Goal: Information Seeking & Learning: Learn about a topic

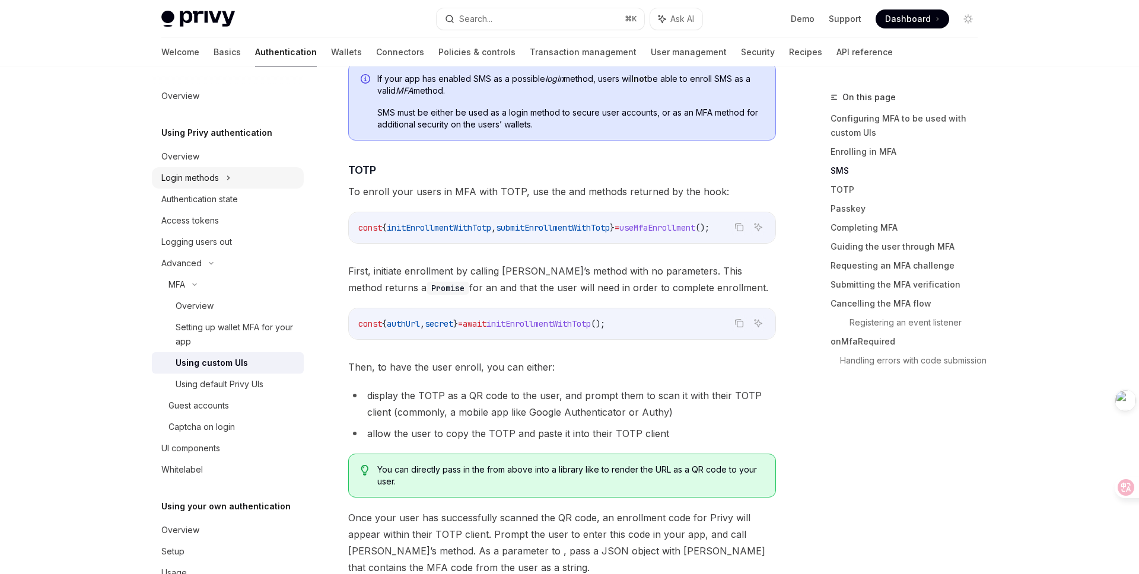
click at [229, 175] on icon at bounding box center [228, 178] width 5 height 14
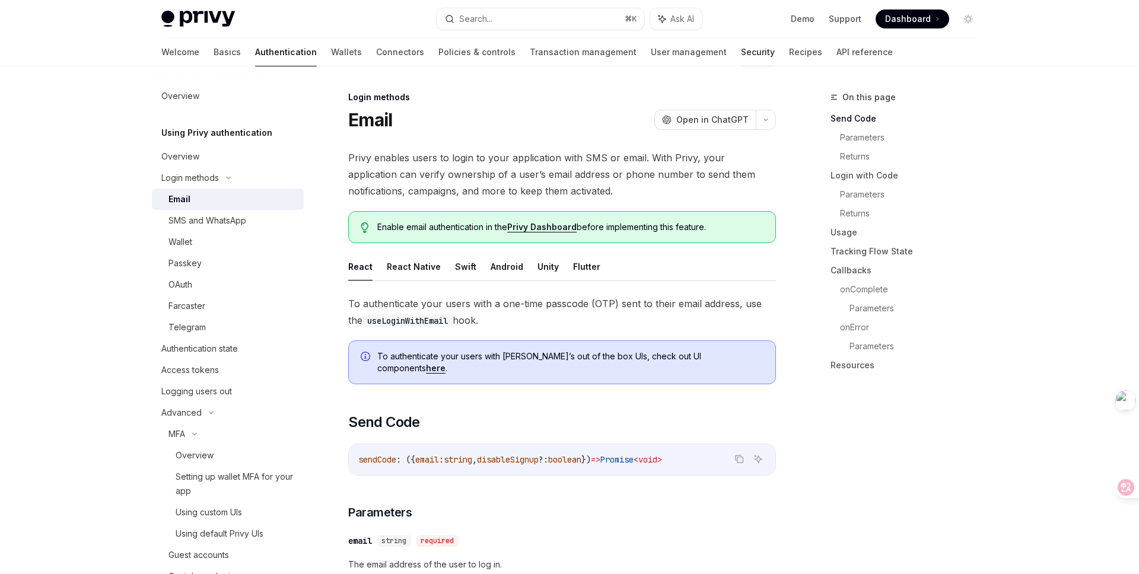
click at [741, 55] on link "Security" at bounding box center [758, 52] width 34 height 28
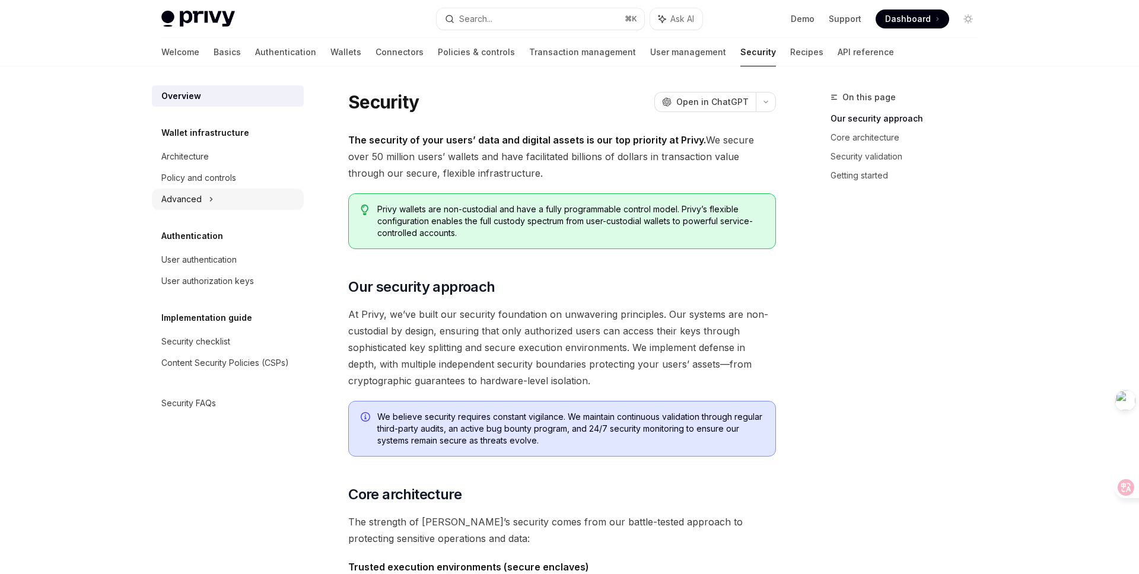
click at [211, 198] on icon at bounding box center [211, 199] width 5 height 14
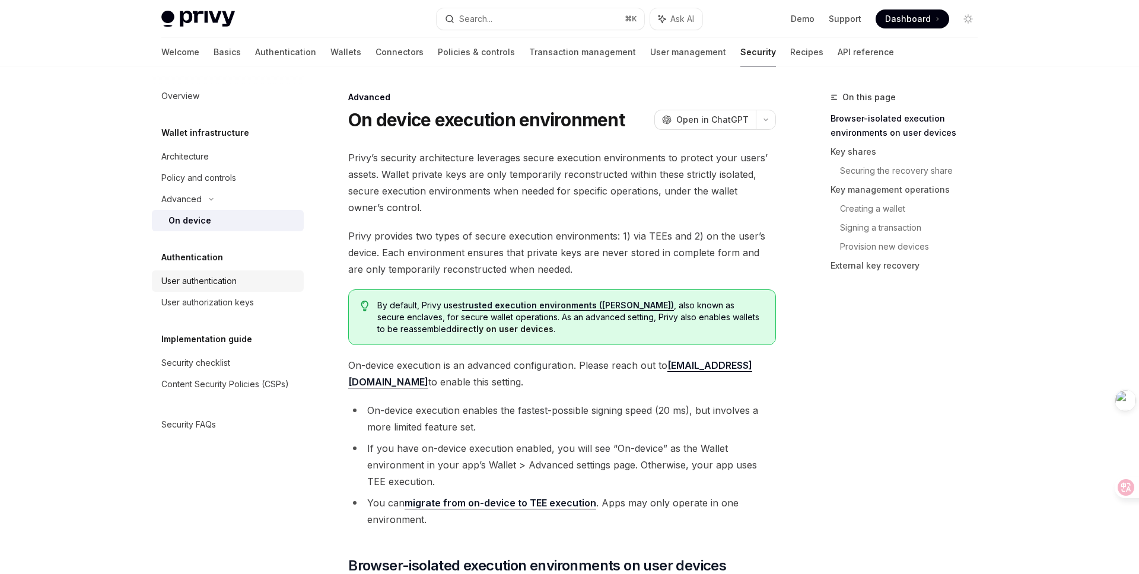
click at [218, 281] on div "User authentication" at bounding box center [198, 281] width 75 height 14
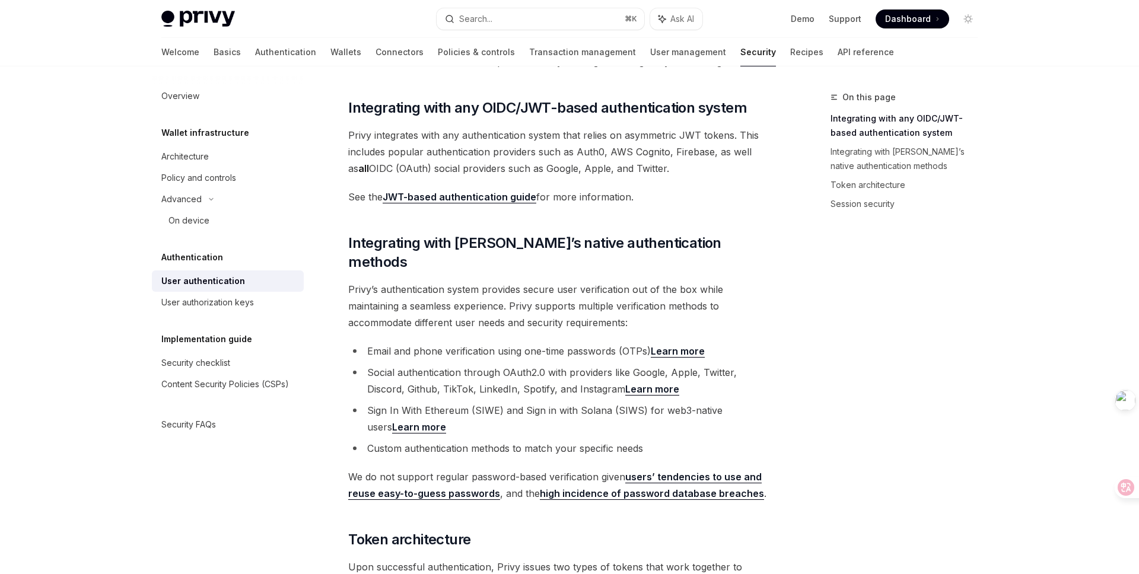
scroll to position [183, 0]
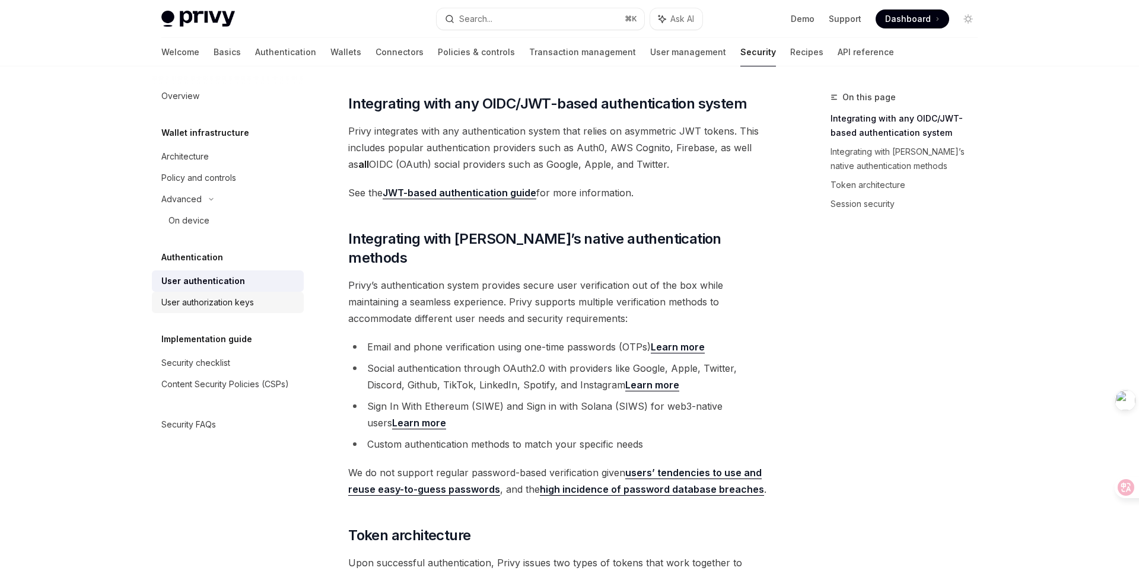
click at [206, 311] on link "User authorization keys" at bounding box center [228, 302] width 152 height 21
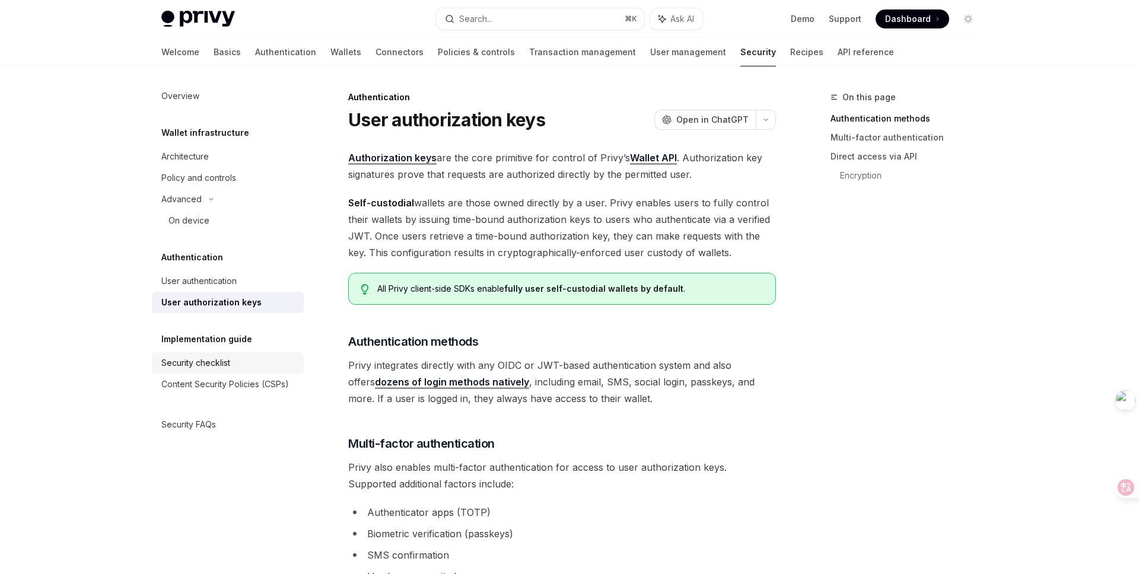
click at [217, 363] on div "Security checklist" at bounding box center [195, 363] width 69 height 14
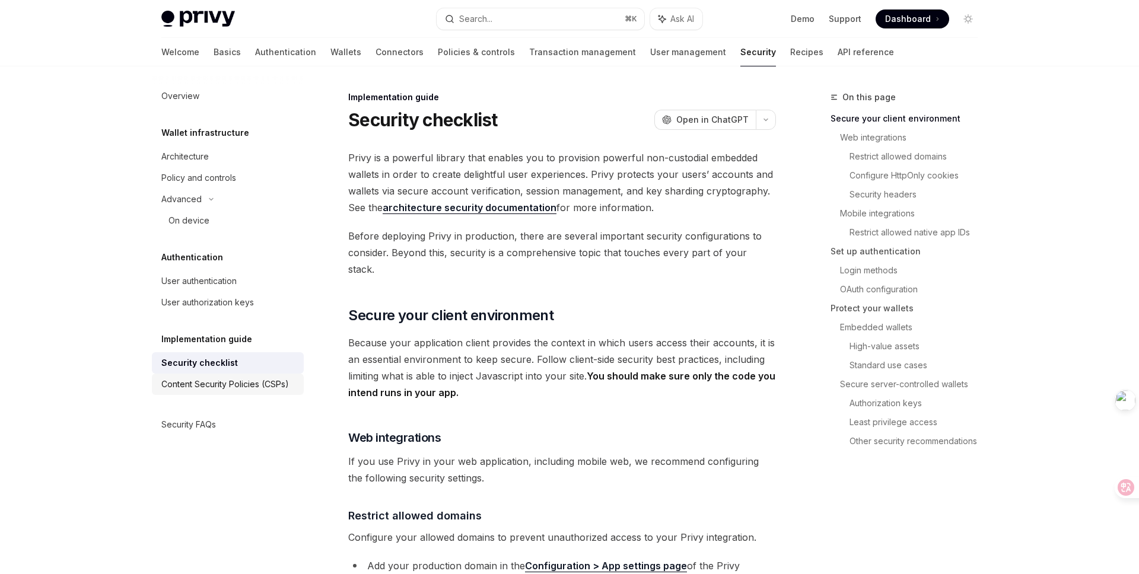
click at [223, 387] on div "Content Security Policies (CSPs)" at bounding box center [225, 384] width 128 height 14
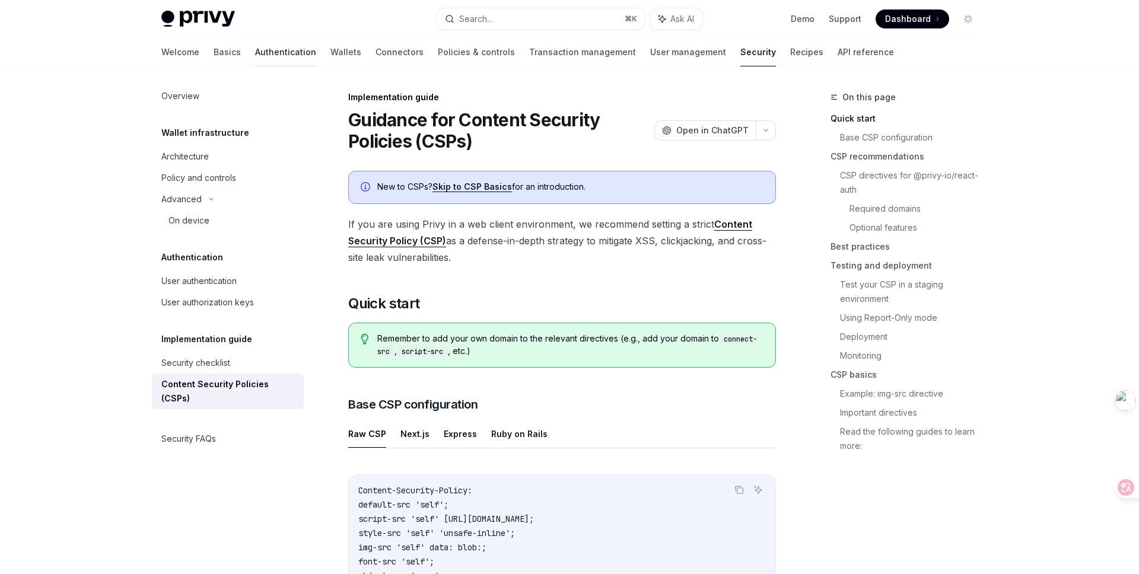
click at [255, 55] on link "Authentication" at bounding box center [285, 52] width 61 height 28
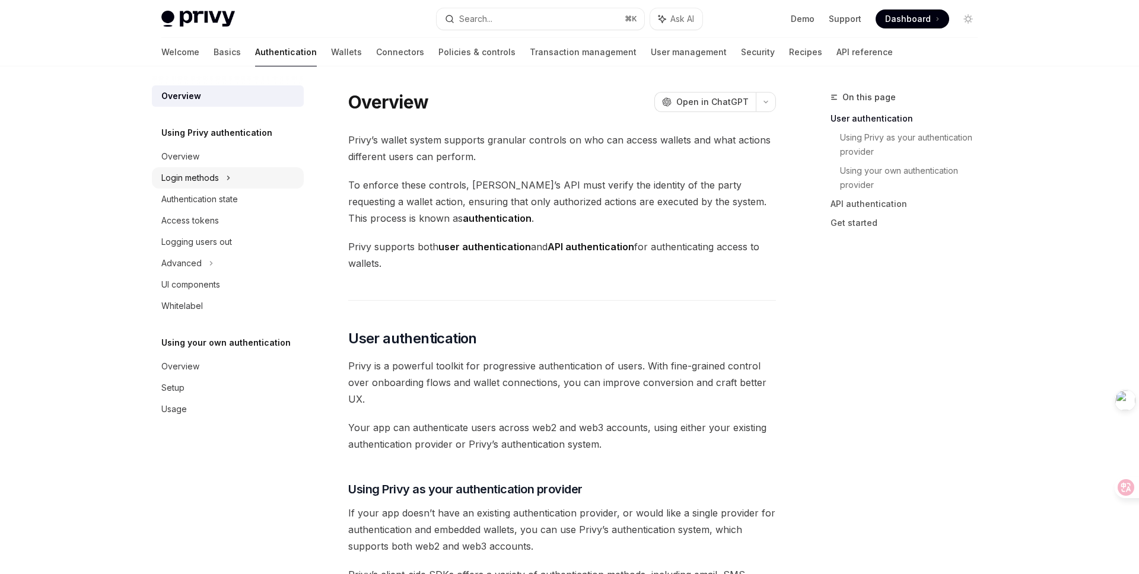
click at [232, 177] on div "Login methods" at bounding box center [228, 177] width 152 height 21
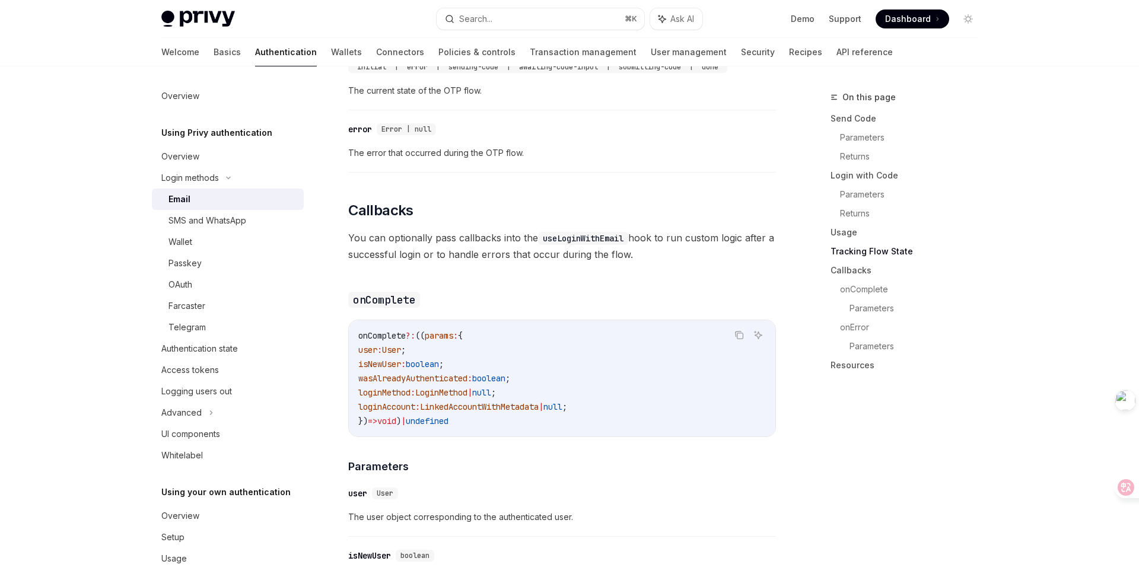
scroll to position [1584, 0]
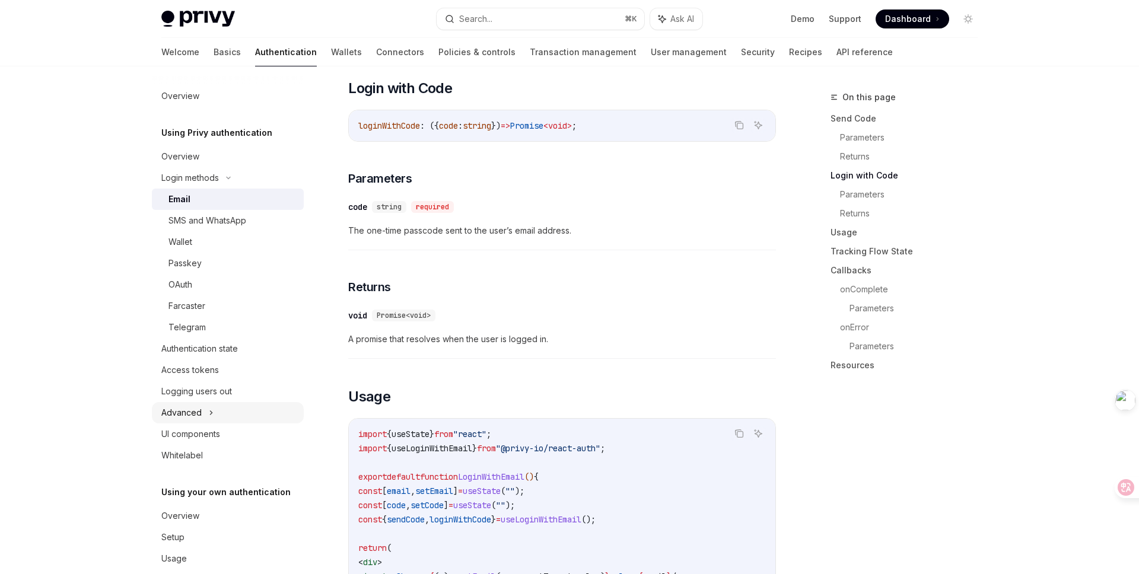
scroll to position [19, 0]
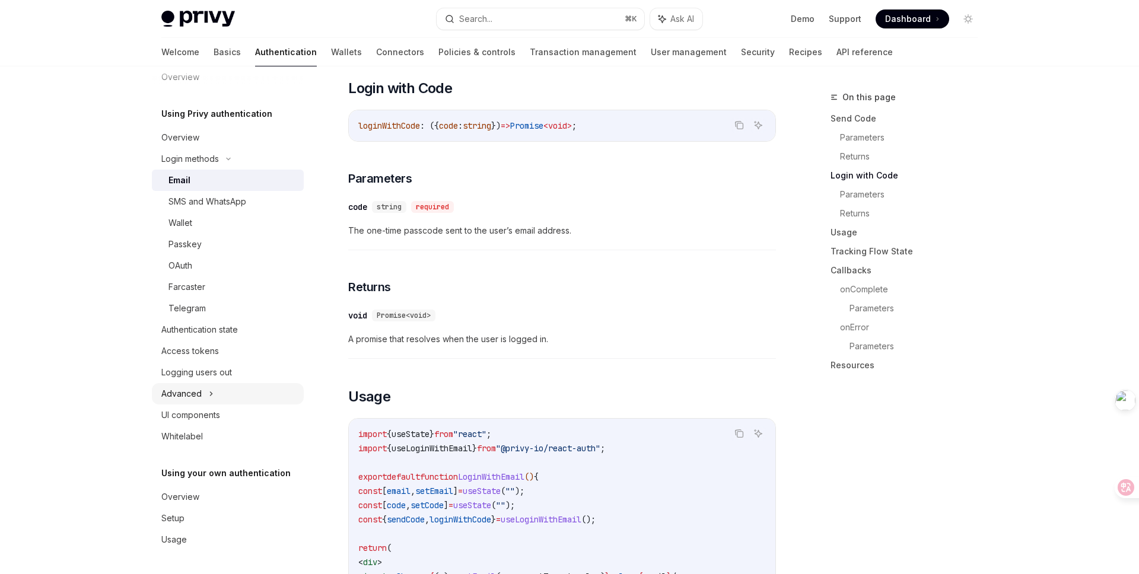
click at [215, 392] on div "Advanced" at bounding box center [228, 393] width 152 height 21
click at [196, 412] on icon at bounding box center [194, 415] width 5 height 14
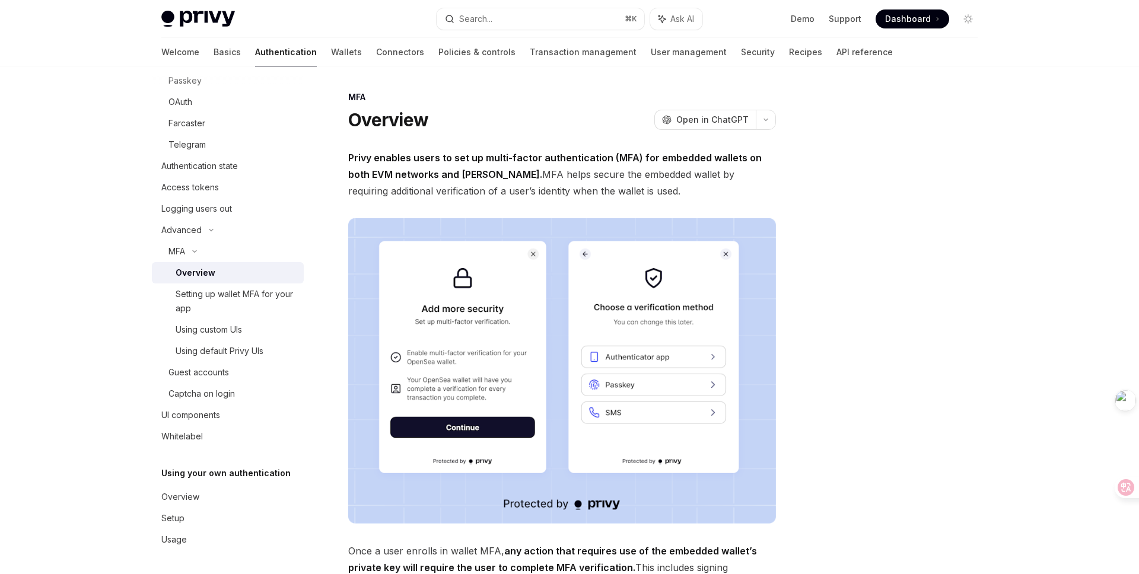
click at [885, 224] on div at bounding box center [897, 332] width 180 height 484
click at [226, 333] on div "Using custom UIs" at bounding box center [209, 330] width 66 height 14
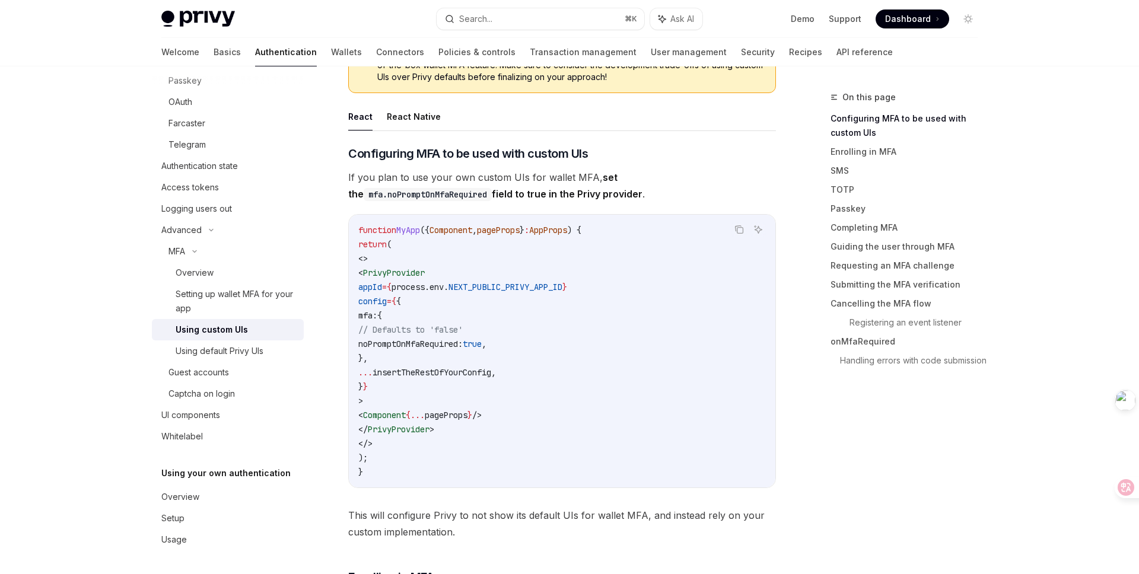
scroll to position [212, 0]
click at [258, 275] on div "Overview" at bounding box center [236, 273] width 121 height 14
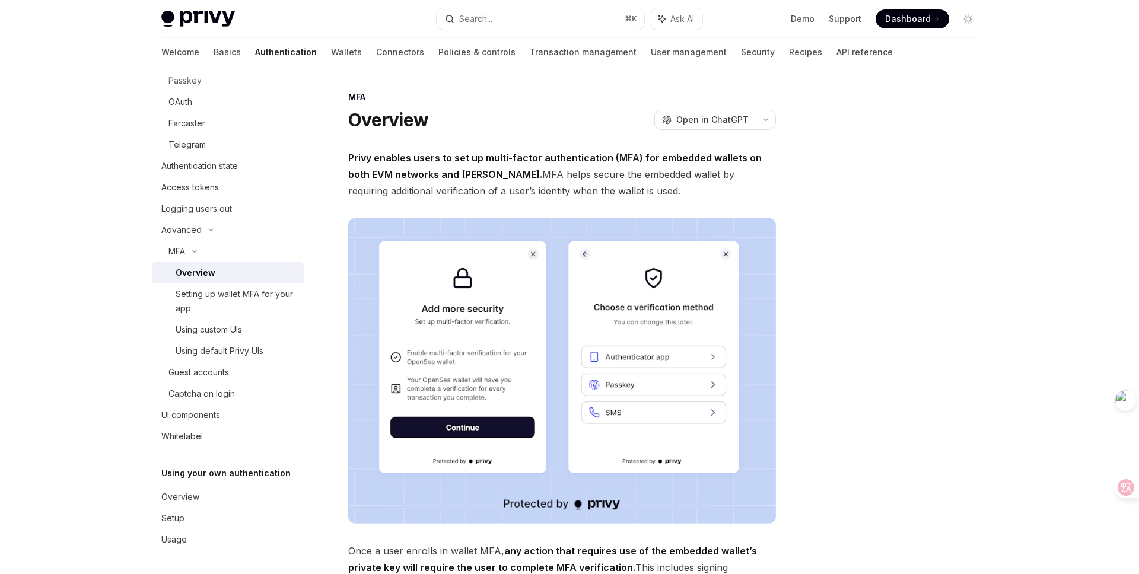
scroll to position [412, 0]
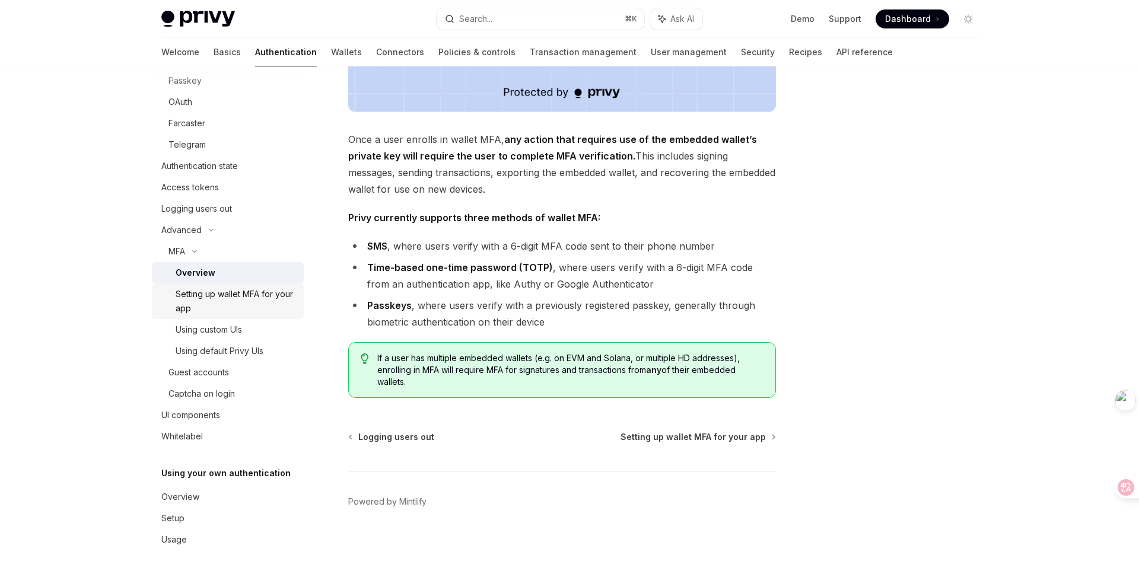
click at [223, 300] on div "Setting up wallet MFA for your app" at bounding box center [236, 301] width 121 height 28
type textarea "*"
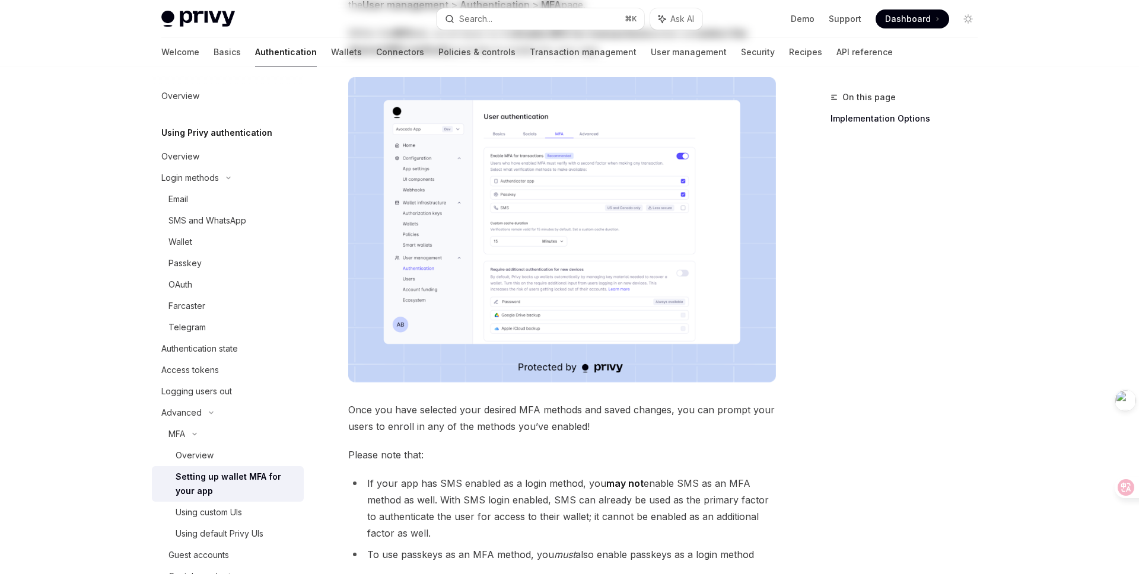
scroll to position [475, 0]
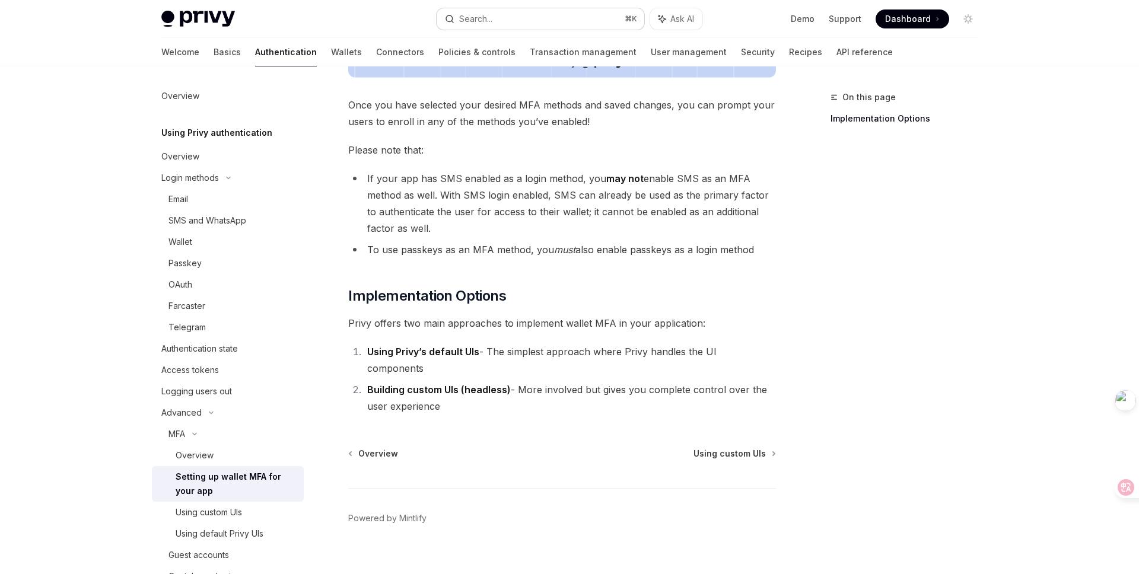
click at [514, 20] on button "Search... ⌘ K" at bounding box center [541, 18] width 208 height 21
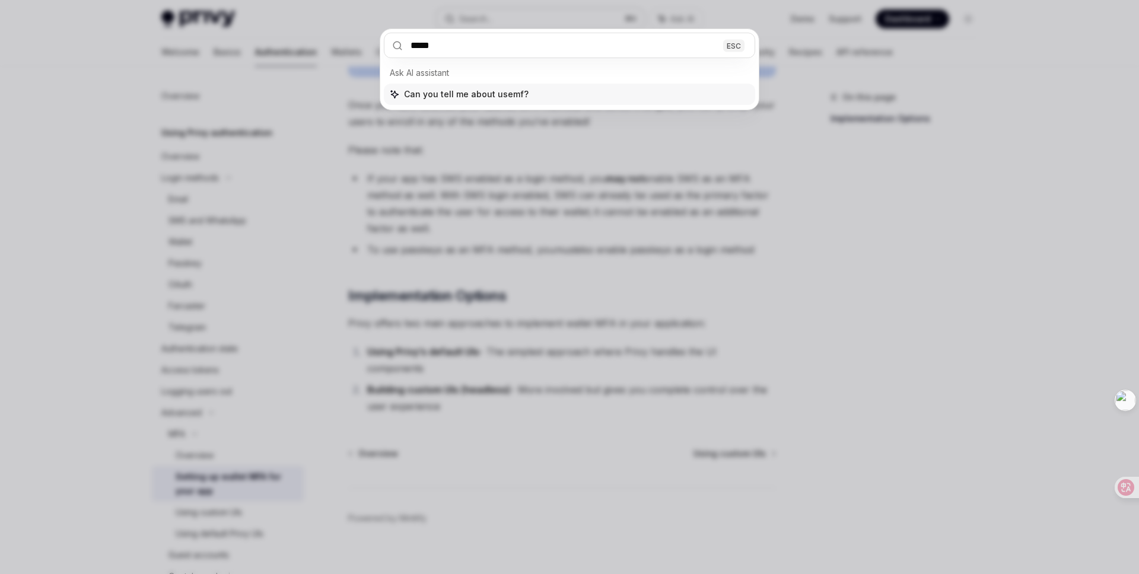
type input "******"
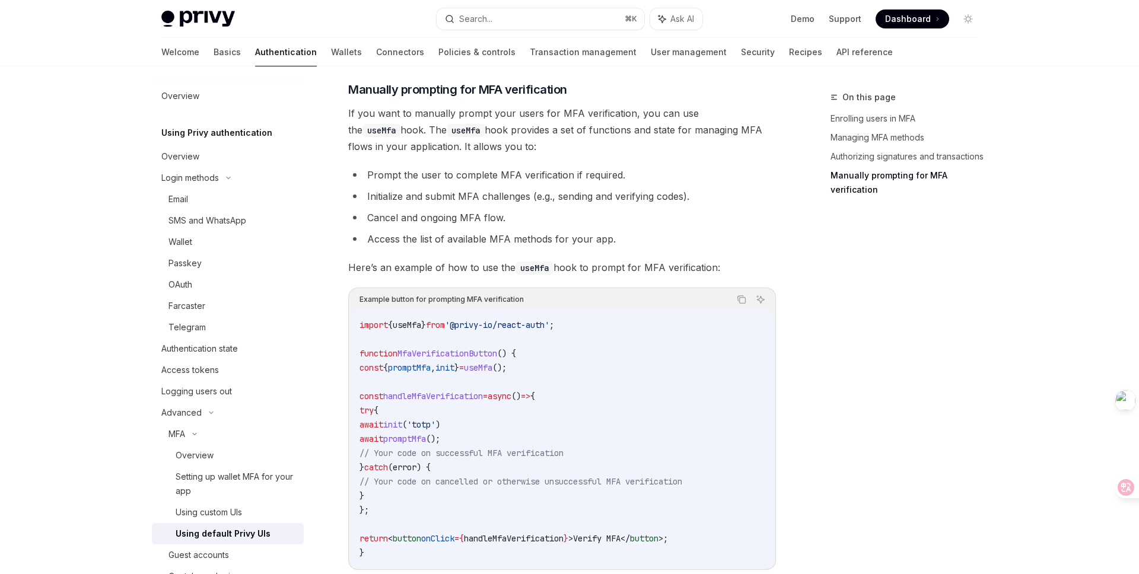
type textarea "*"
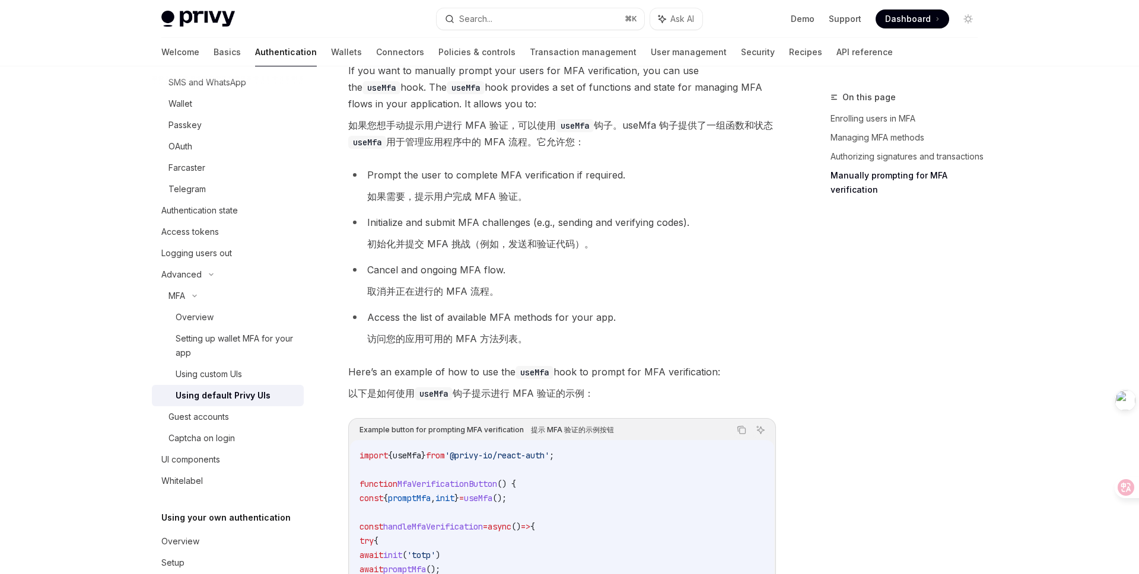
scroll to position [2579, 0]
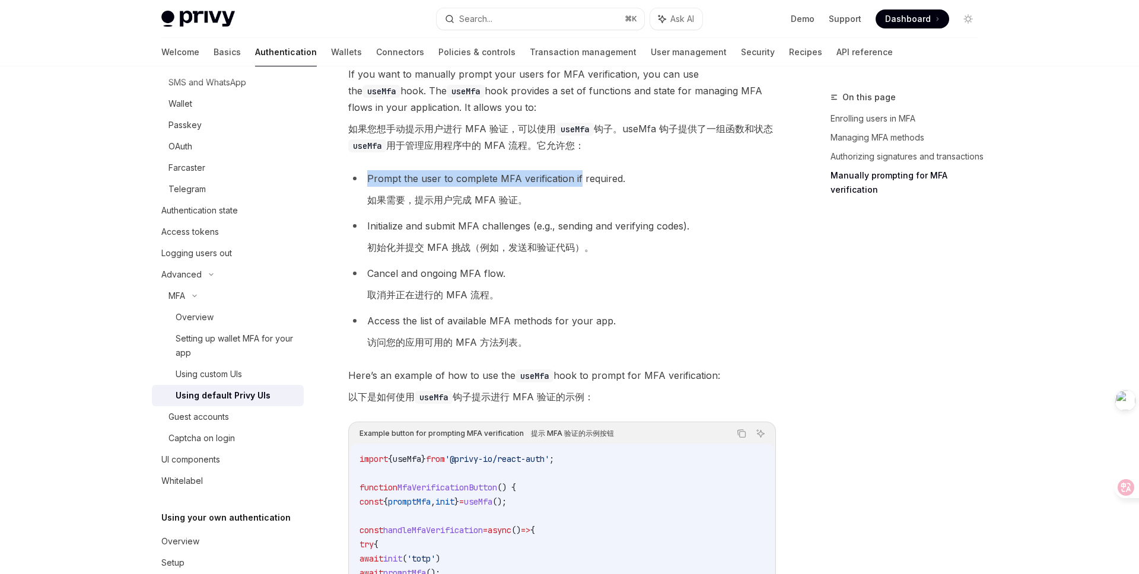
drag, startPoint x: 368, startPoint y: 187, endPoint x: 577, endPoint y: 183, distance: 209.5
click at [577, 183] on li "Prompt the user to complete MFA verification if required. 如果需要，提示用户完成 MFA 验证。" at bounding box center [562, 191] width 428 height 43
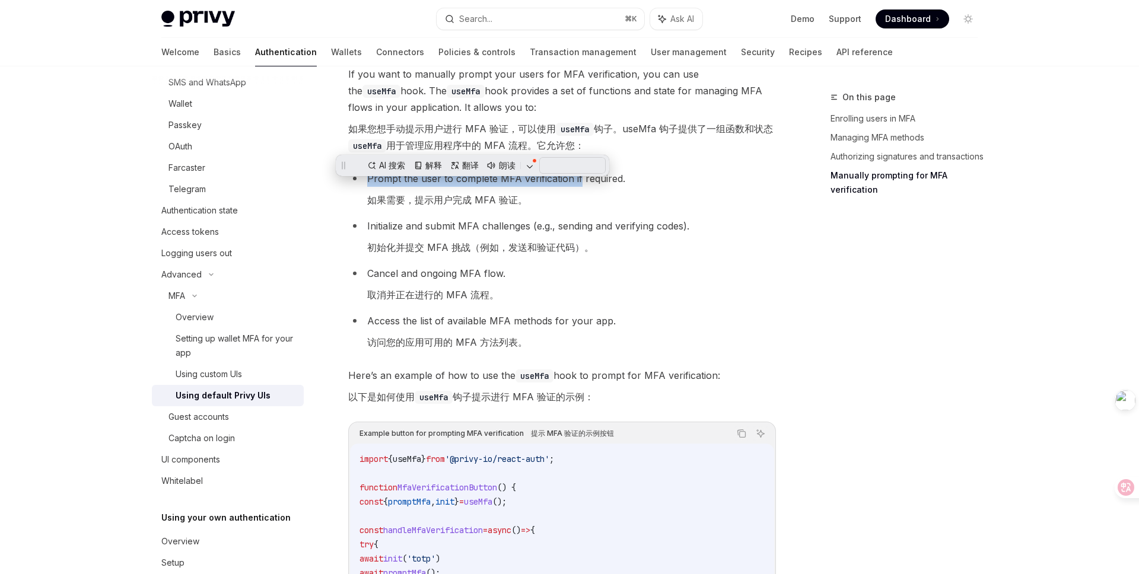
click at [641, 213] on li "Prompt the user to complete MFA verification if required. 如果需要，提示用户完成 MFA 验证。" at bounding box center [562, 191] width 428 height 43
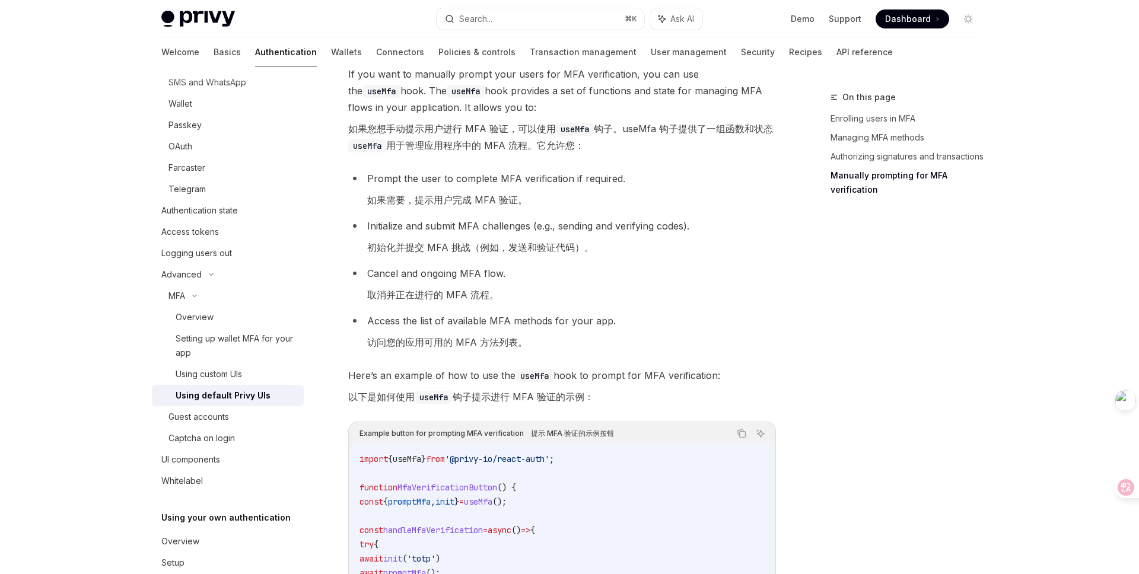
scroll to position [2691, 0]
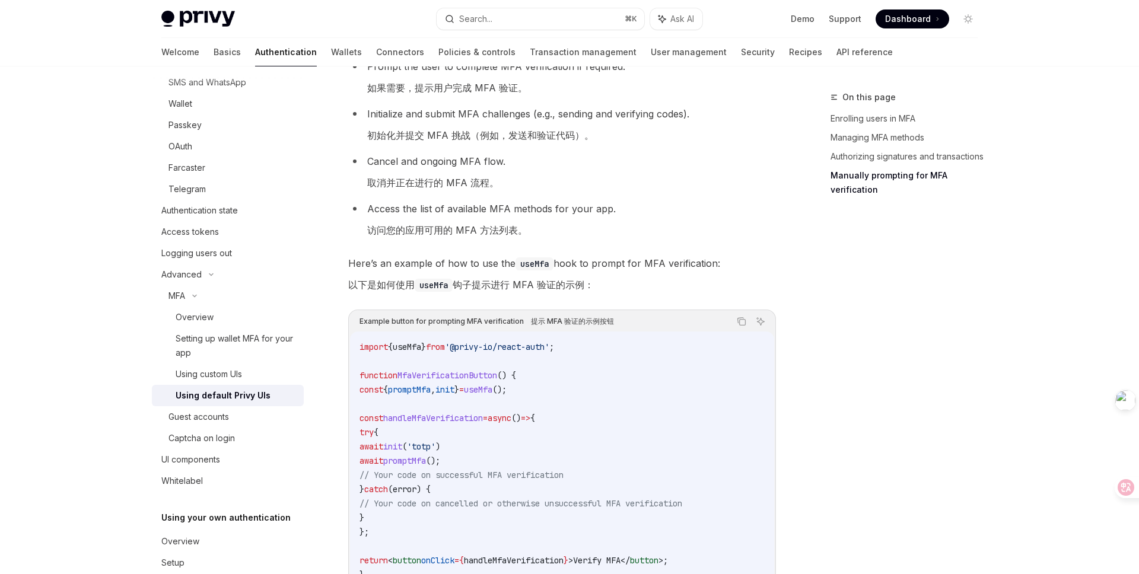
click at [600, 243] on li "Access the list of available MFA methods for your app. 访问您的应用可用的 MFA 方法列表。" at bounding box center [562, 222] width 428 height 43
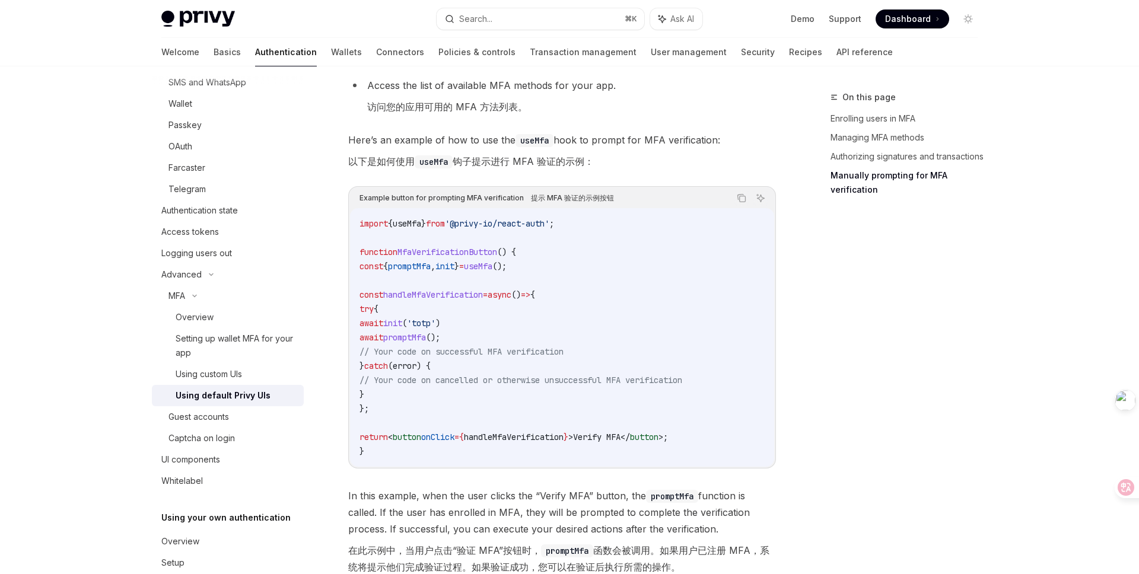
scroll to position [2872, 0]
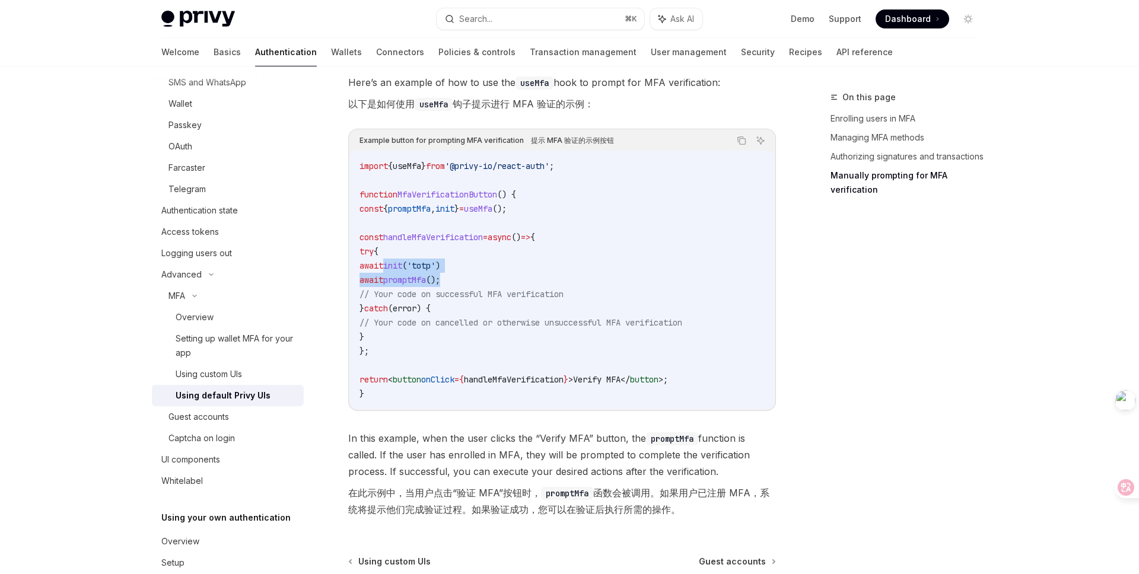
drag, startPoint x: 483, startPoint y: 294, endPoint x: 386, endPoint y: 275, distance: 99.1
click at [386, 275] on code "import { useMfa } from '@privy-io/react-auth' ; function MfaVerificationButton …" at bounding box center [562, 280] width 405 height 242
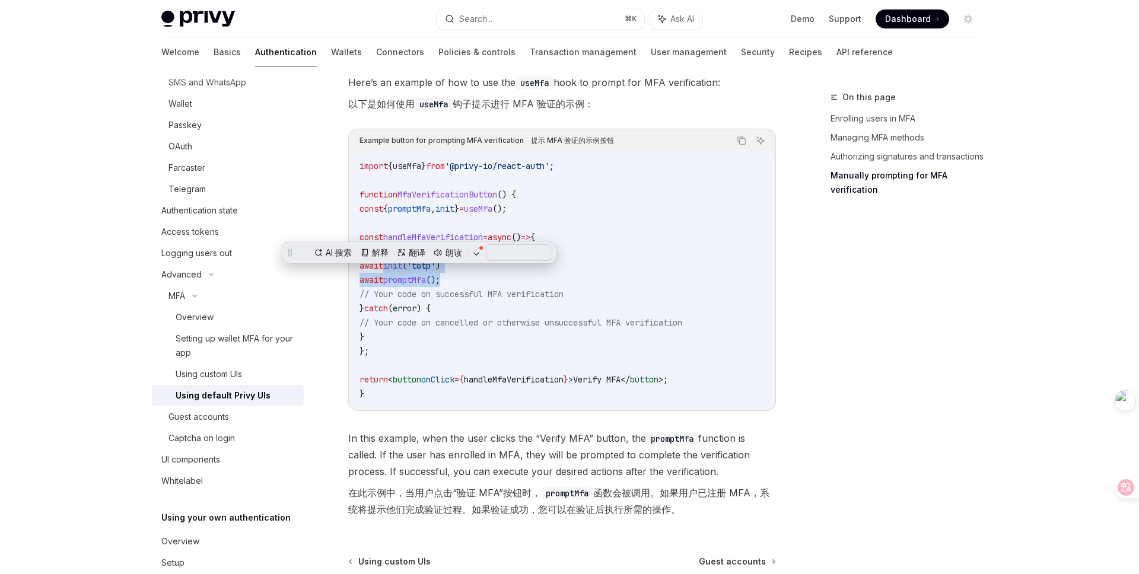
click at [564, 300] on span "// Your code on successful MFA verification" at bounding box center [462, 294] width 204 height 11
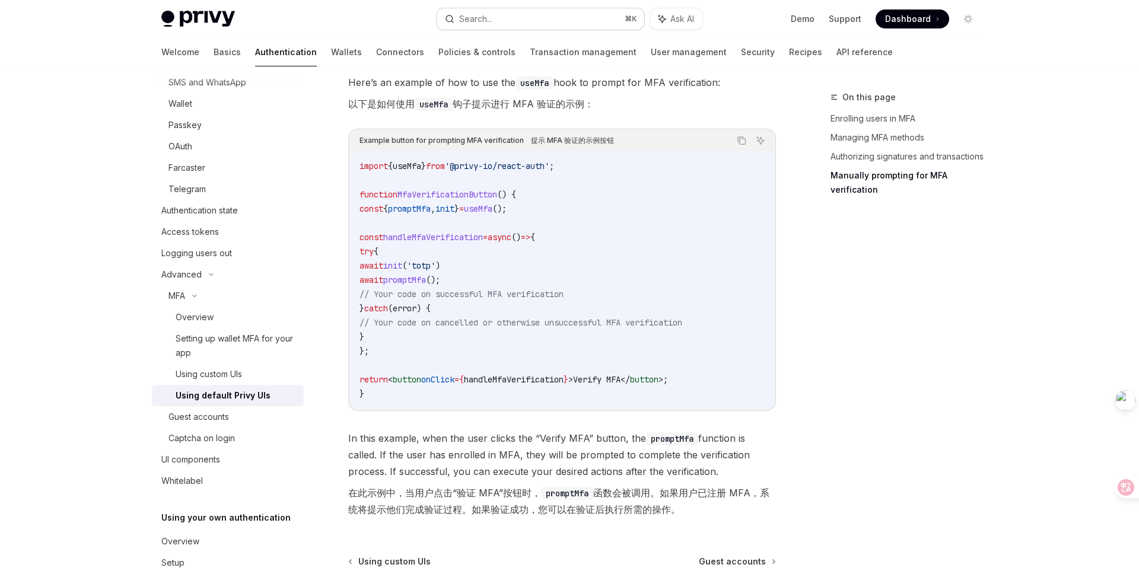
click at [514, 17] on button "Search... ⌘ K" at bounding box center [541, 18] width 208 height 21
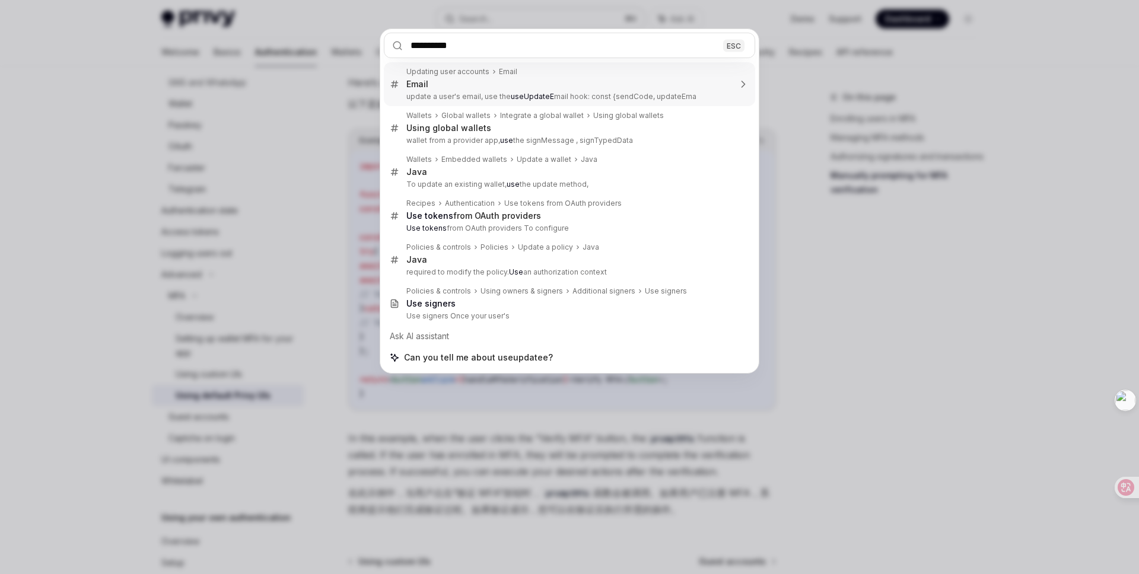
type input "**********"
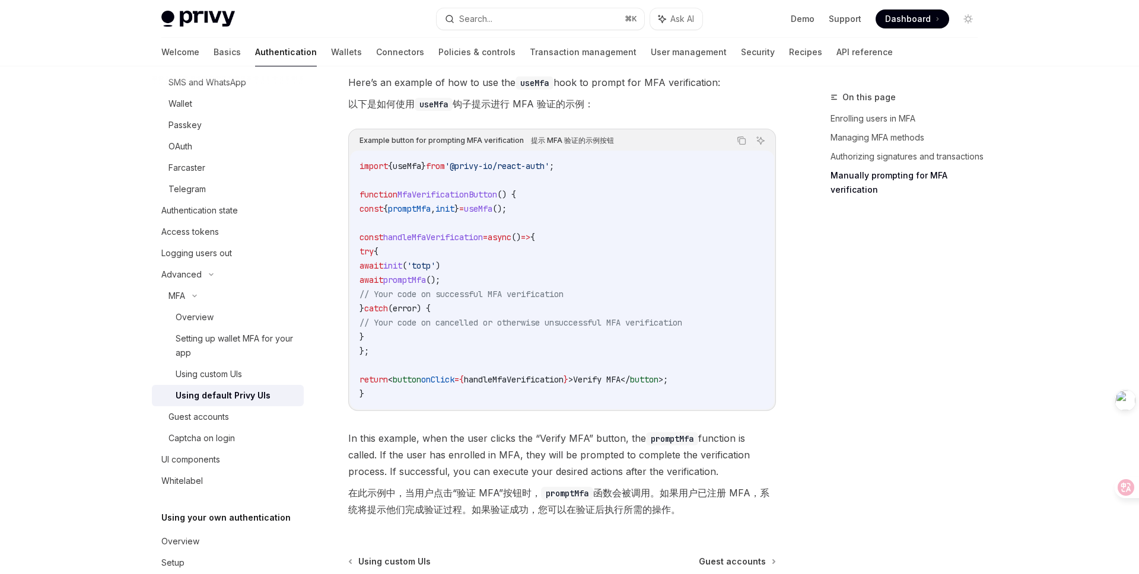
type textarea "*"
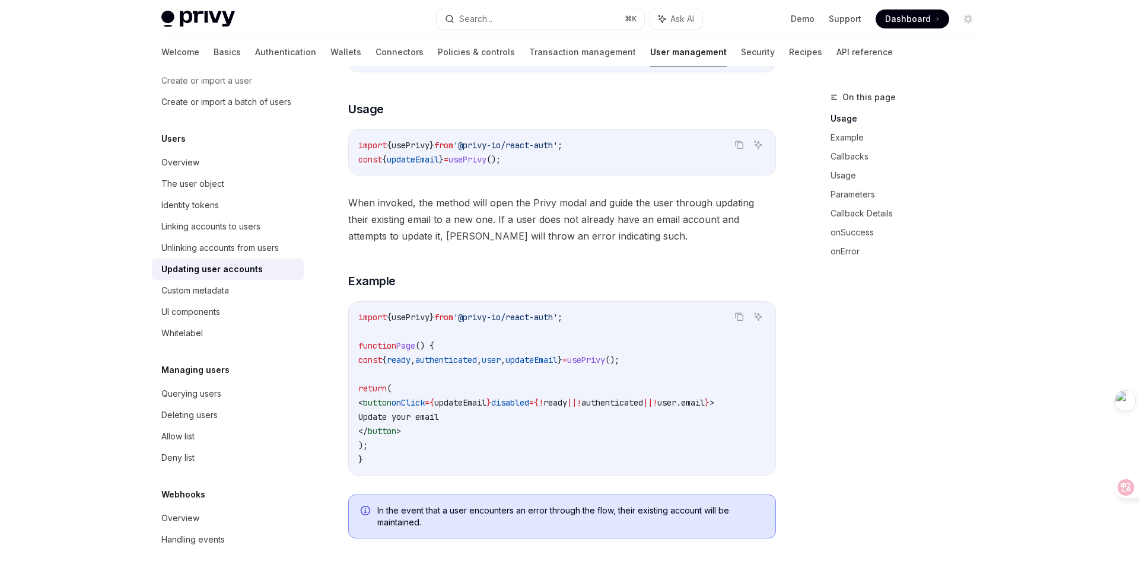
scroll to position [277, 0]
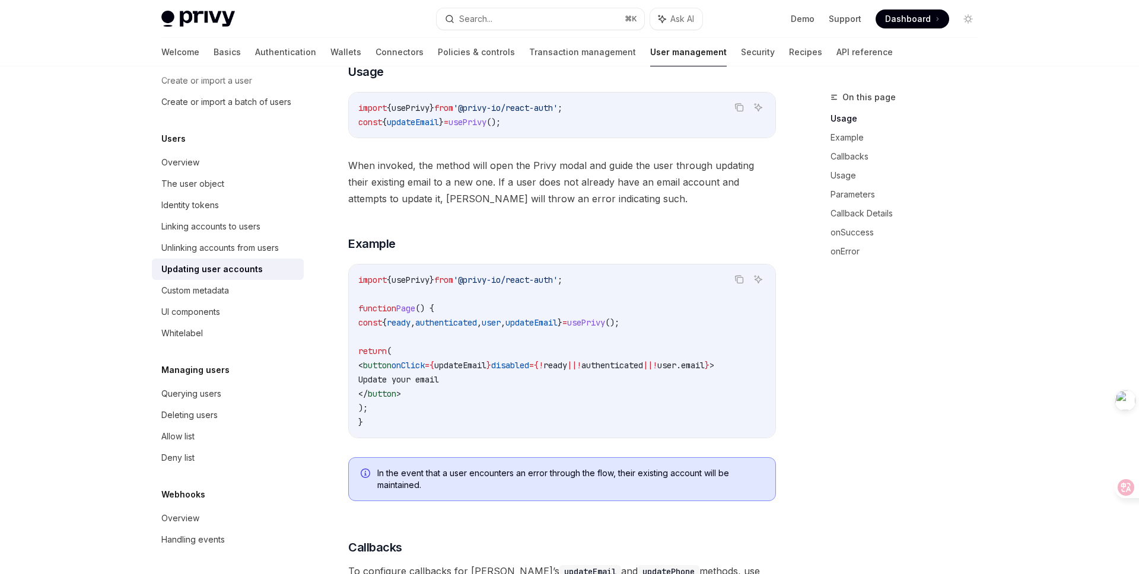
click at [902, 370] on div "On this page Usage Example Callbacks Usage Parameters Callback Details onSucces…" at bounding box center [897, 332] width 180 height 484
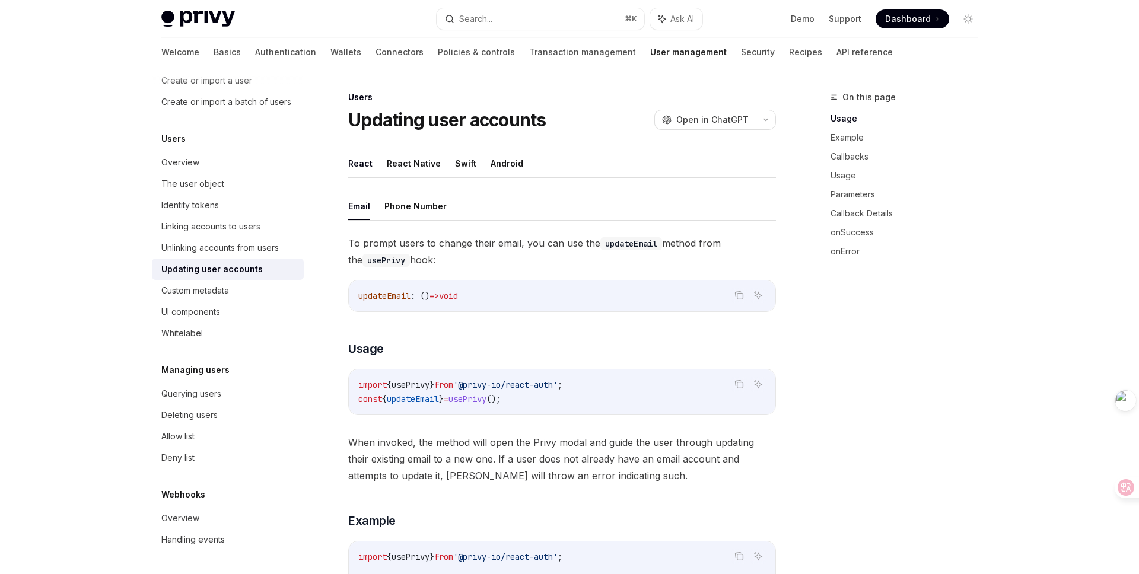
scroll to position [583, 0]
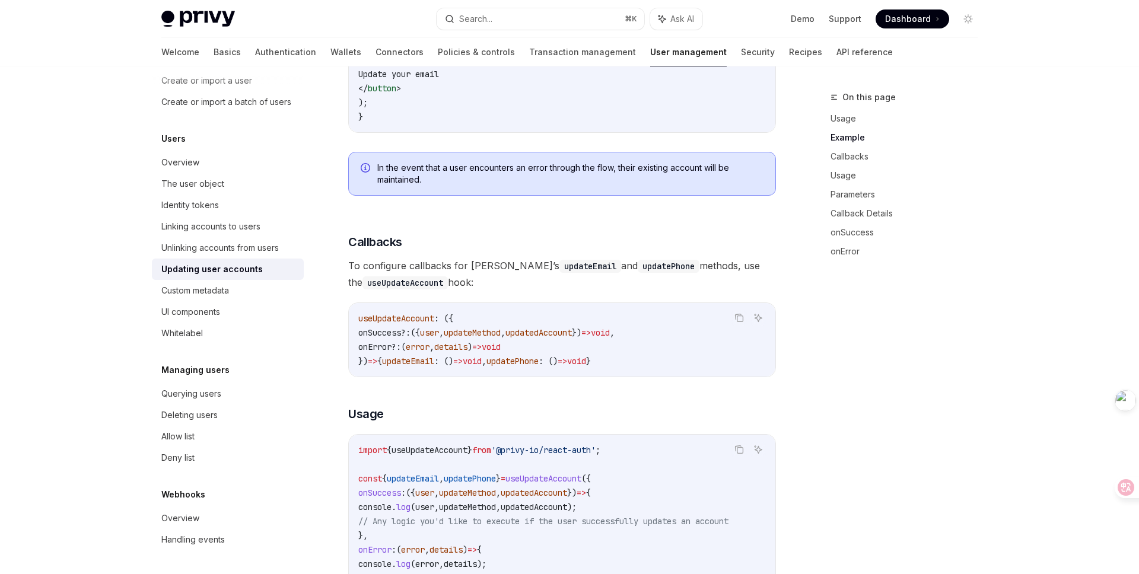
click at [790, 338] on div "On this page Usage Example Callbacks Usage Parameters Callback Details onSucces…" at bounding box center [569, 554] width 835 height 2141
click at [470, 17] on div "Search..." at bounding box center [475, 19] width 33 height 14
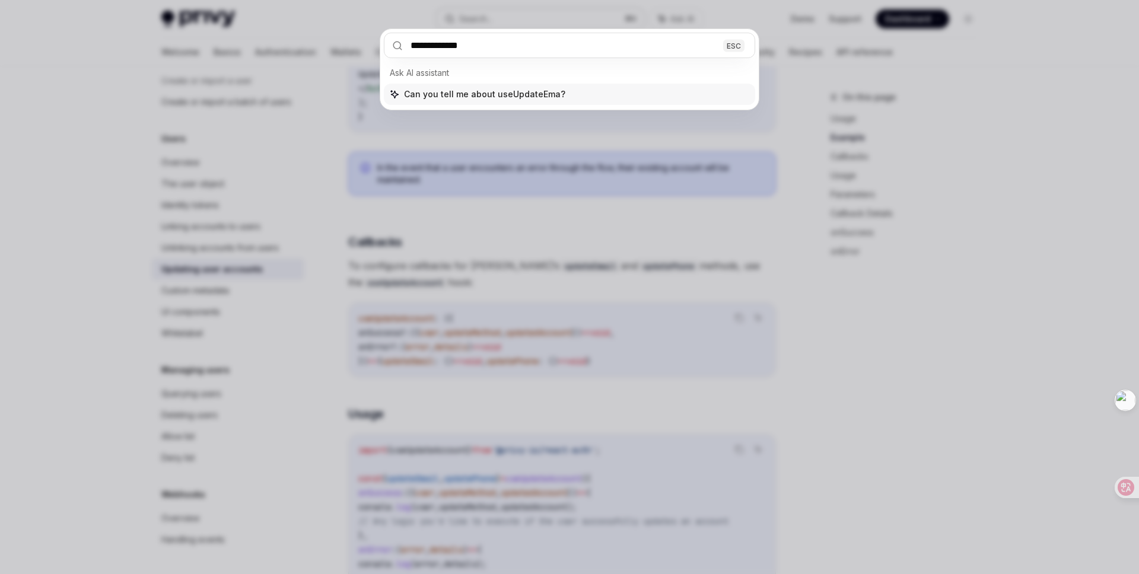
type input "**********"
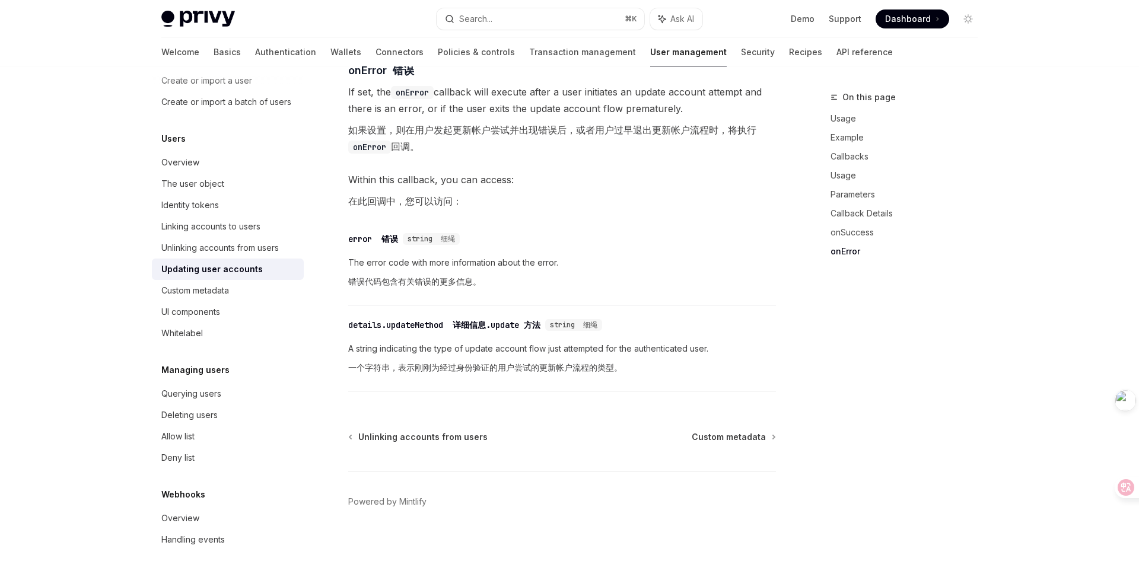
scroll to position [2139, 0]
click at [876, 352] on div "On this page Usage Example Callbacks Usage Parameters Callback Details onSucces…" at bounding box center [897, 332] width 180 height 484
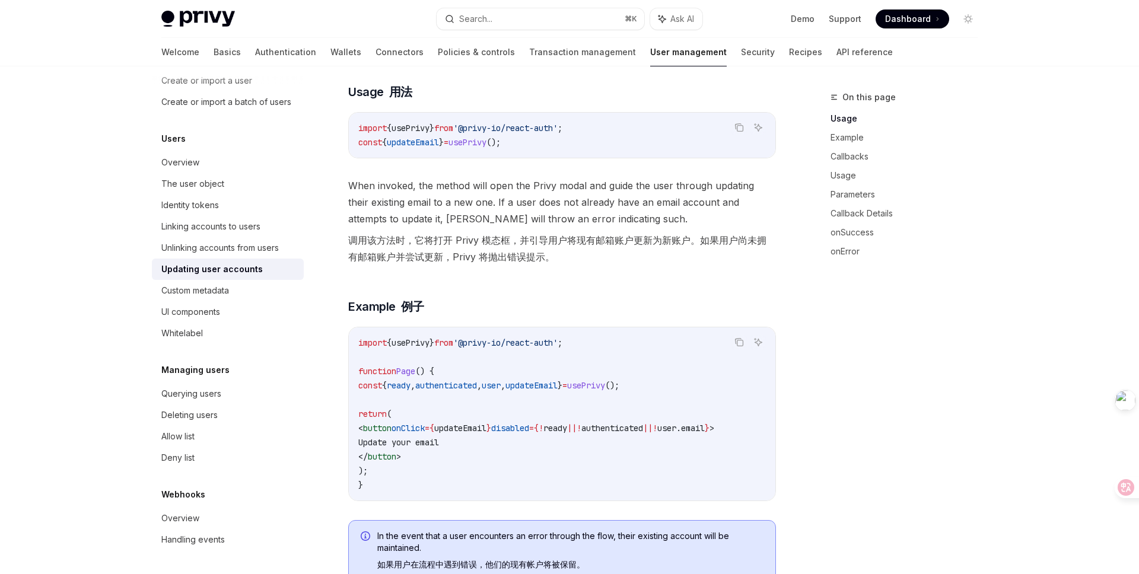
scroll to position [293, 0]
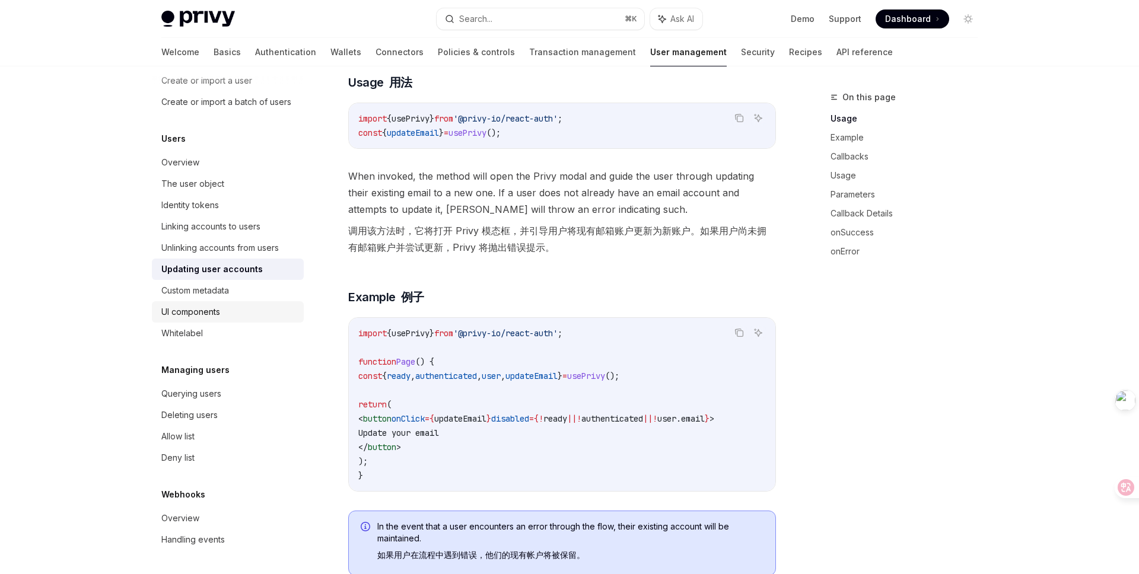
click at [233, 314] on div "UI components" at bounding box center [228, 312] width 135 height 14
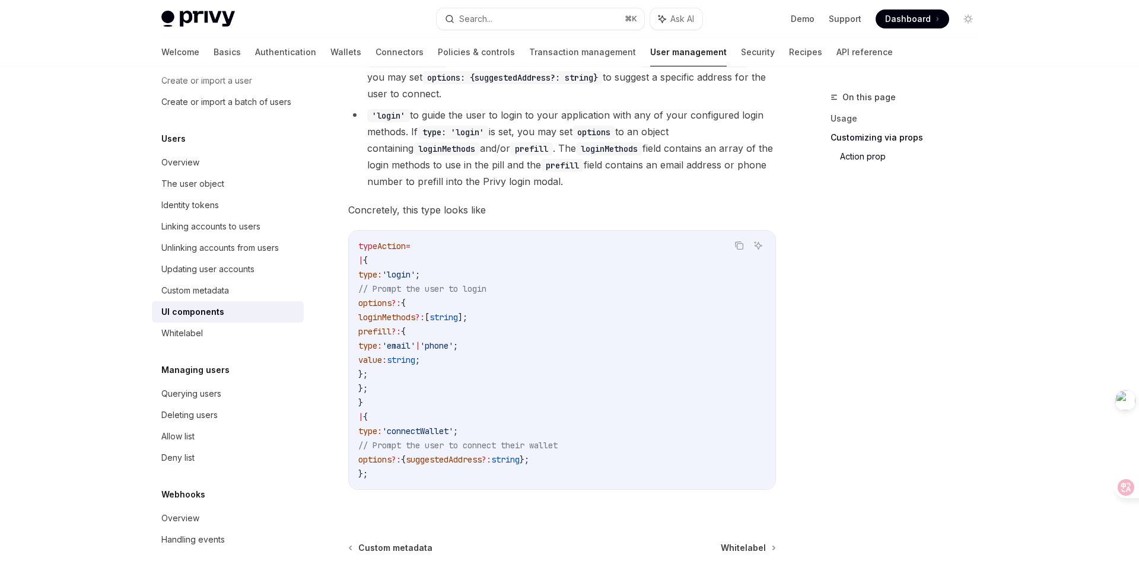
scroll to position [2070, 0]
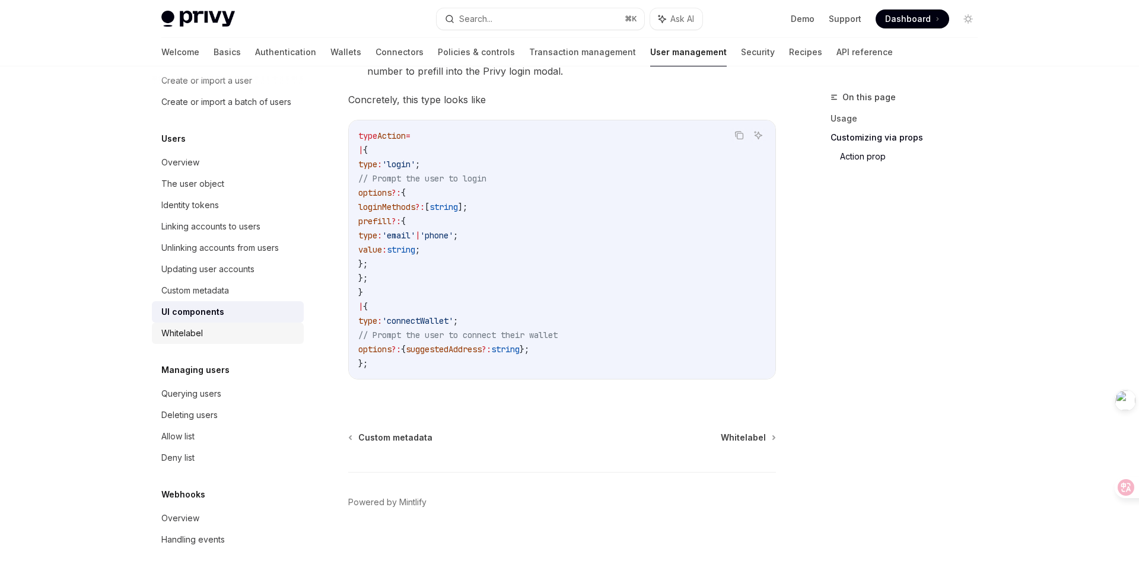
click at [197, 338] on div "Whitelabel" at bounding box center [182, 333] width 42 height 14
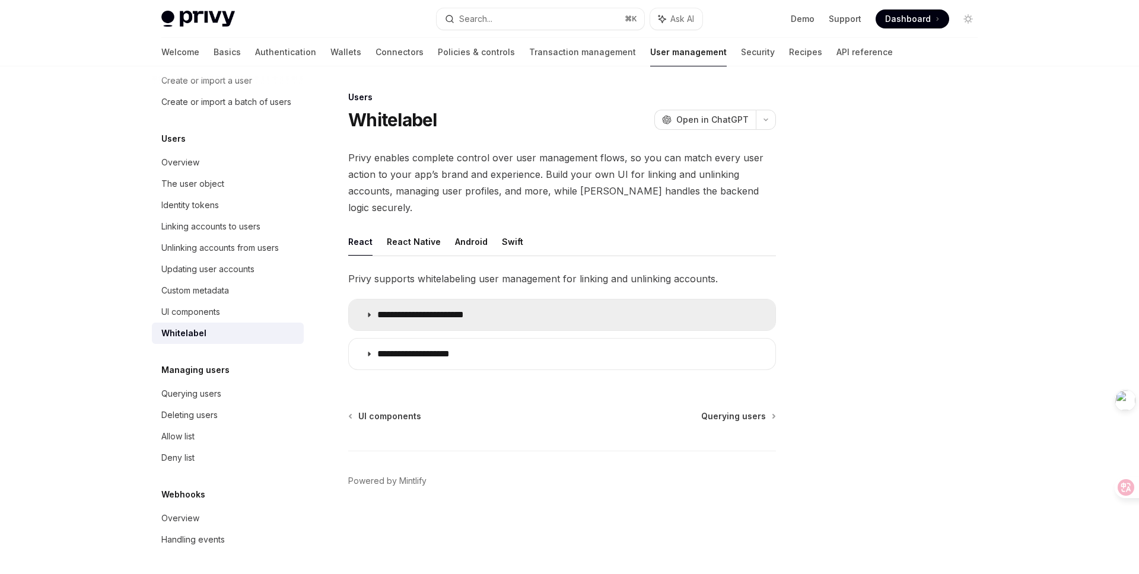
click at [380, 309] on p "**********" at bounding box center [431, 315] width 109 height 12
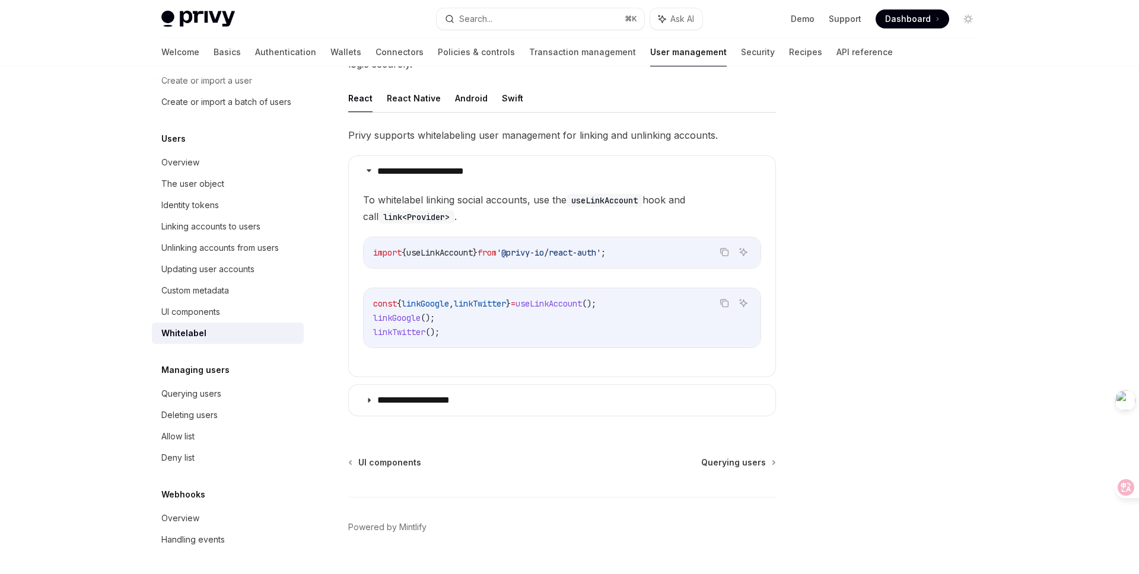
scroll to position [148, 0]
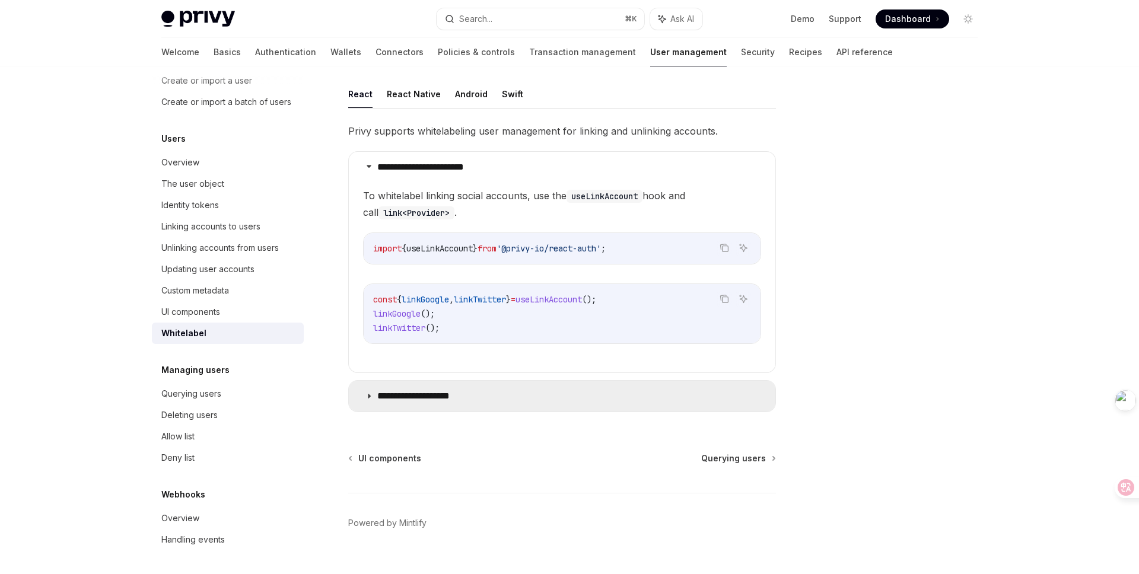
click at [403, 393] on summary "**********" at bounding box center [562, 396] width 427 height 31
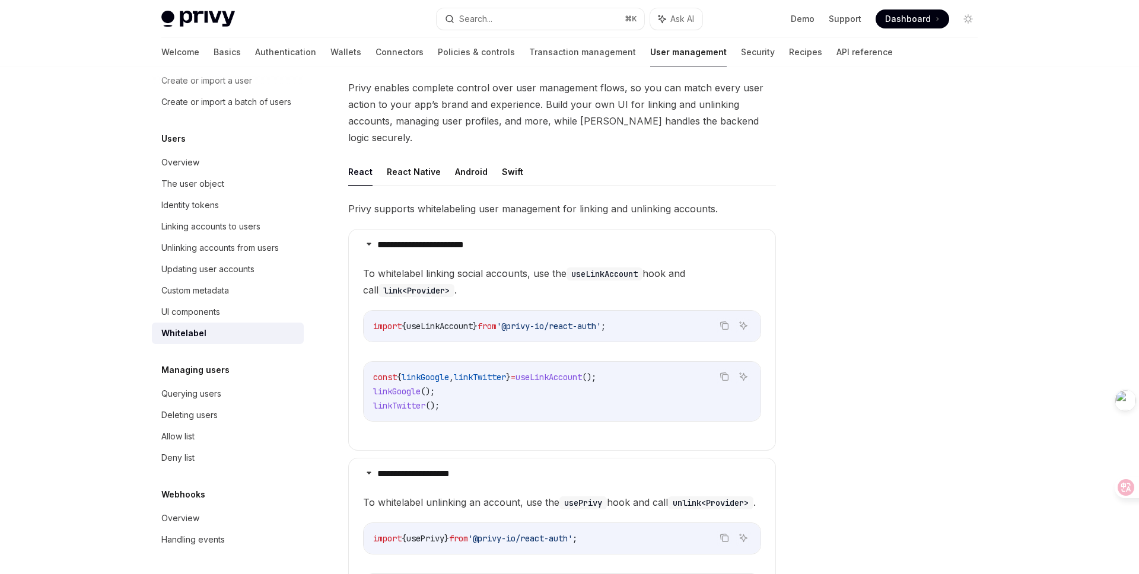
scroll to position [71, 0]
click at [220, 316] on div "UI components" at bounding box center [190, 312] width 59 height 14
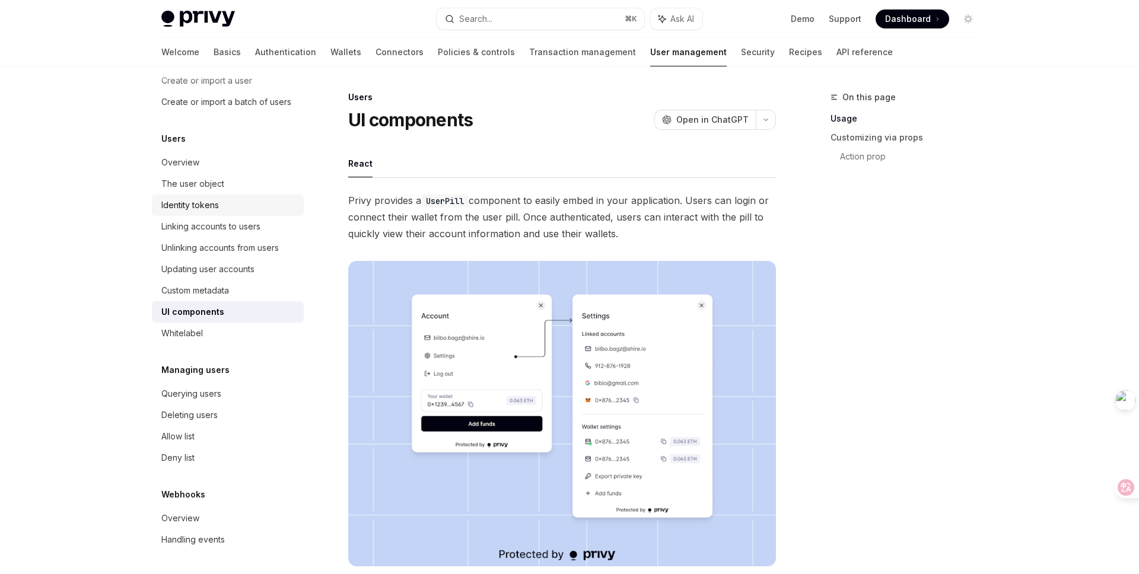
click at [209, 206] on div "Identity tokens" at bounding box center [190, 205] width 58 height 14
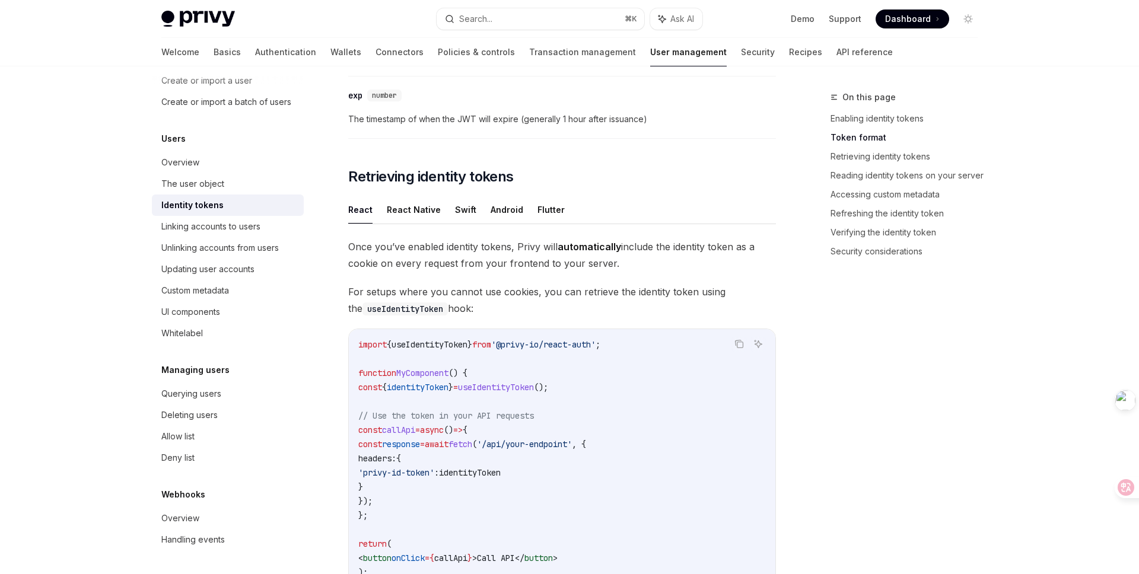
scroll to position [924, 0]
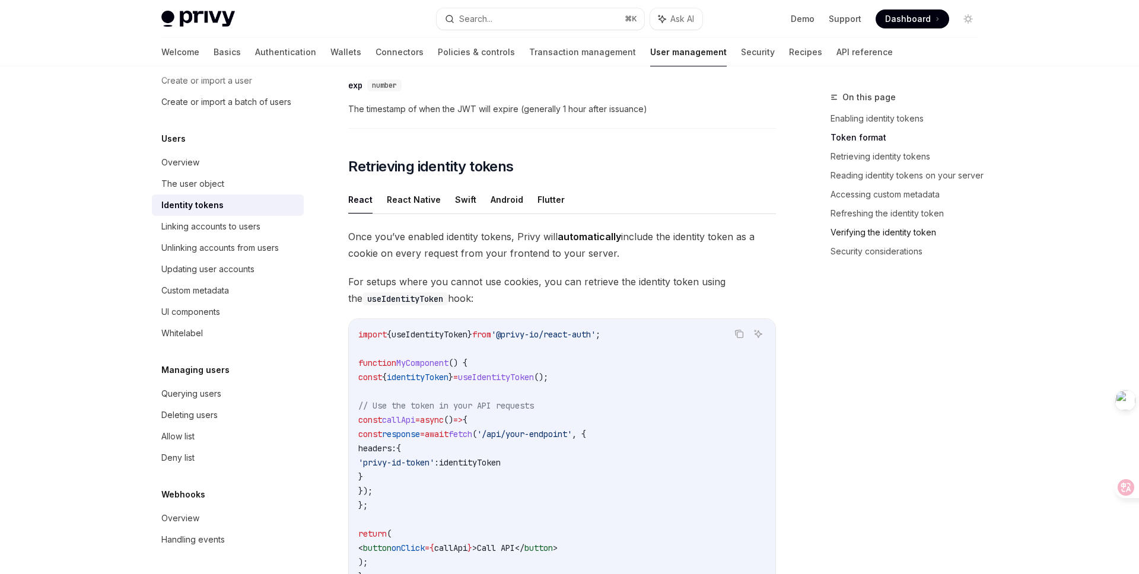
click at [894, 228] on link "Verifying the identity token" at bounding box center [909, 232] width 157 height 19
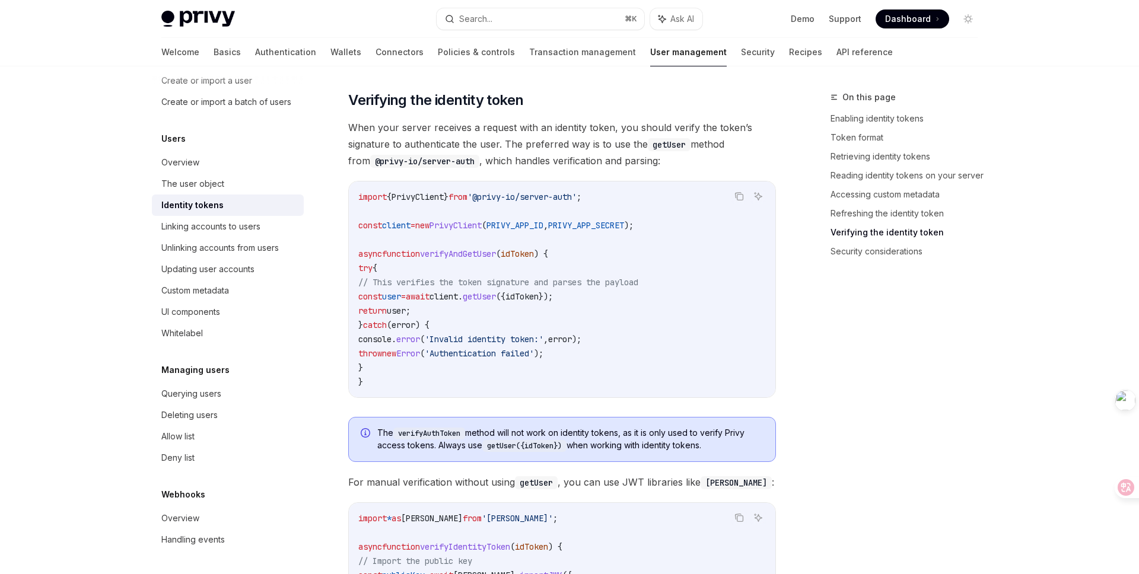
scroll to position [3129, 0]
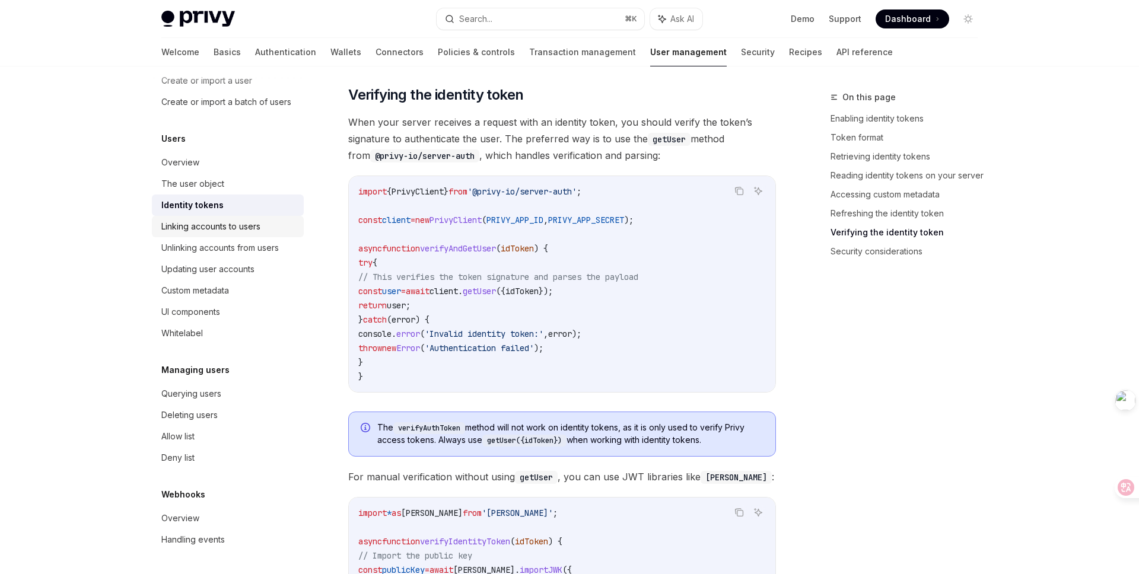
click at [200, 229] on div "Linking accounts to users" at bounding box center [210, 227] width 99 height 14
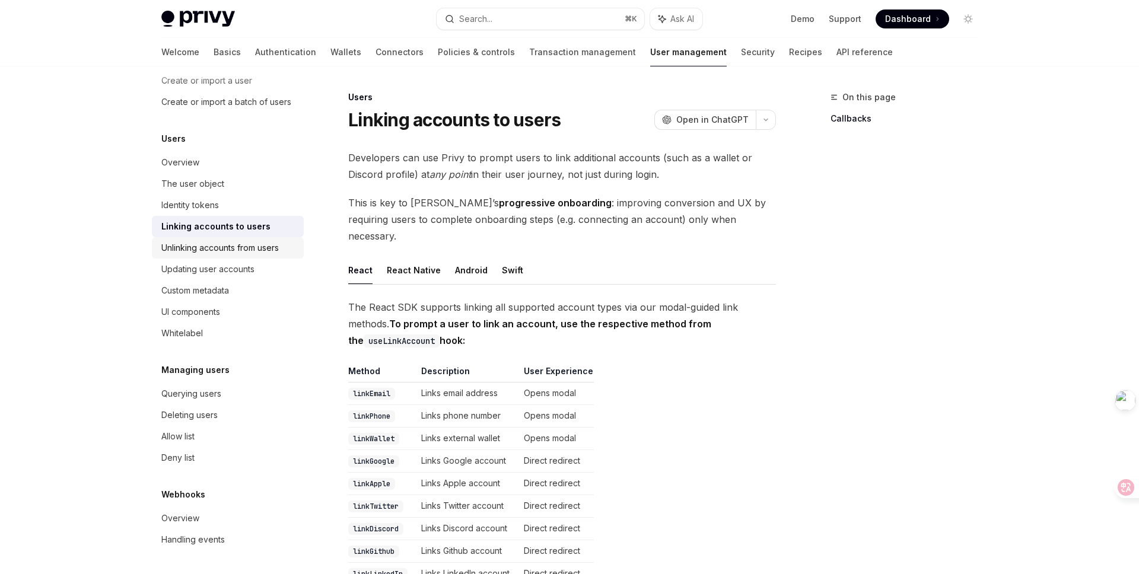
click at [193, 249] on div "Unlinking accounts from users" at bounding box center [219, 248] width 117 height 14
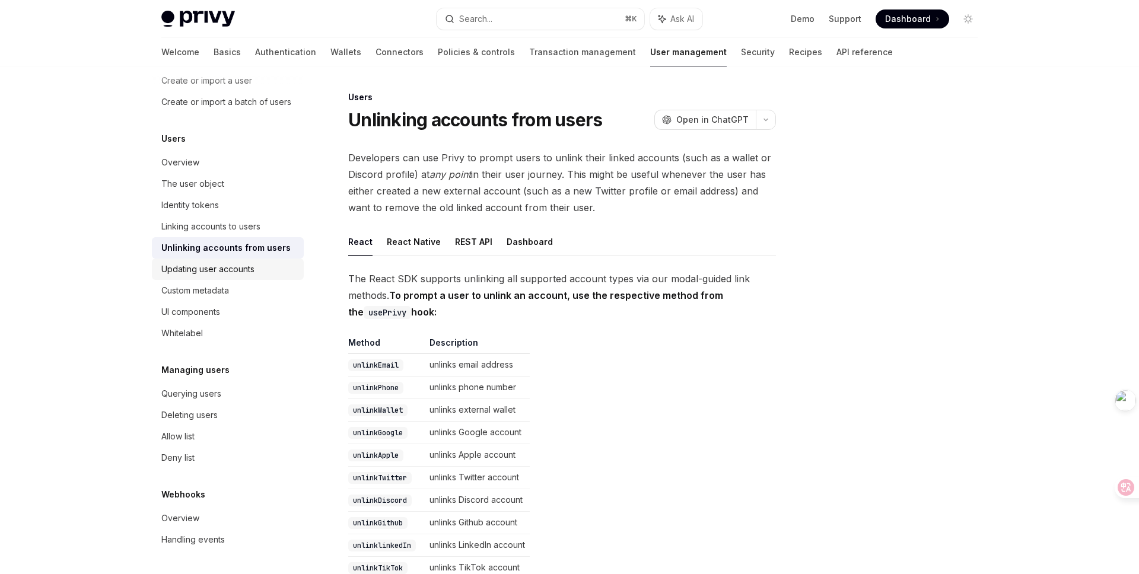
click at [247, 269] on div "Updating user accounts" at bounding box center [207, 269] width 93 height 14
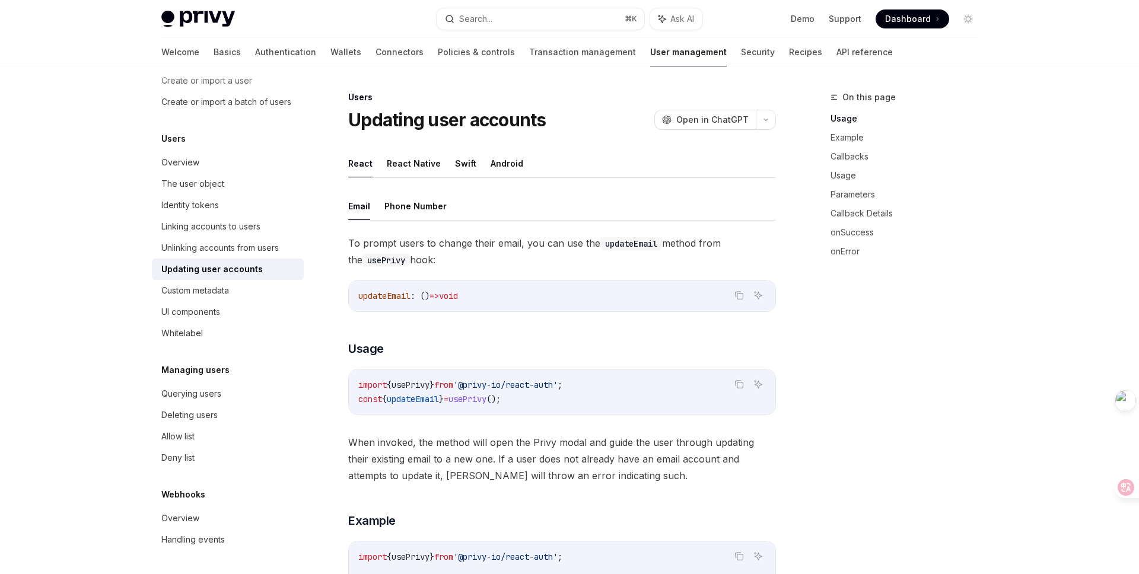
click at [964, 431] on div "On this page Usage Example Callbacks Usage Parameters Callback Details onSucces…" at bounding box center [897, 332] width 180 height 484
click at [881, 388] on div "On this page Usage Example Callbacks Usage Parameters Callback Details onSucces…" at bounding box center [897, 332] width 180 height 484
click at [741, 54] on link "Security" at bounding box center [758, 52] width 34 height 28
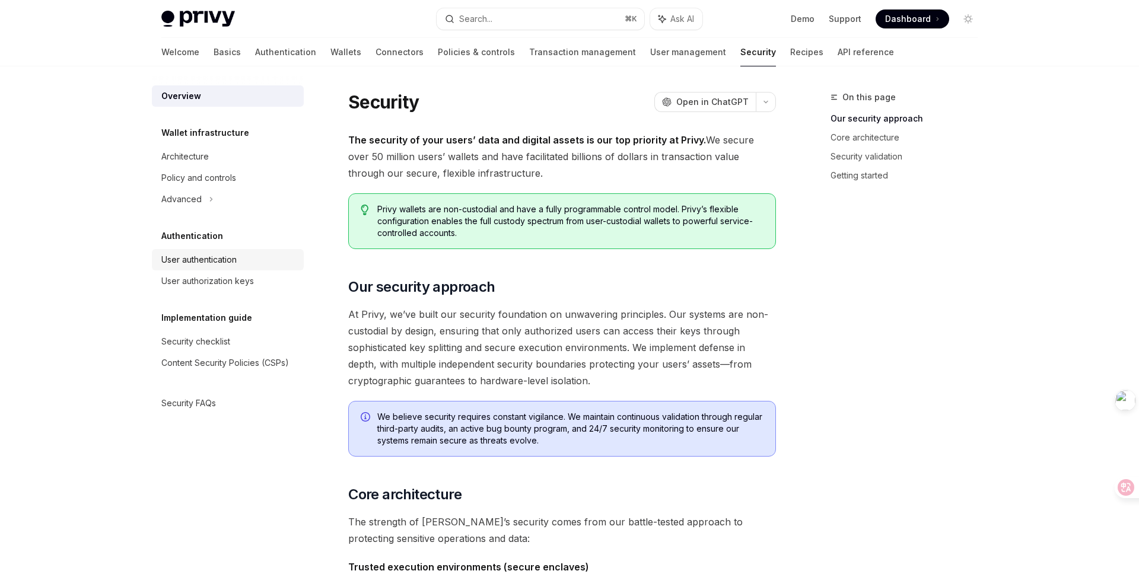
click at [239, 258] on div "User authentication" at bounding box center [228, 260] width 135 height 14
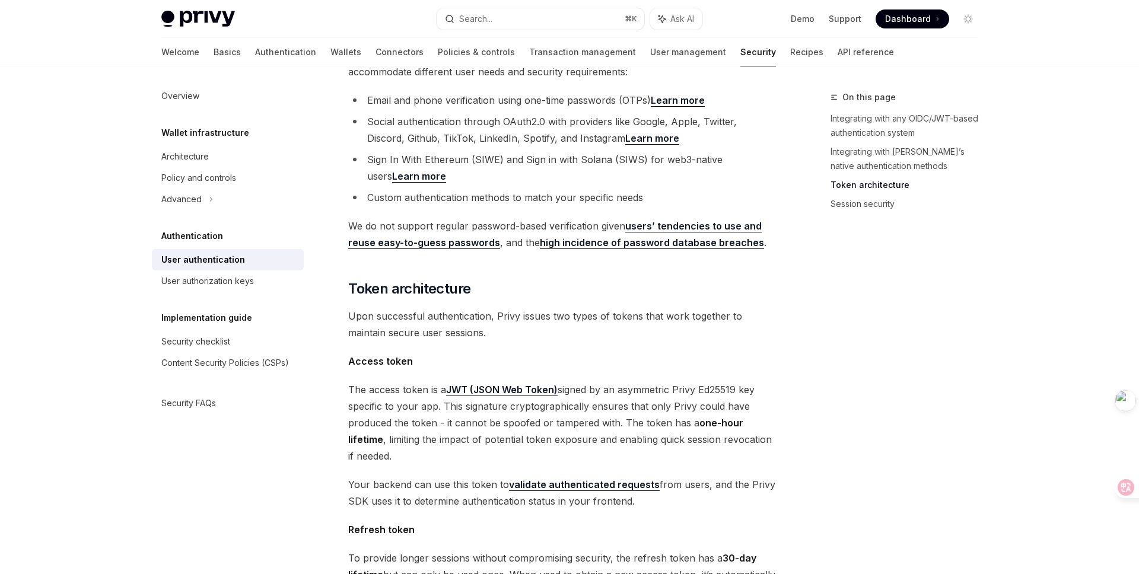
scroll to position [715, 0]
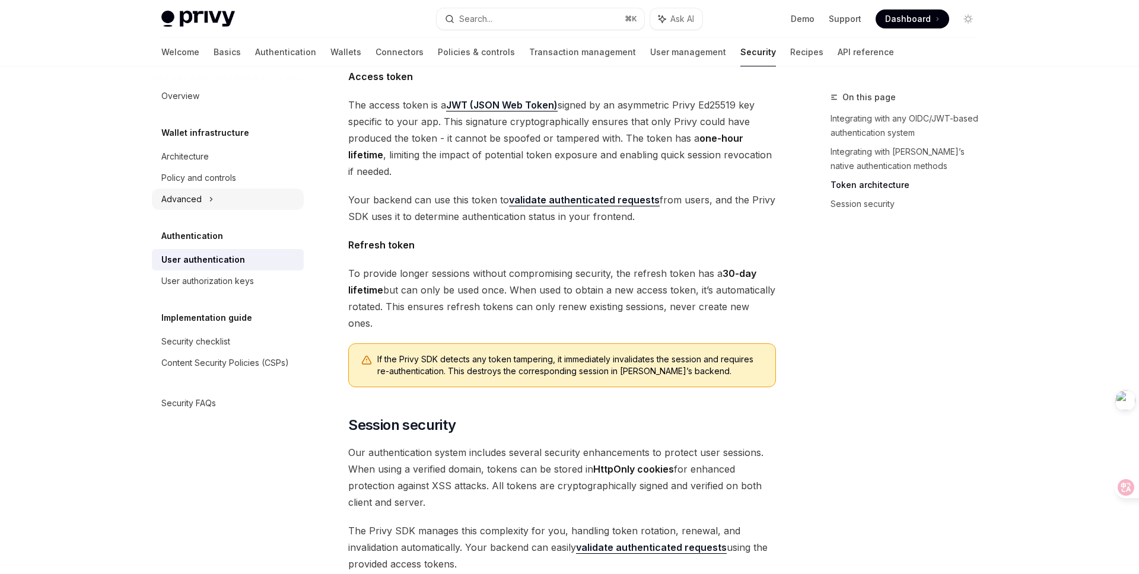
click at [239, 201] on div "Advanced" at bounding box center [228, 199] width 152 height 21
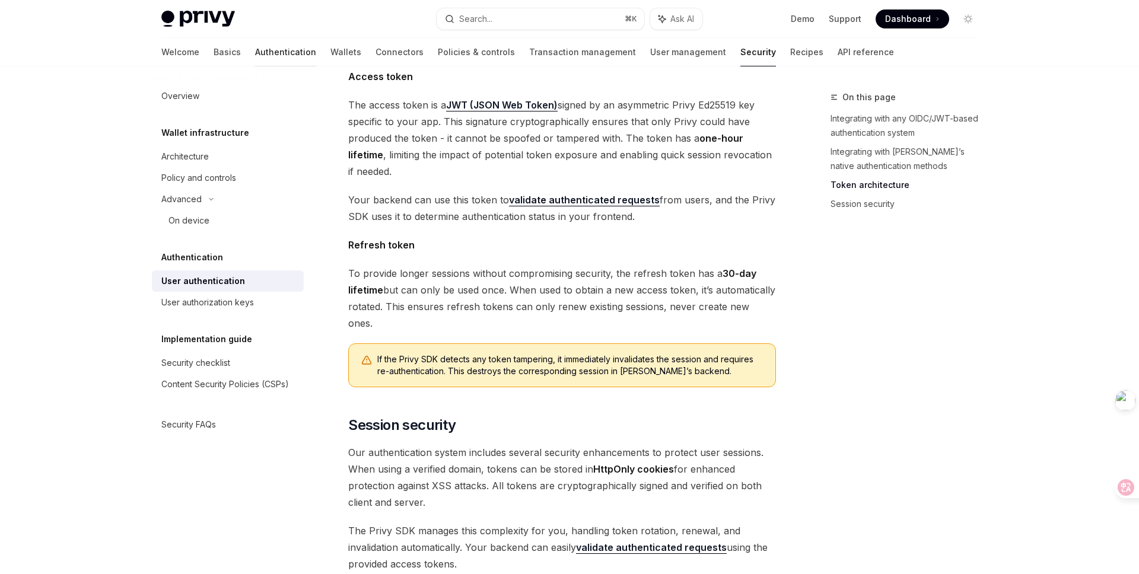
click at [255, 53] on link "Authentication" at bounding box center [285, 52] width 61 height 28
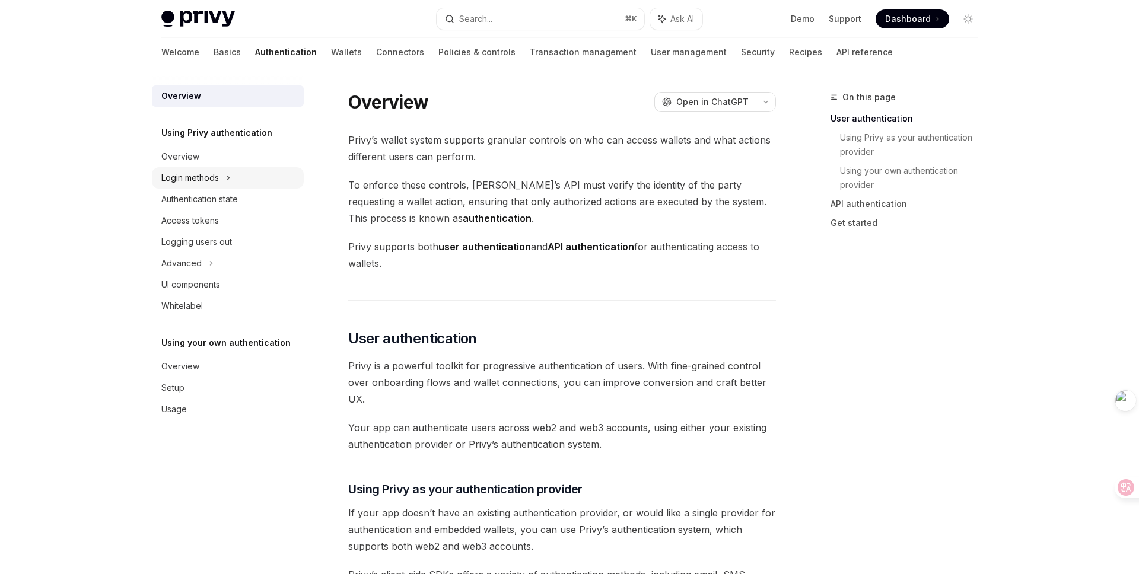
click at [232, 176] on div "Login methods" at bounding box center [228, 177] width 152 height 21
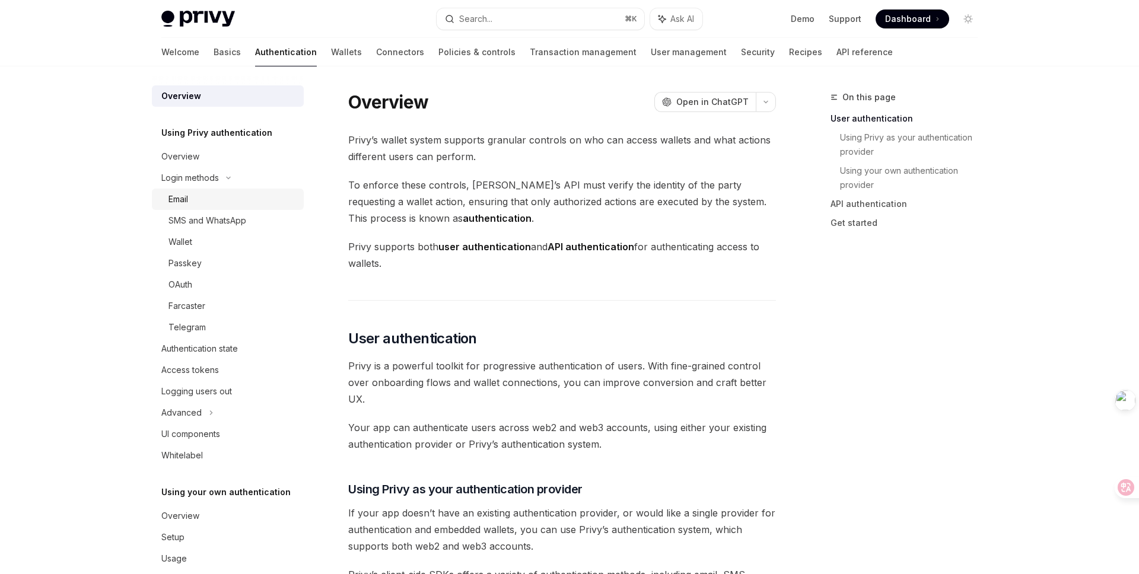
click at [192, 197] on div "Email" at bounding box center [233, 199] width 128 height 14
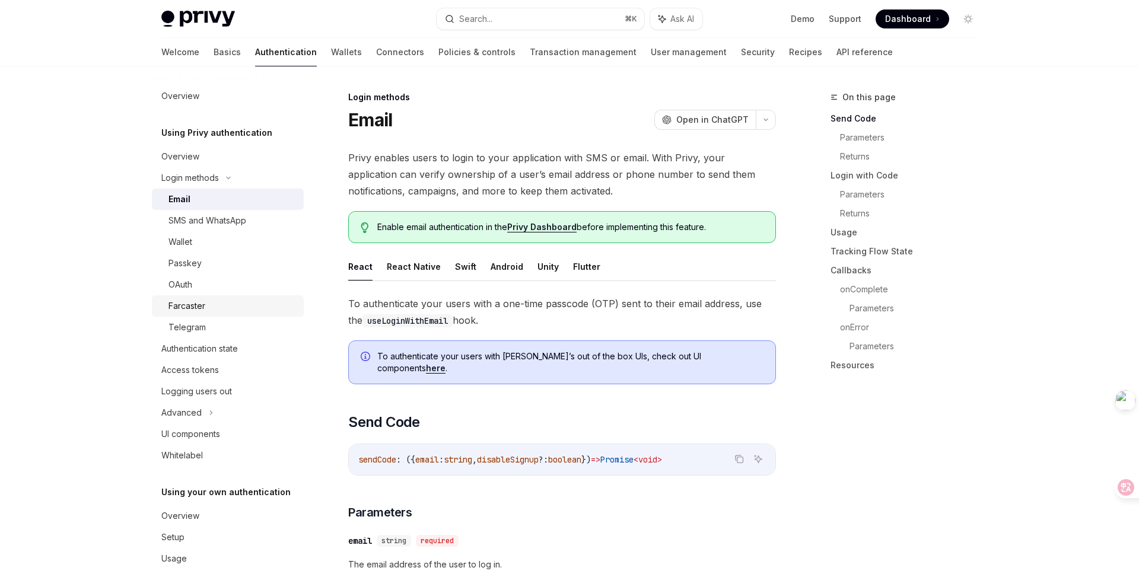
scroll to position [19, 0]
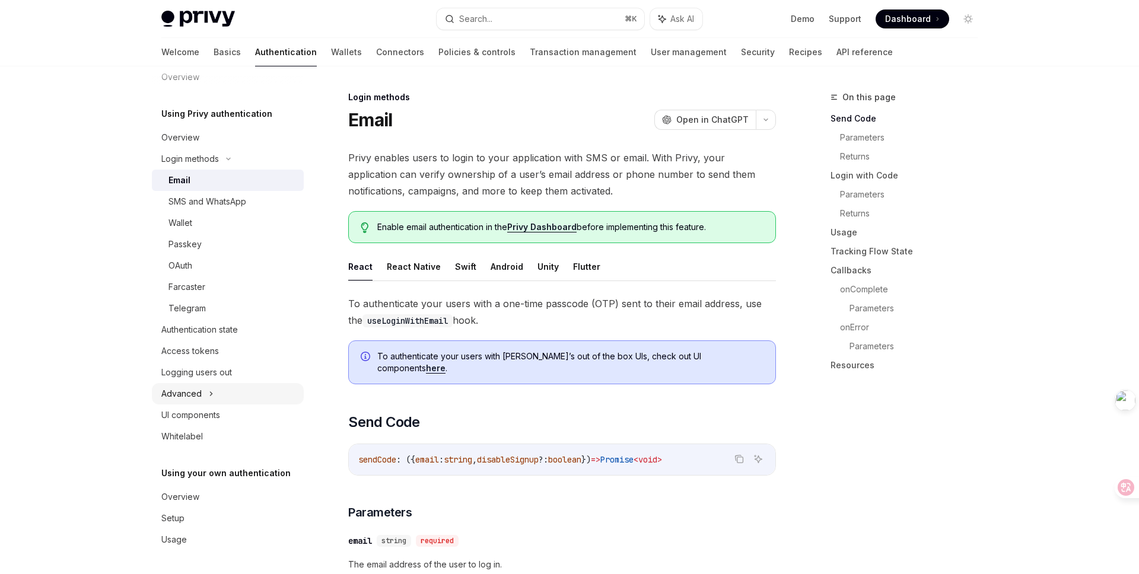
click at [211, 392] on icon at bounding box center [211, 394] width 5 height 14
click at [193, 414] on icon at bounding box center [194, 415] width 5 height 14
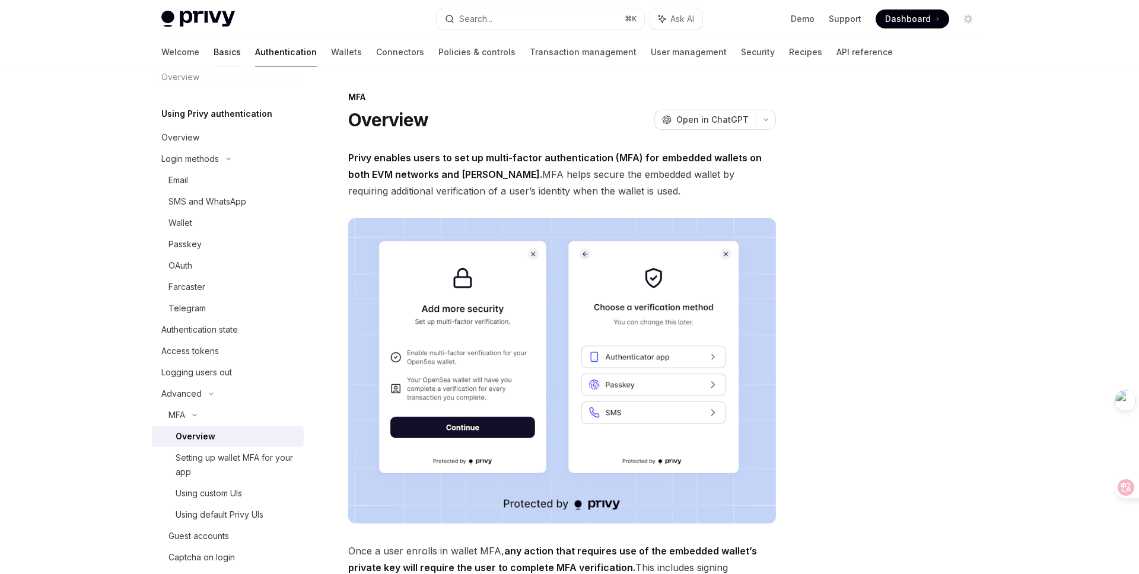
click at [214, 53] on link "Basics" at bounding box center [227, 52] width 27 height 28
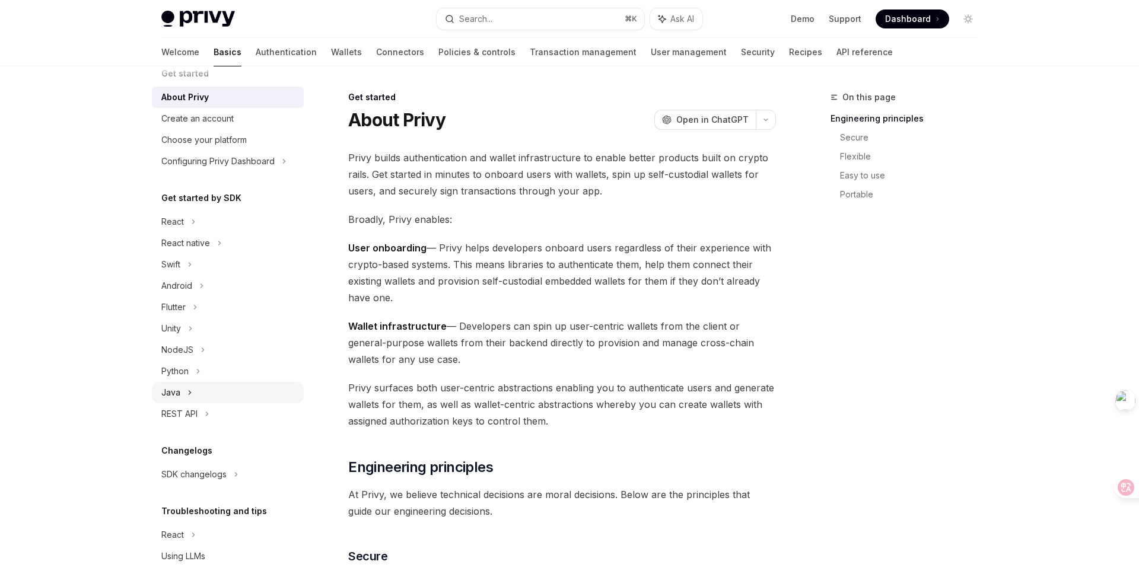
scroll to position [57, 0]
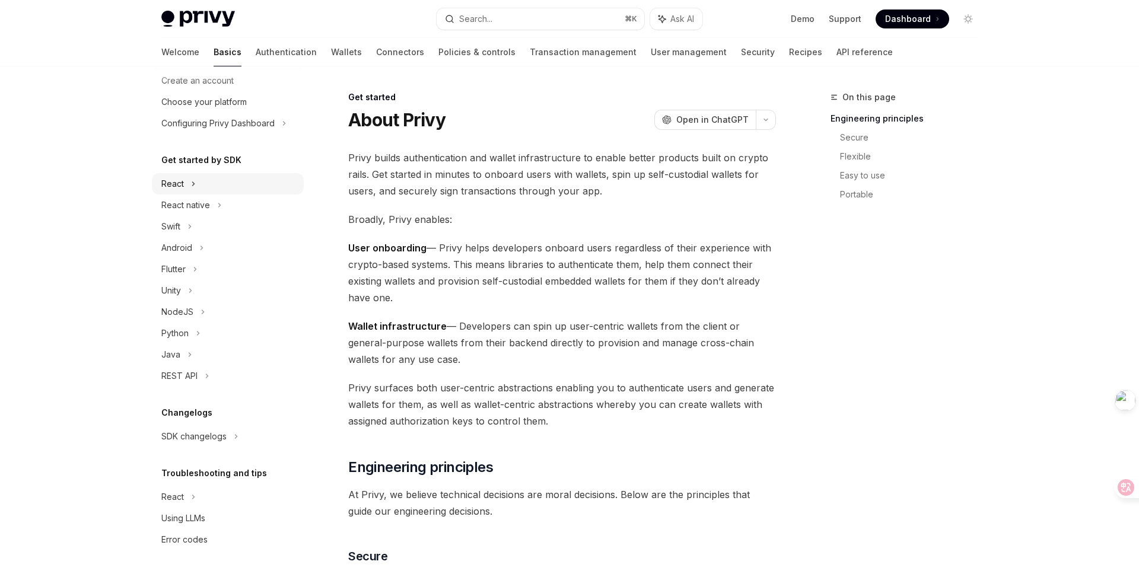
click at [193, 186] on icon at bounding box center [193, 184] width 5 height 14
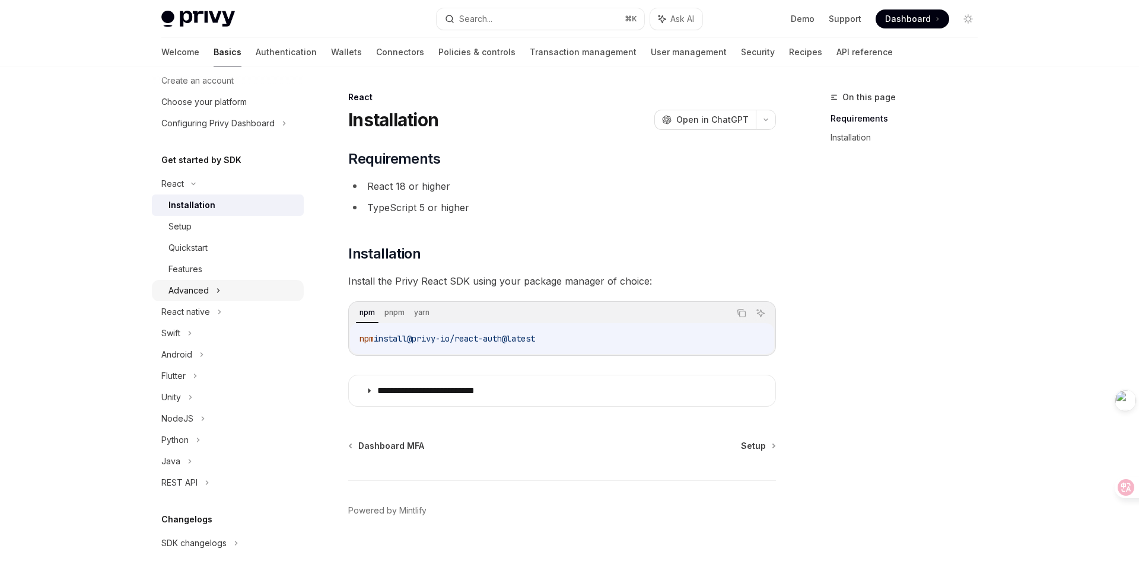
click at [214, 289] on div "Advanced" at bounding box center [228, 290] width 152 height 21
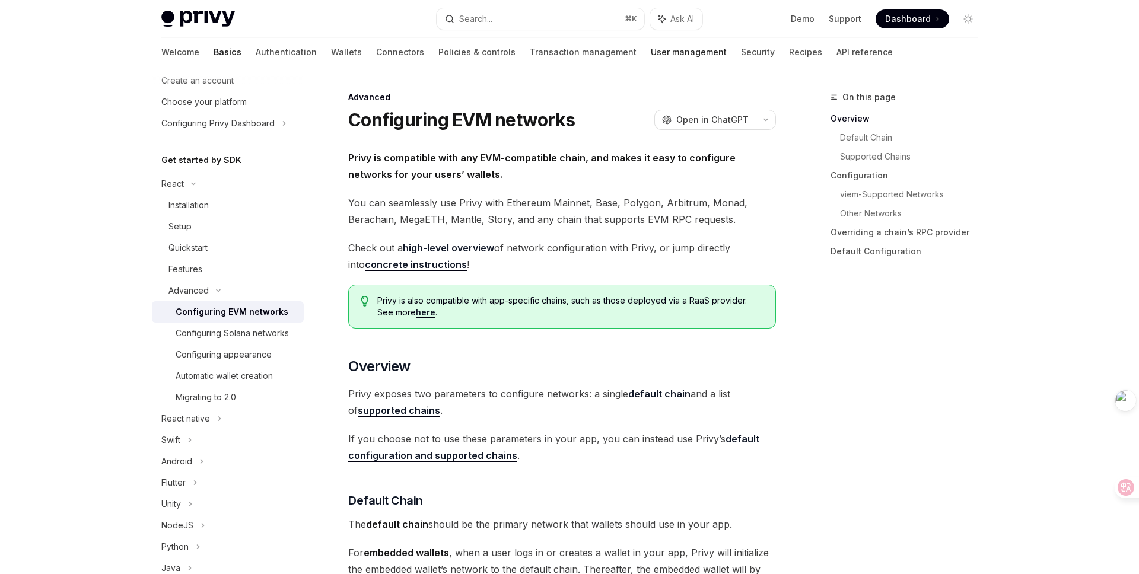
click at [651, 56] on link "User management" at bounding box center [689, 52] width 76 height 28
type textarea "*"
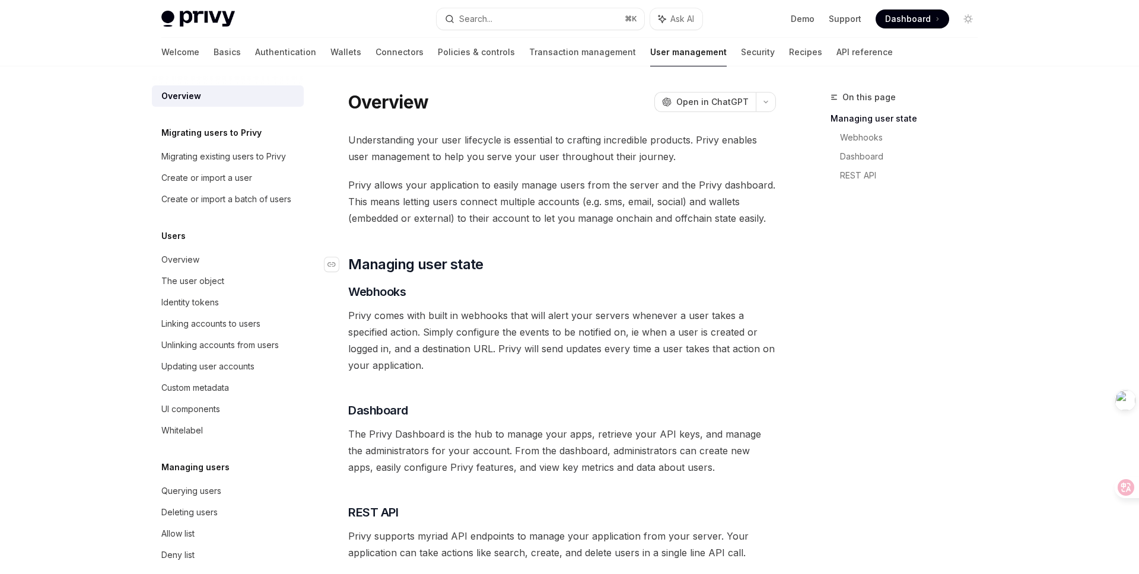
click at [685, 259] on h2 "​ Managing user state" at bounding box center [562, 264] width 428 height 19
click at [103, 207] on div "Privy Docs home page Search... ⌘ K Ask AI Demo Support Dashboard Dashboard Sear…" at bounding box center [569, 369] width 1139 height 738
click at [849, 322] on div "On this page Managing user state Webhooks Dashboard REST API" at bounding box center [897, 332] width 180 height 484
click at [516, 14] on button "Search... ⌘ K" at bounding box center [541, 18] width 208 height 21
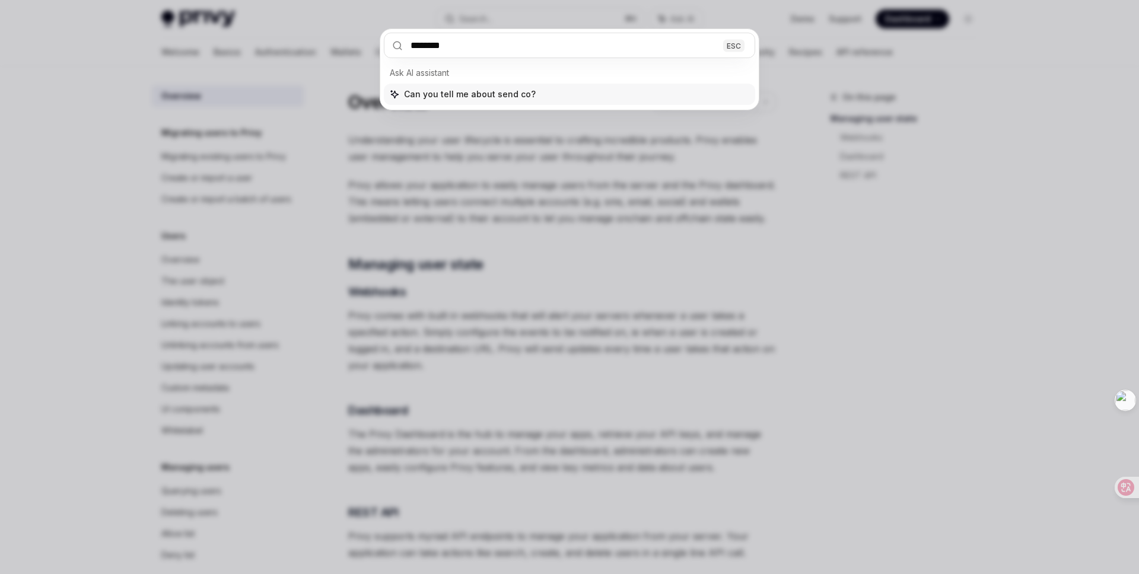
type input "*********"
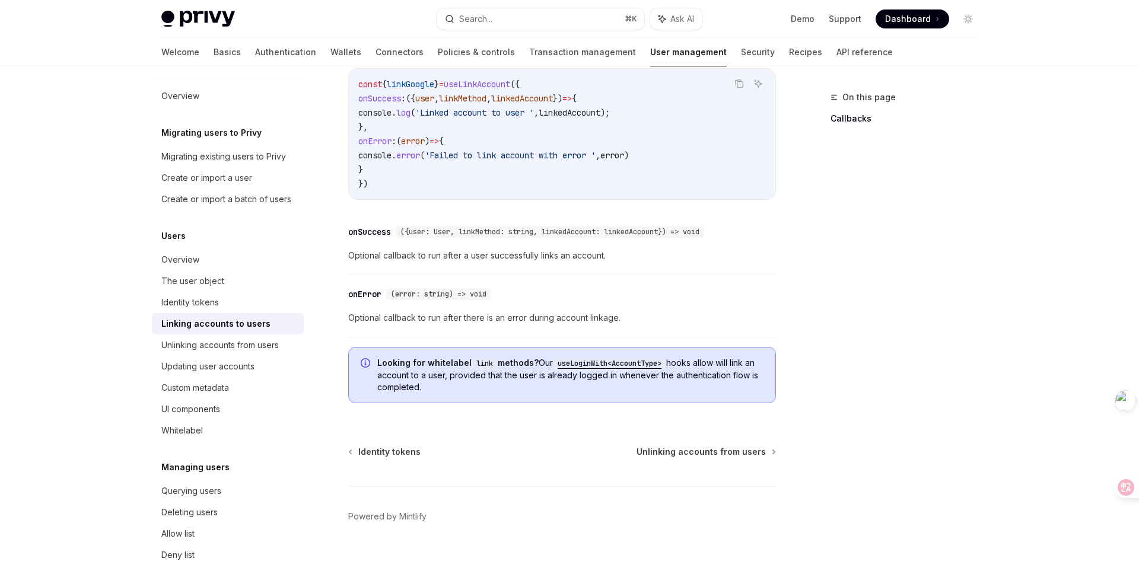
scroll to position [1354, 0]
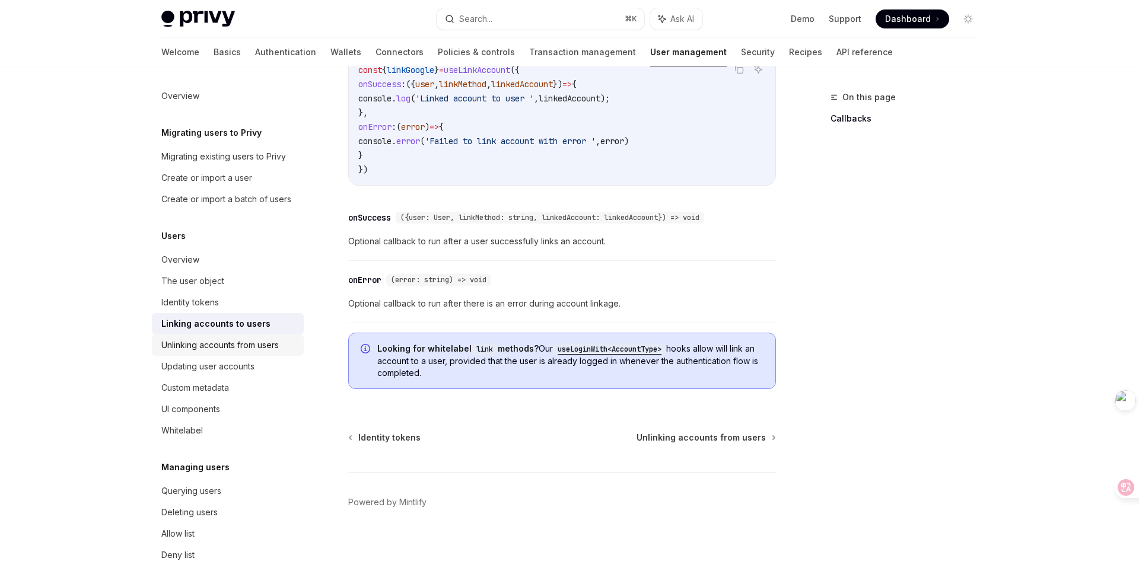
click at [225, 350] on div "Unlinking accounts from users" at bounding box center [219, 345] width 117 height 14
type textarea "*"
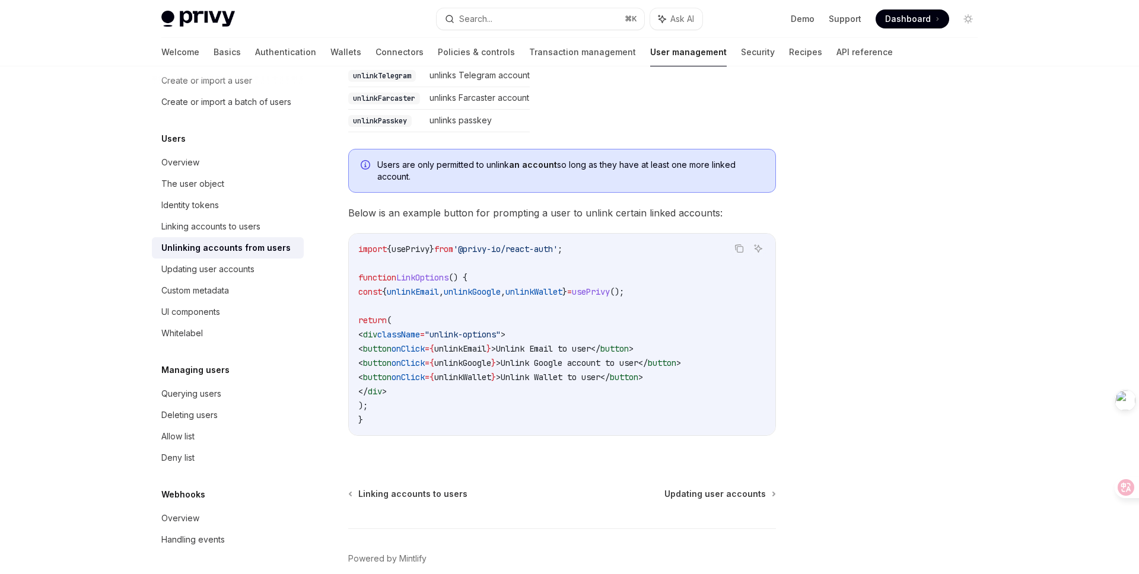
scroll to position [564, 0]
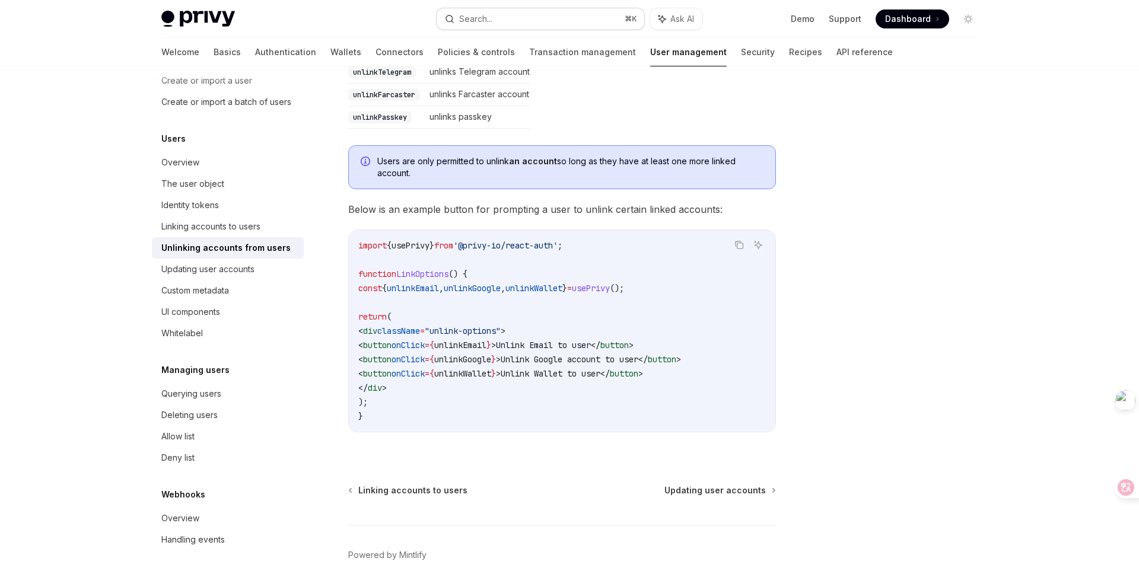
click at [536, 23] on button "Search... ⌘ K" at bounding box center [541, 18] width 208 height 21
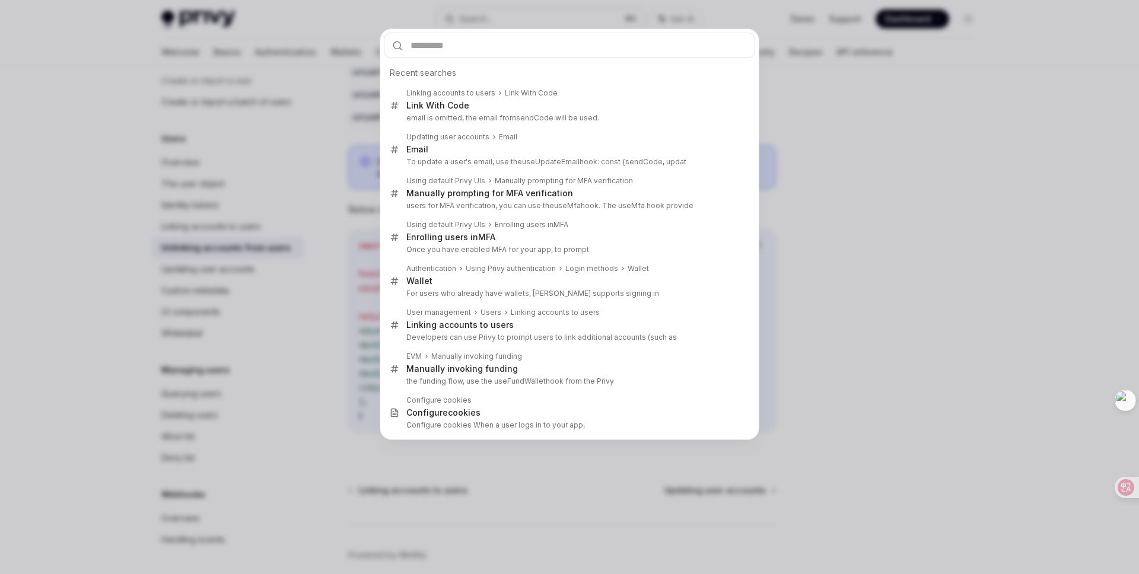
type input "*"
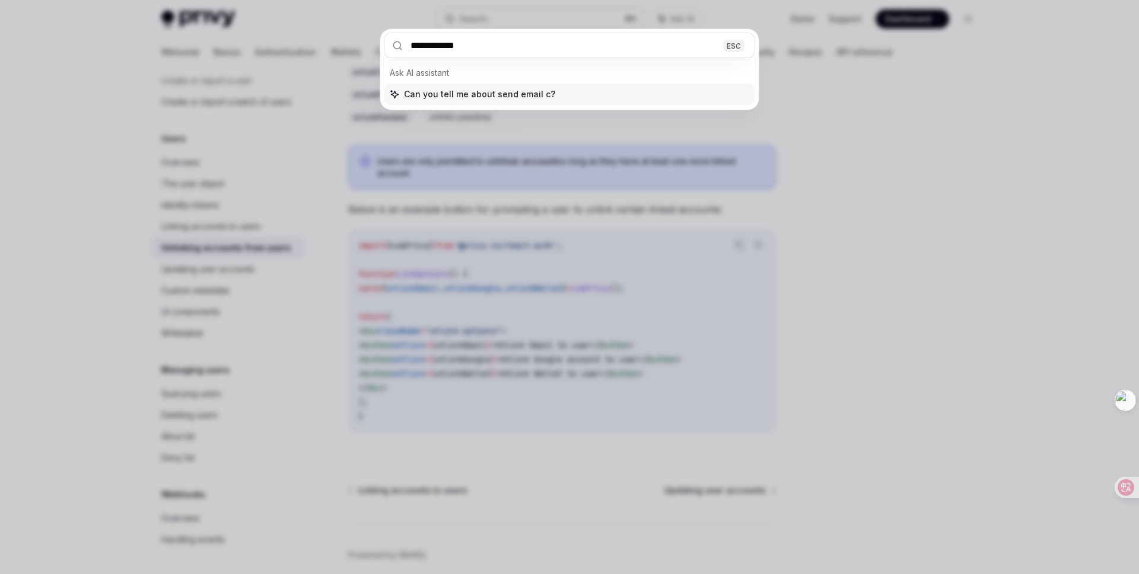
type input "**********"
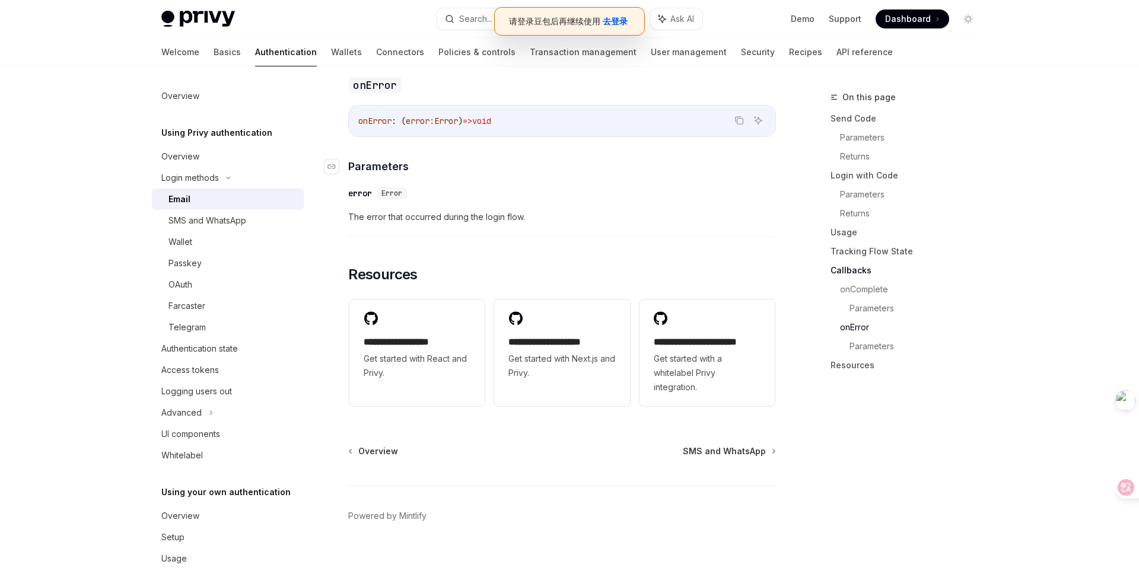
click at [490, 158] on h4 "​ Parameters" at bounding box center [562, 166] width 428 height 16
click at [741, 48] on link "Security" at bounding box center [758, 52] width 34 height 28
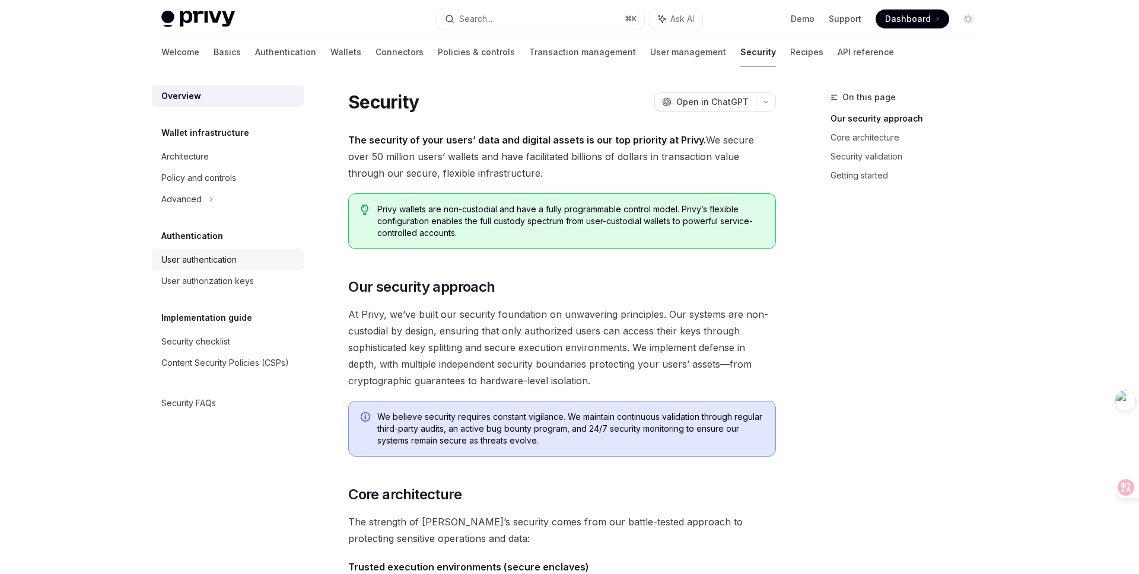
click at [201, 259] on div "User authentication" at bounding box center [198, 260] width 75 height 14
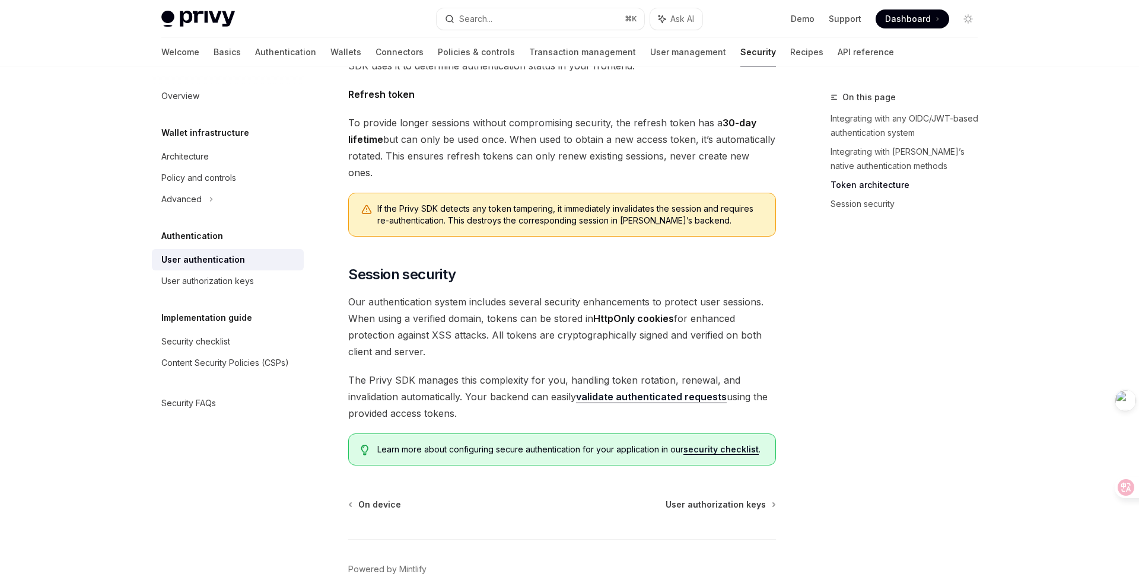
scroll to position [898, 0]
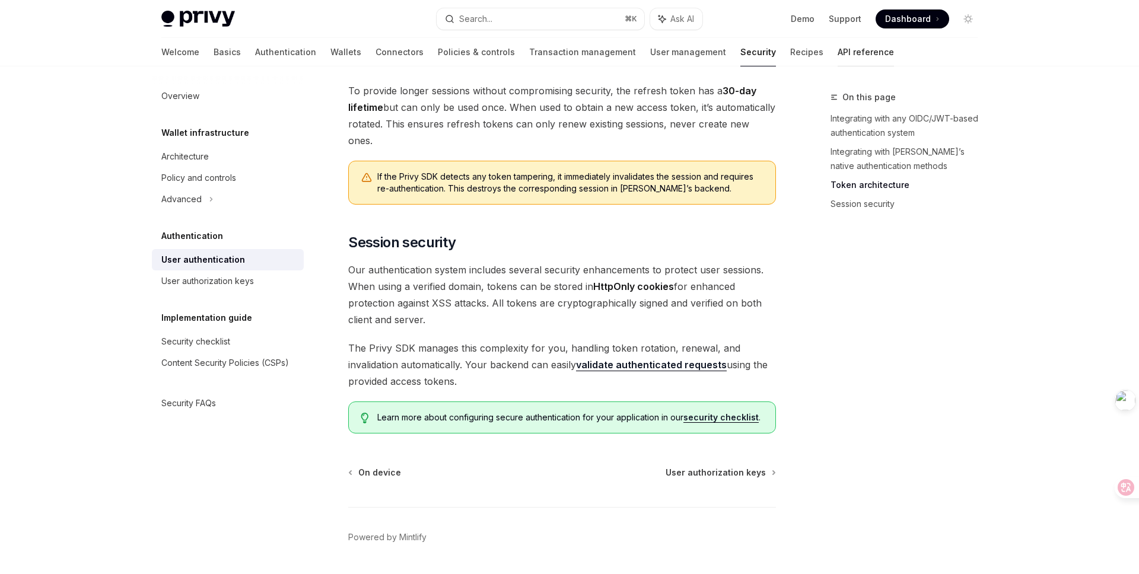
click at [838, 52] on link "API reference" at bounding box center [866, 52] width 56 height 28
type textarea "*"
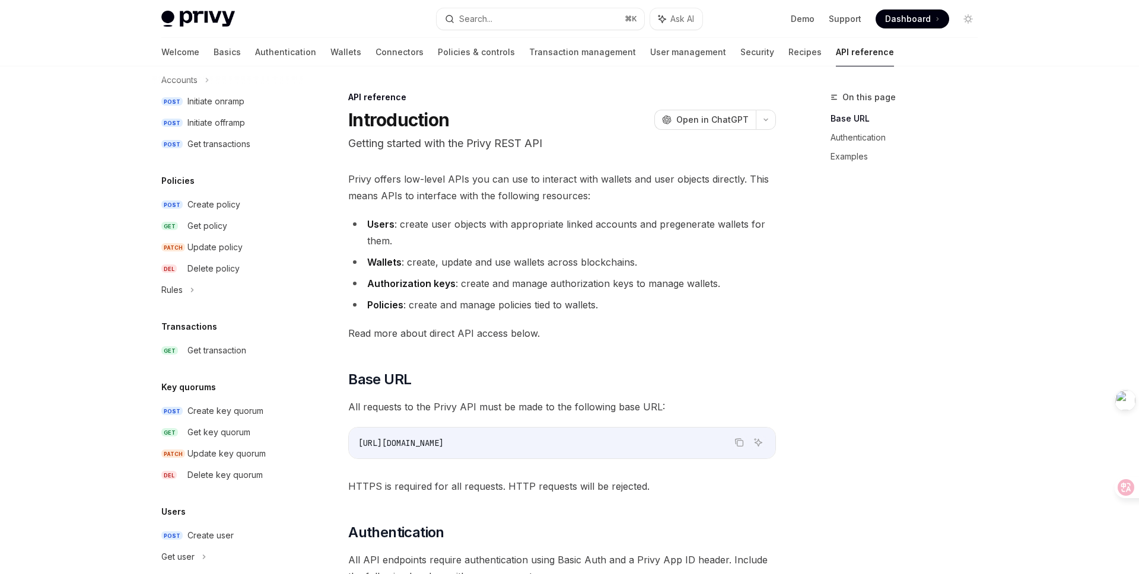
scroll to position [673, 0]
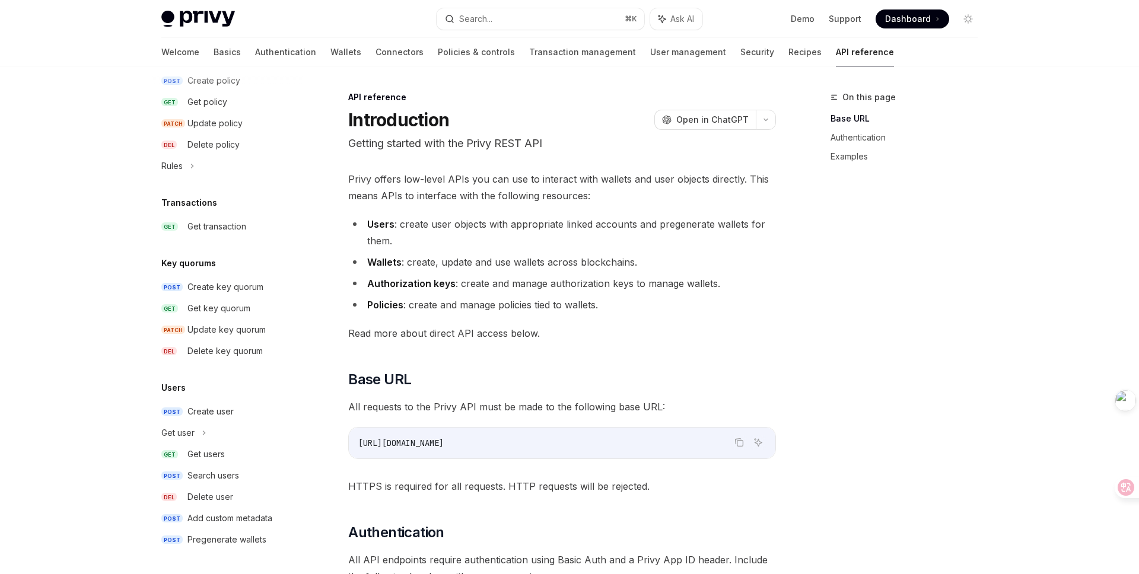
click at [635, 249] on li "Users : create user objects with appropriate linked accounts and pregenerate wa…" at bounding box center [562, 232] width 428 height 33
click at [544, 18] on button "Search... ⌘ K" at bounding box center [541, 18] width 208 height 21
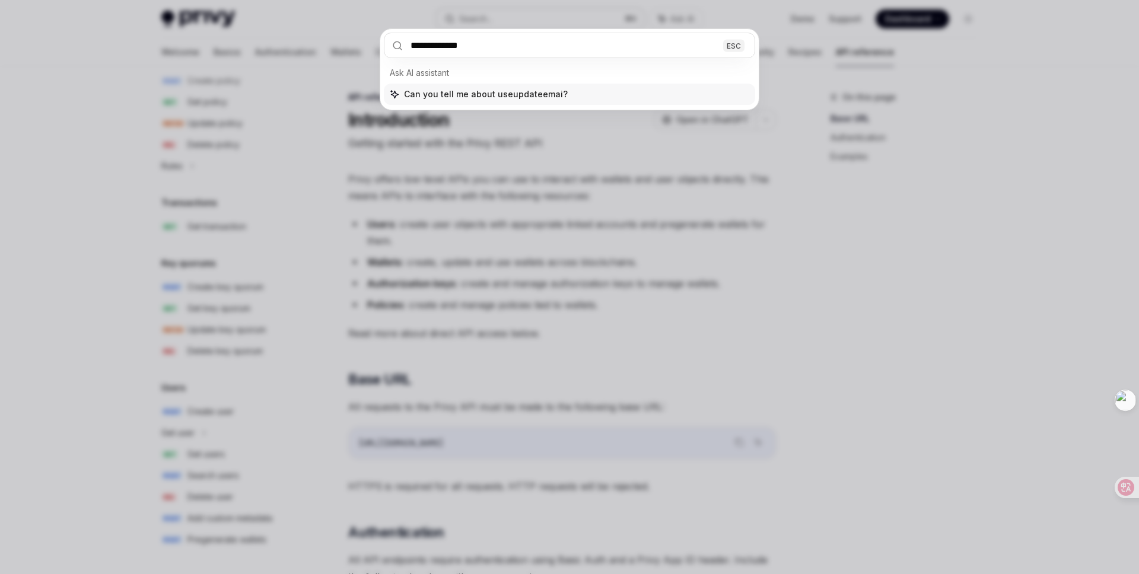
type input "**********"
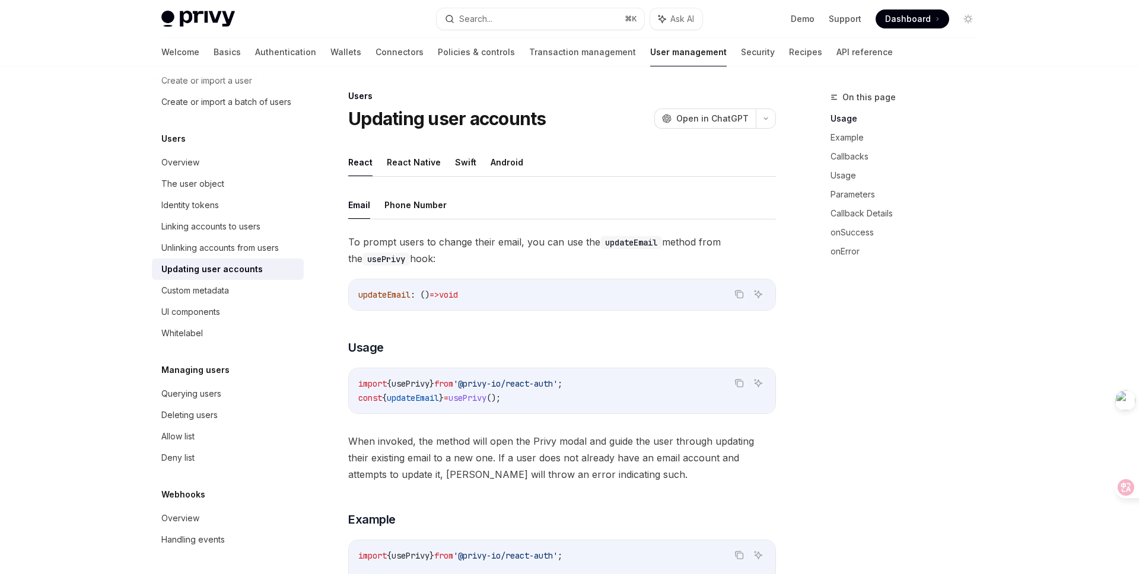
scroll to position [2, 0]
click at [414, 396] on span "updateEmail" at bounding box center [413, 397] width 52 height 11
click at [528, 408] on div "import { usePrivy } from '@privy-io/react-auth' ; const { updateEmail } = usePr…" at bounding box center [562, 389] width 427 height 45
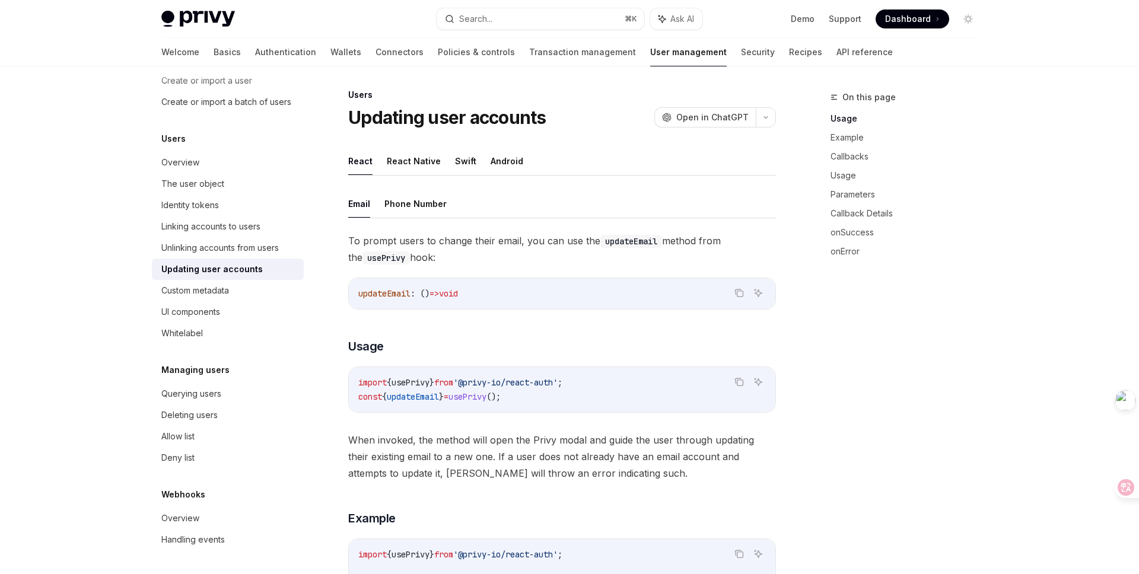
click at [420, 394] on span "updateEmail" at bounding box center [413, 397] width 52 height 11
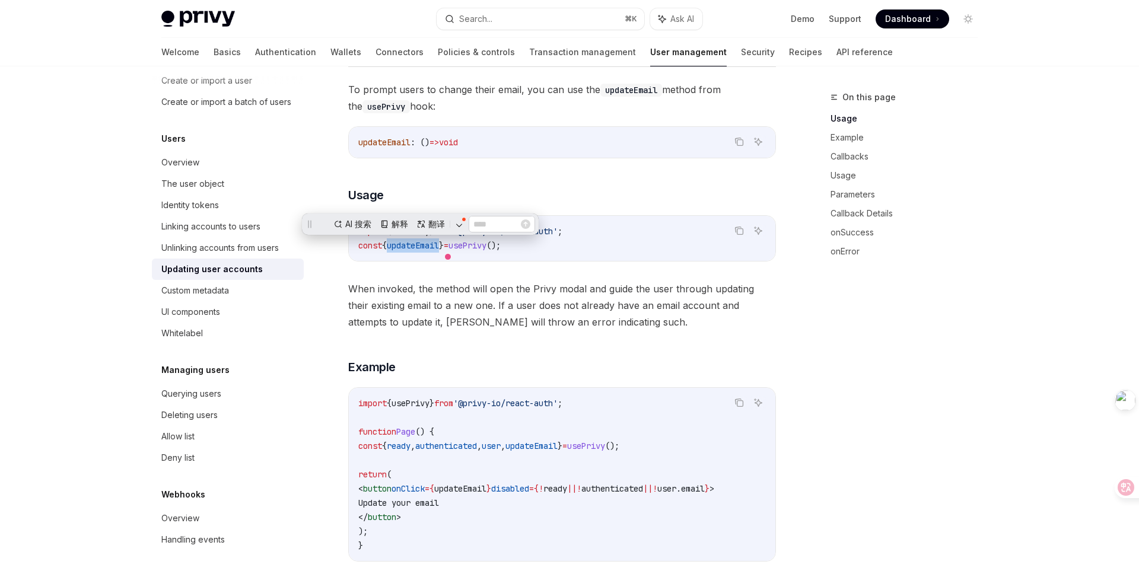
click at [420, 394] on div "import { usePrivy } from '@privy-io/react-auth' ; function Page () { const { re…" at bounding box center [562, 474] width 427 height 173
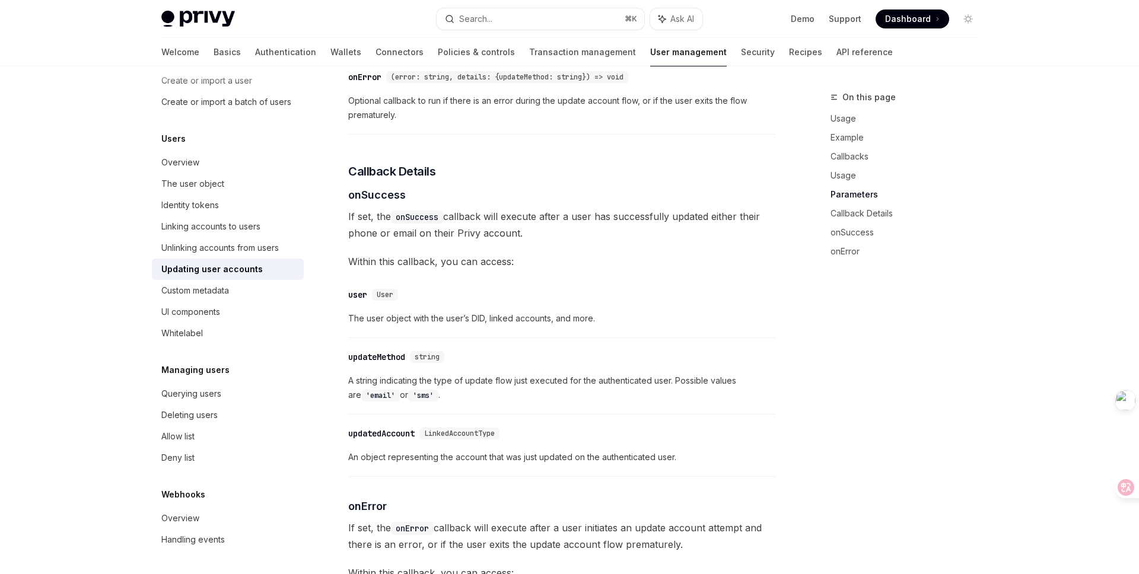
scroll to position [1317, 0]
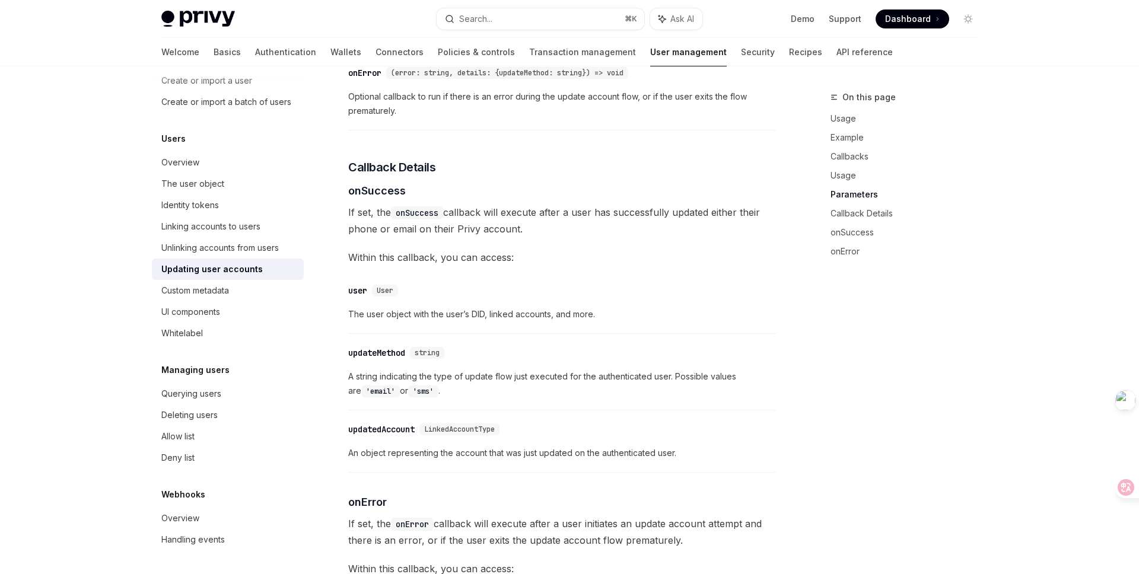
click at [825, 470] on div "On this page Usage Example Callbacks Usage Parameters Callback Details onSucces…" at bounding box center [897, 332] width 180 height 484
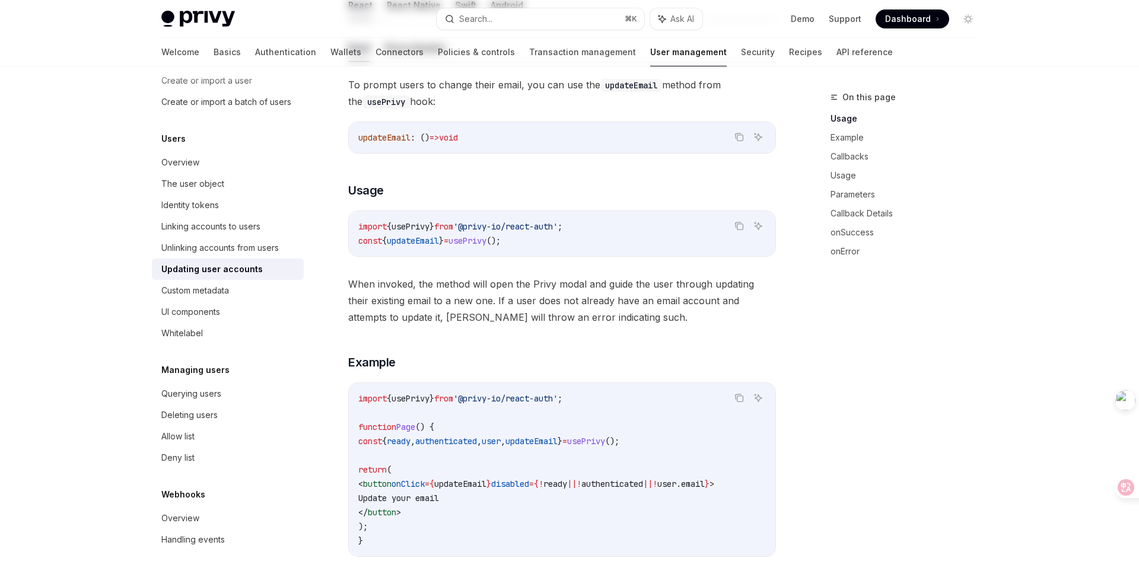
scroll to position [0, 0]
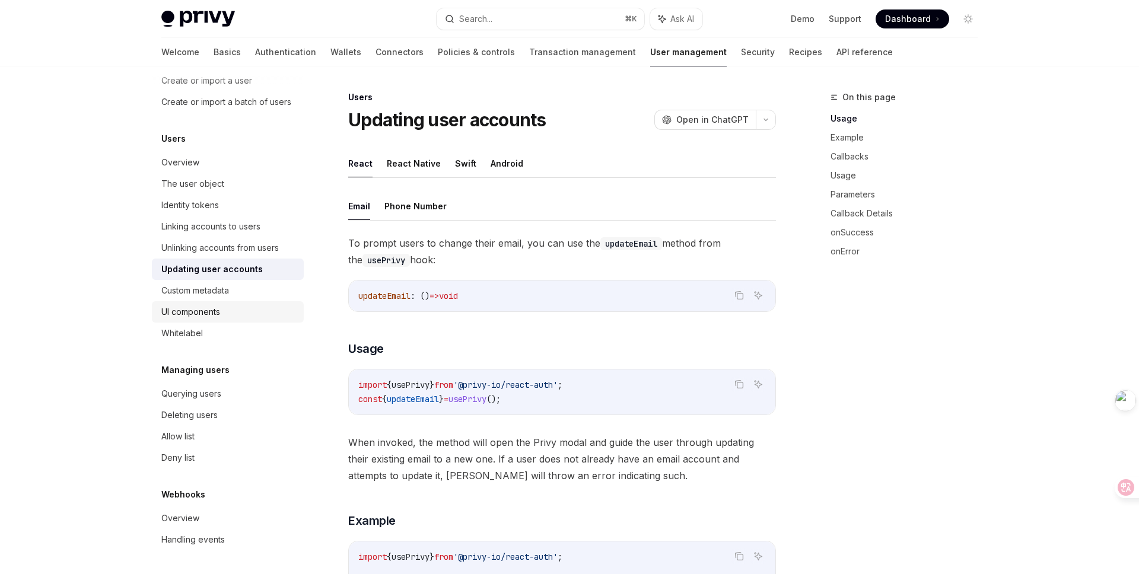
click at [234, 307] on div "UI components" at bounding box center [228, 312] width 135 height 14
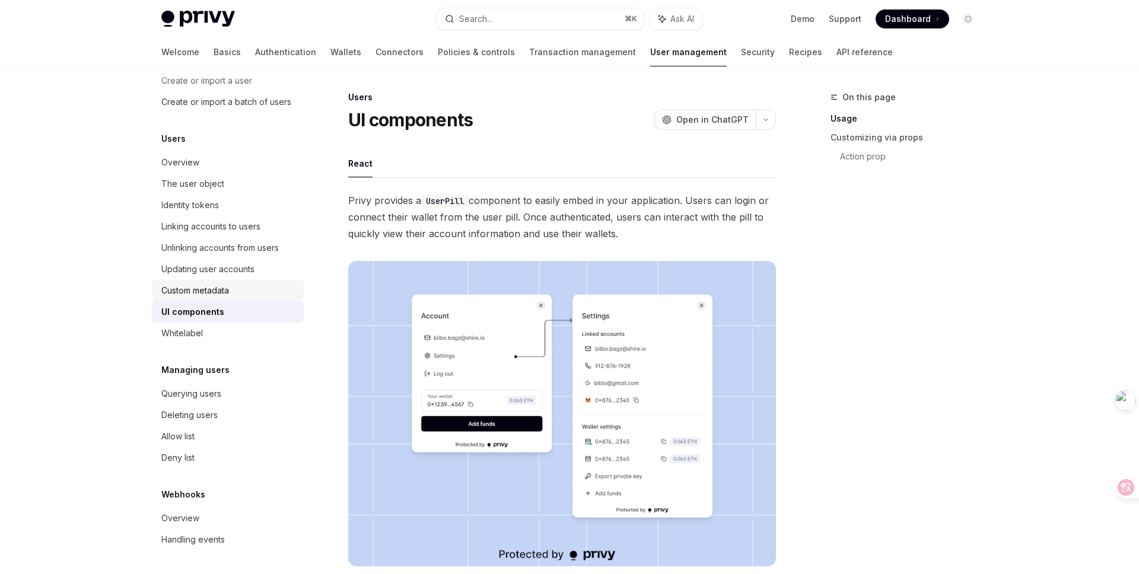
click at [209, 282] on link "Custom metadata" at bounding box center [228, 290] width 152 height 21
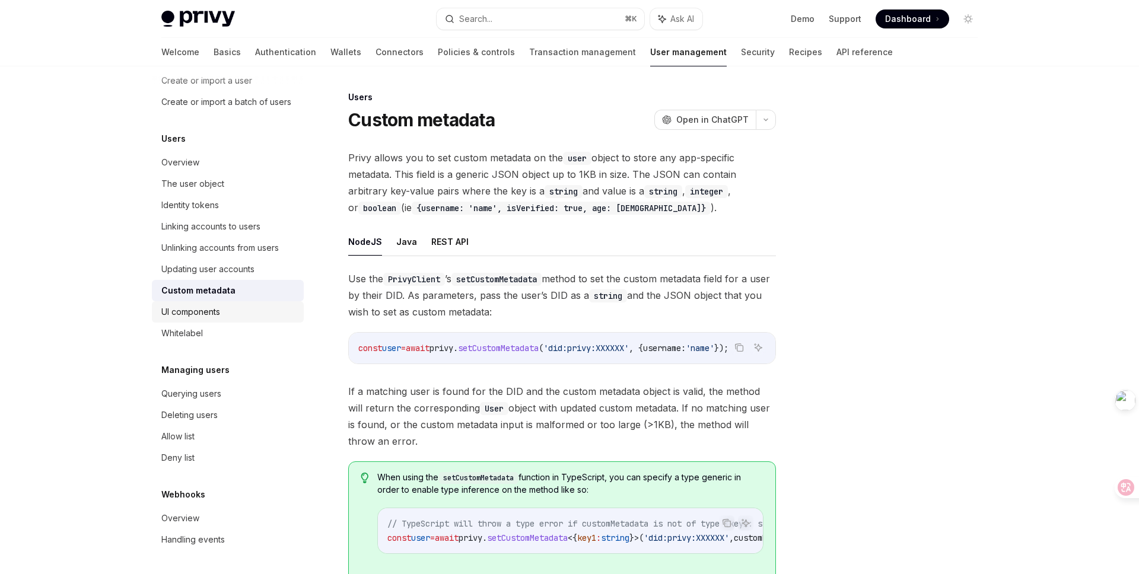
click at [208, 316] on div "UI components" at bounding box center [190, 312] width 59 height 14
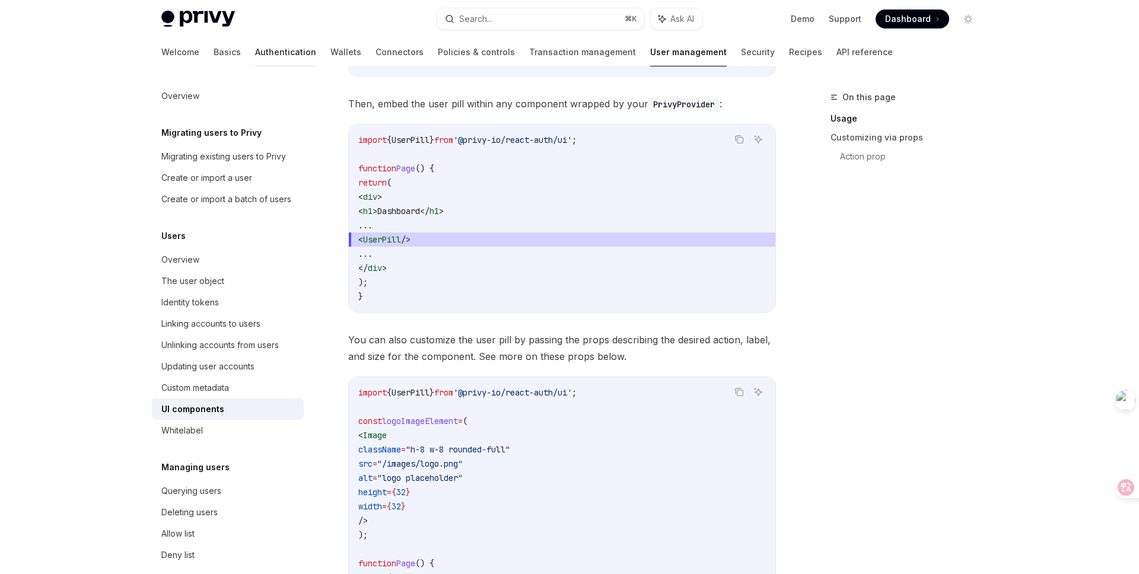
click at [255, 55] on link "Authentication" at bounding box center [285, 52] width 61 height 28
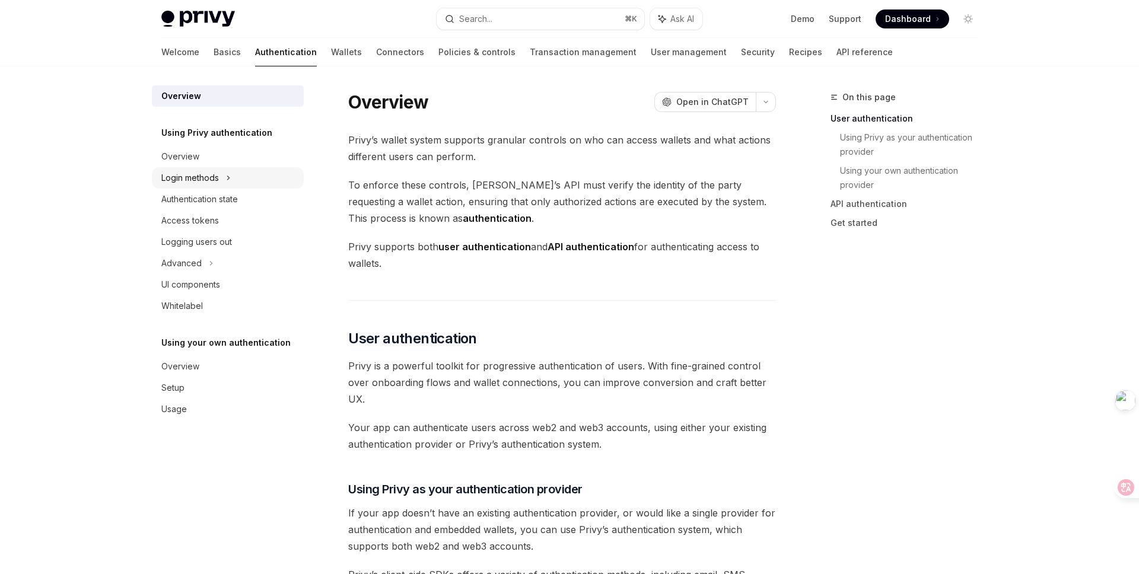
click at [227, 178] on icon at bounding box center [228, 178] width 5 height 14
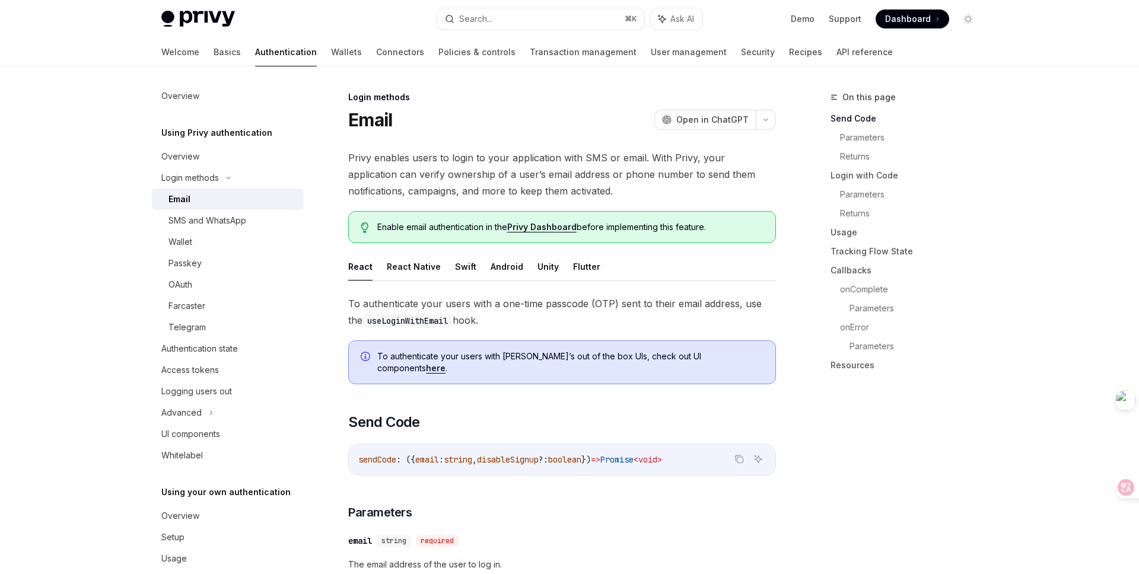
click at [208, 193] on div "Email" at bounding box center [233, 199] width 128 height 14
click at [867, 418] on div "On this page Send Code Parameters Returns Login with Code Parameters Returns Us…" at bounding box center [897, 332] width 180 height 484
click at [576, 108] on div "Login methods Email OpenAI Open in ChatGPT" at bounding box center [562, 110] width 428 height 39
click at [741, 54] on link "Security" at bounding box center [758, 52] width 34 height 28
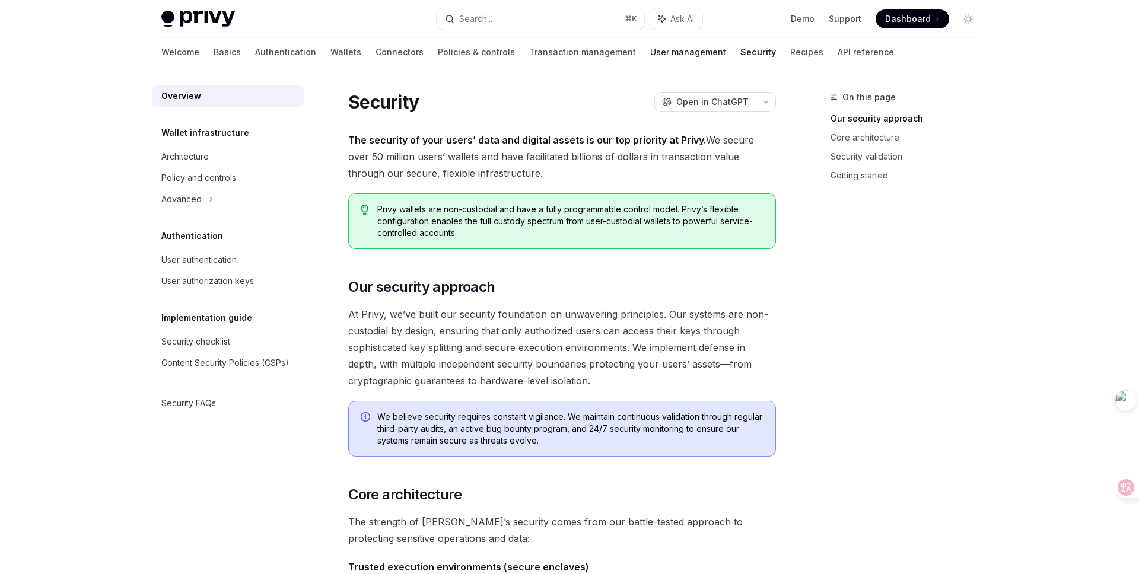
click at [650, 46] on link "User management" at bounding box center [688, 52] width 76 height 28
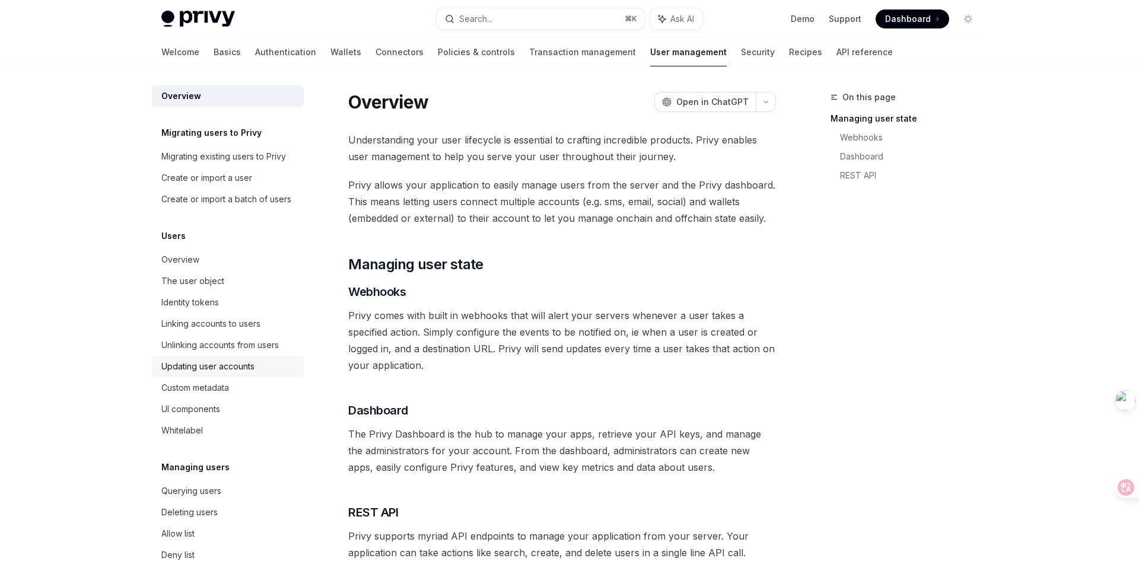
click at [236, 363] on div "Updating user accounts" at bounding box center [207, 367] width 93 height 14
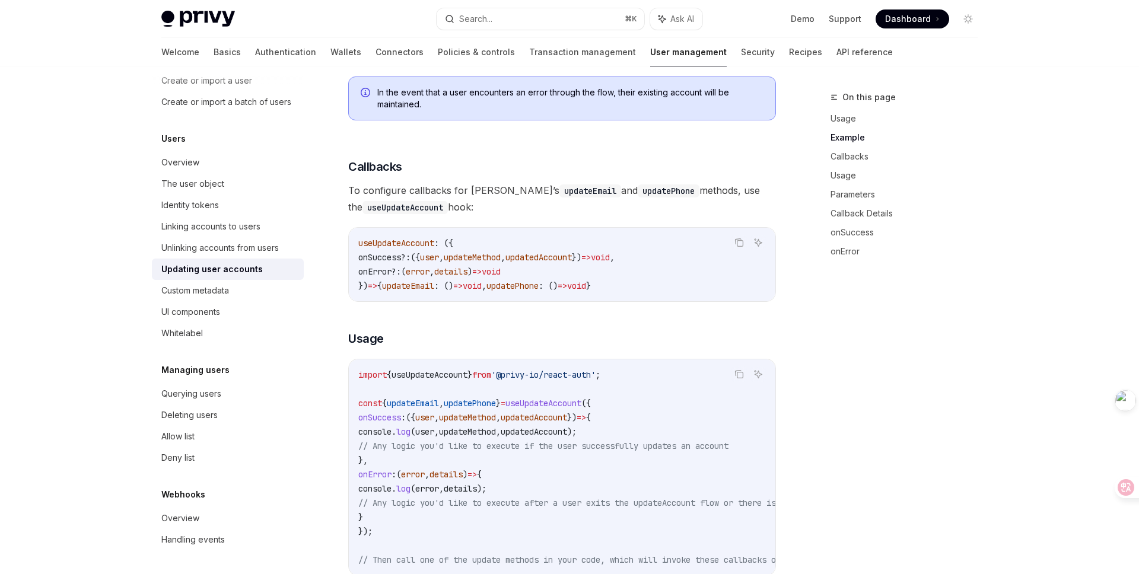
scroll to position [659, 0]
click at [926, 360] on div "On this page Usage Example Callbacks Usage Parameters Callback Details onSucces…" at bounding box center [897, 332] width 180 height 484
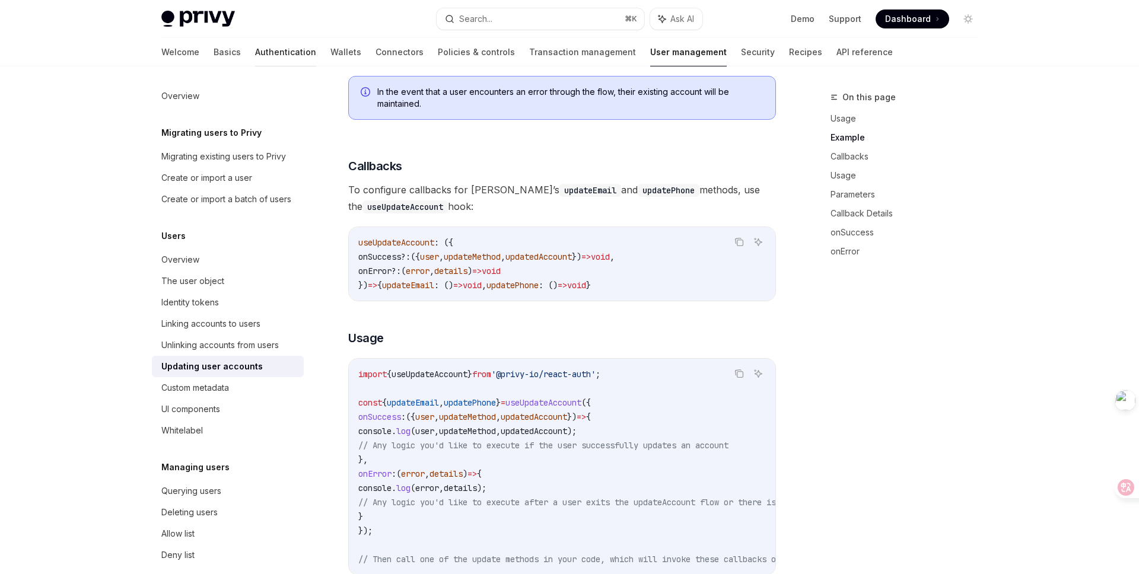
click at [255, 57] on link "Authentication" at bounding box center [285, 52] width 61 height 28
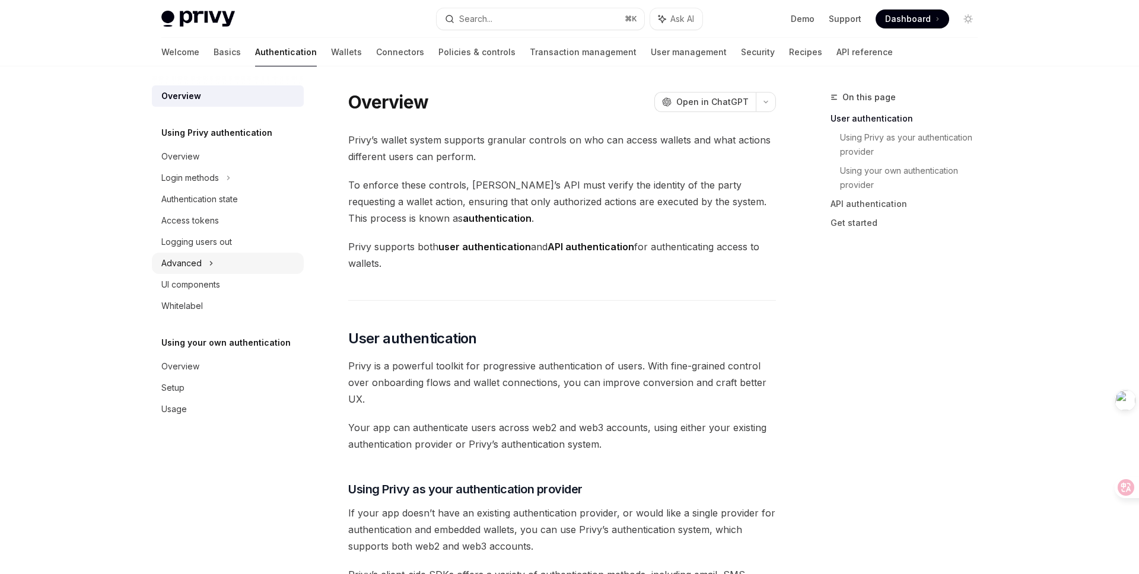
click at [217, 263] on div "Advanced" at bounding box center [228, 263] width 152 height 21
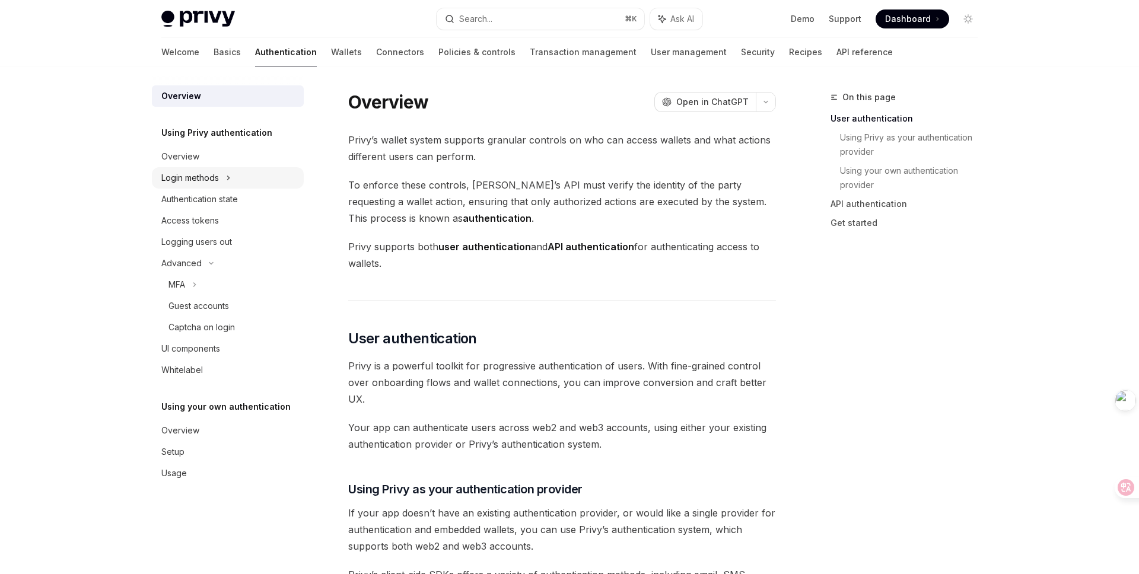
click at [229, 175] on icon at bounding box center [228, 178] width 5 height 14
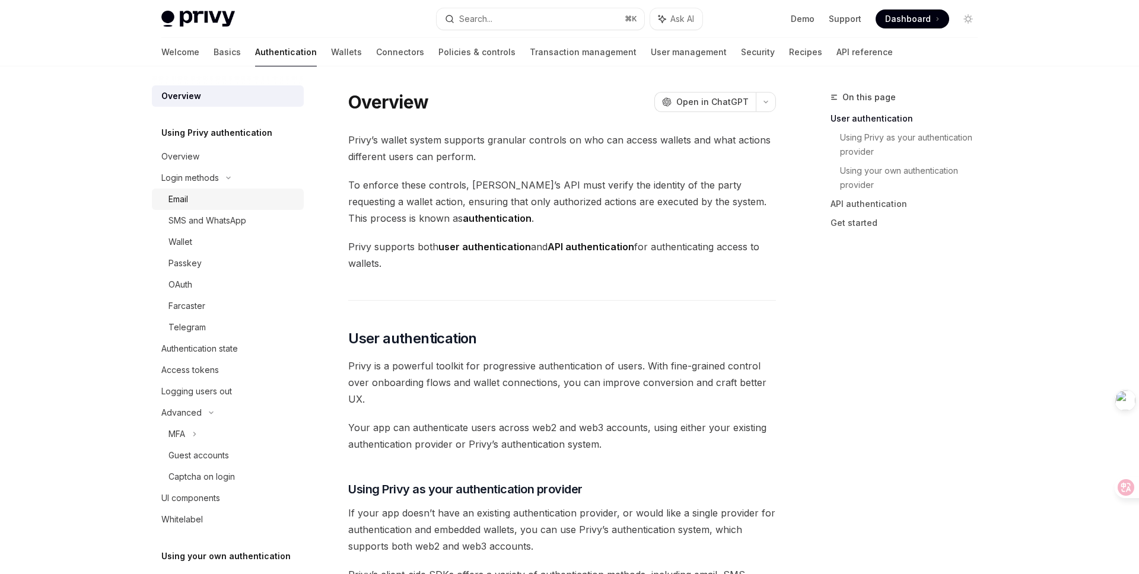
click at [196, 194] on div "Email" at bounding box center [233, 199] width 128 height 14
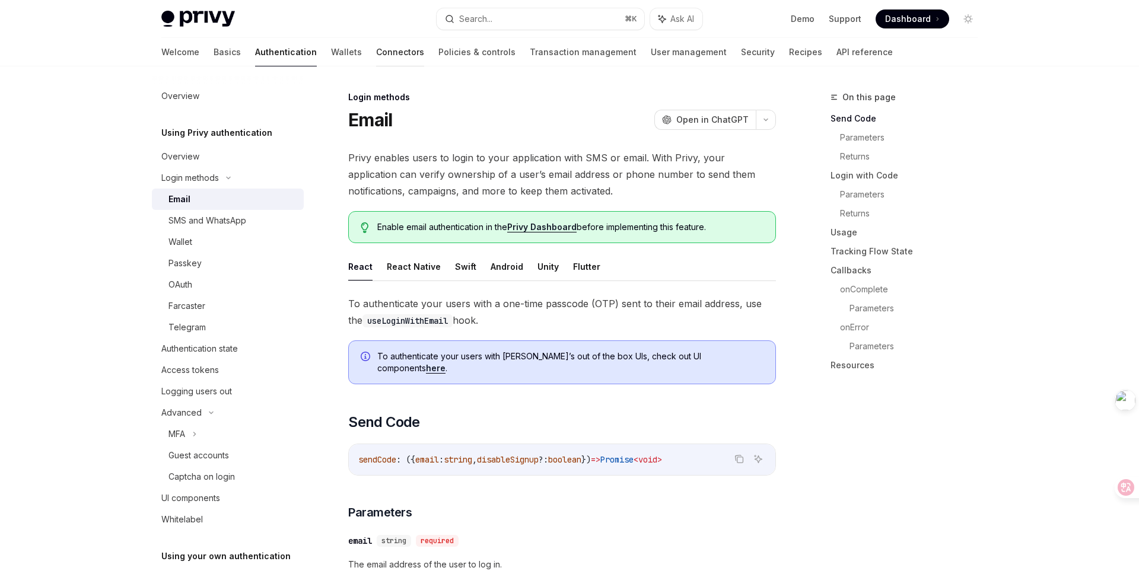
click at [376, 60] on link "Connectors" at bounding box center [400, 52] width 48 height 28
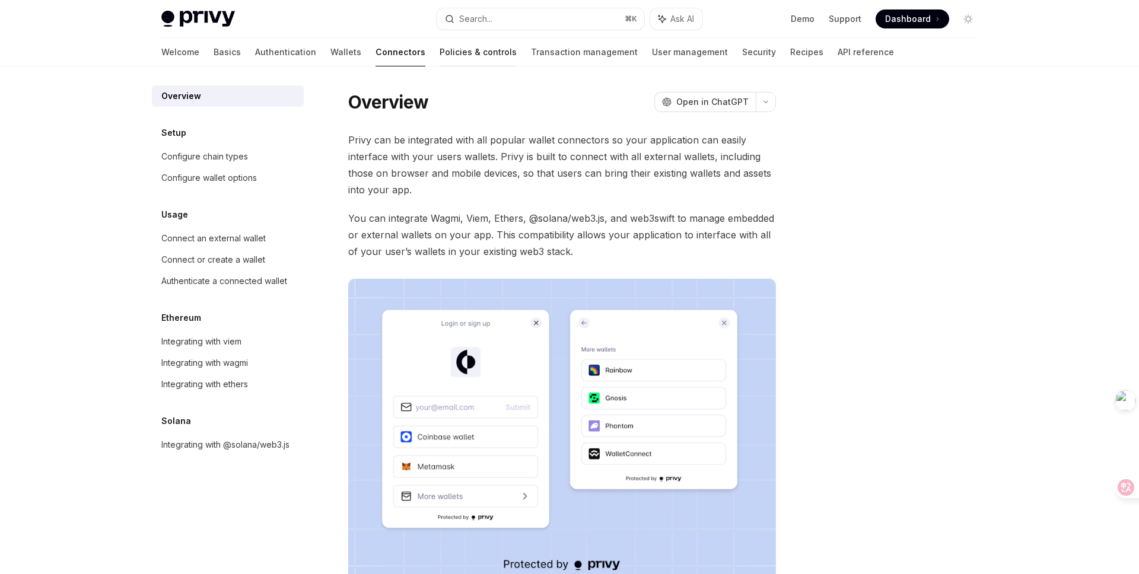
click at [440, 55] on link "Policies & controls" at bounding box center [478, 52] width 77 height 28
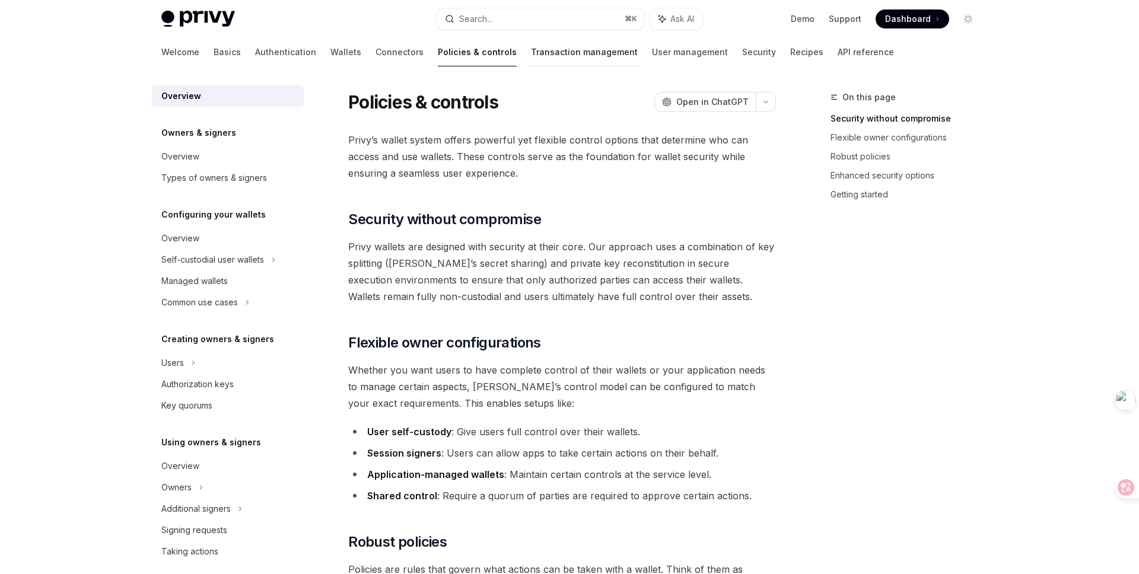
click at [531, 47] on link "Transaction management" at bounding box center [584, 52] width 107 height 28
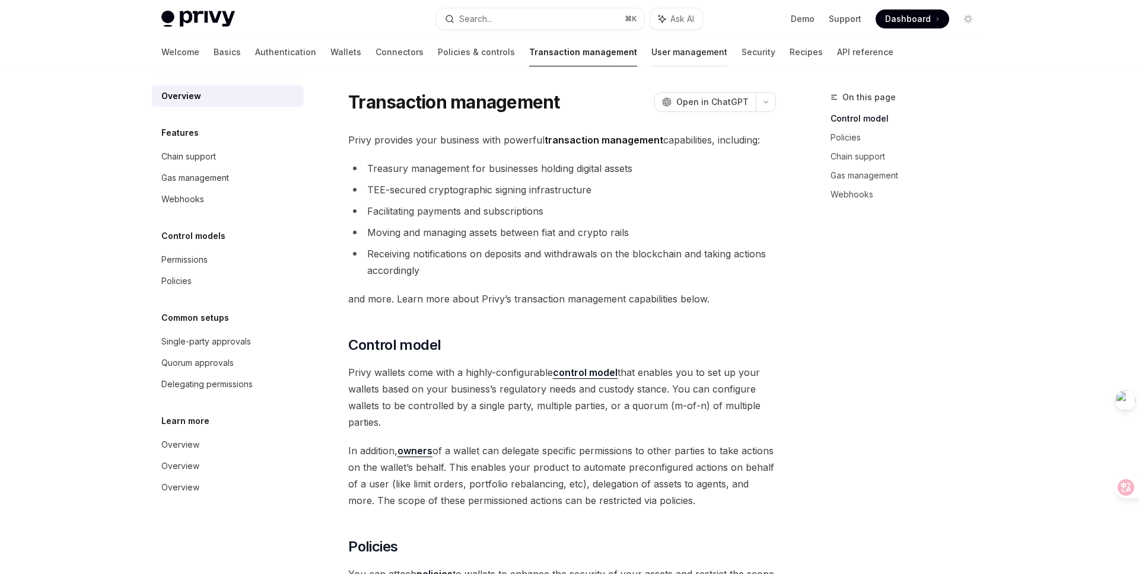
click at [652, 55] on link "User management" at bounding box center [690, 52] width 76 height 28
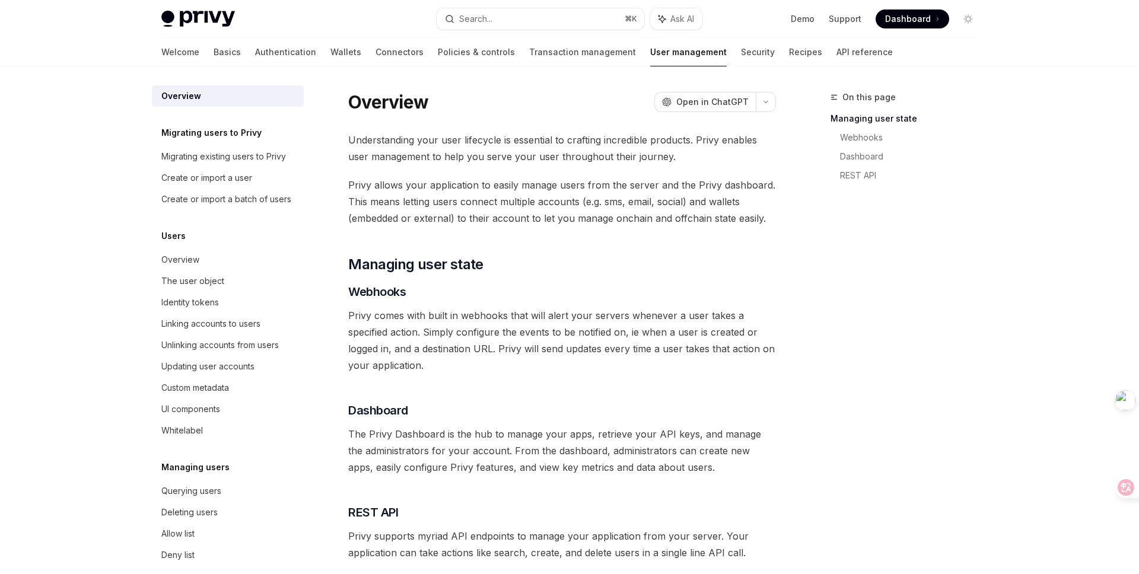
scroll to position [97, 0]
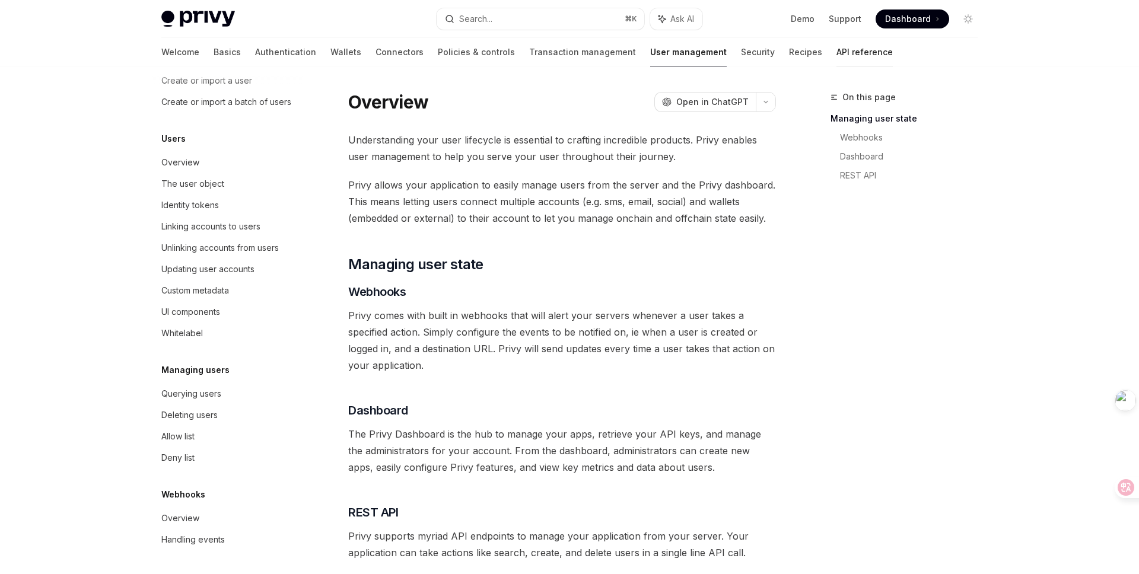
click at [837, 58] on link "API reference" at bounding box center [865, 52] width 56 height 28
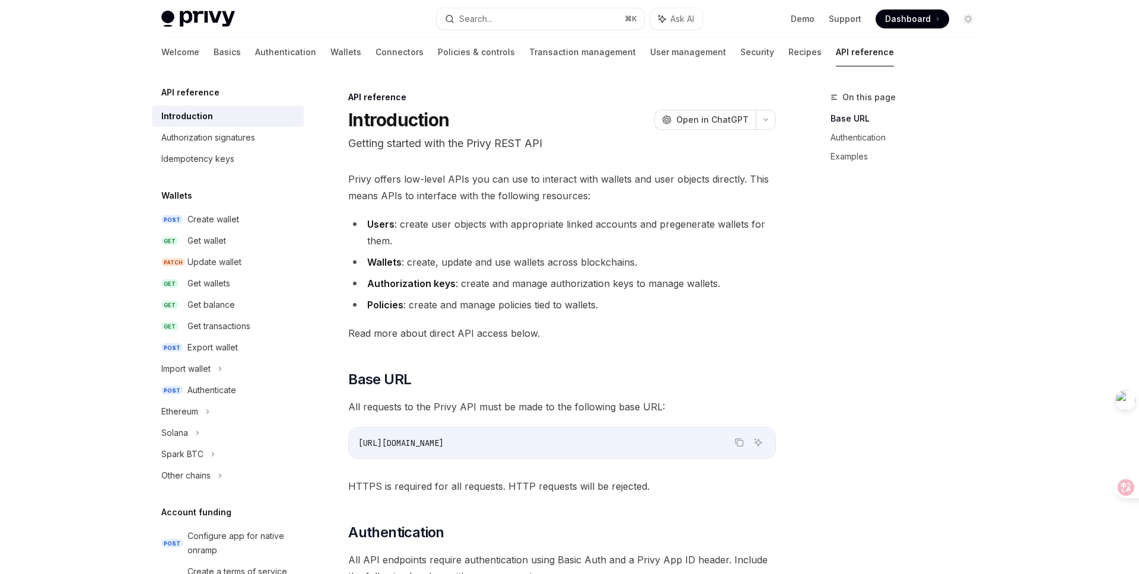
type textarea "*"
click at [485, 14] on div "Search..." at bounding box center [475, 19] width 33 height 14
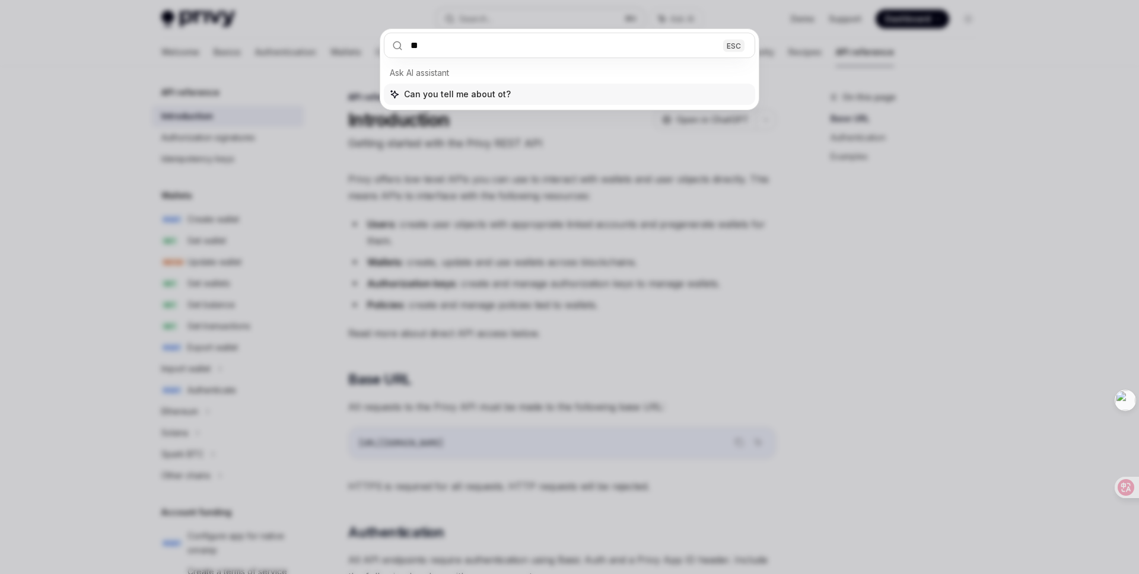
type input "***"
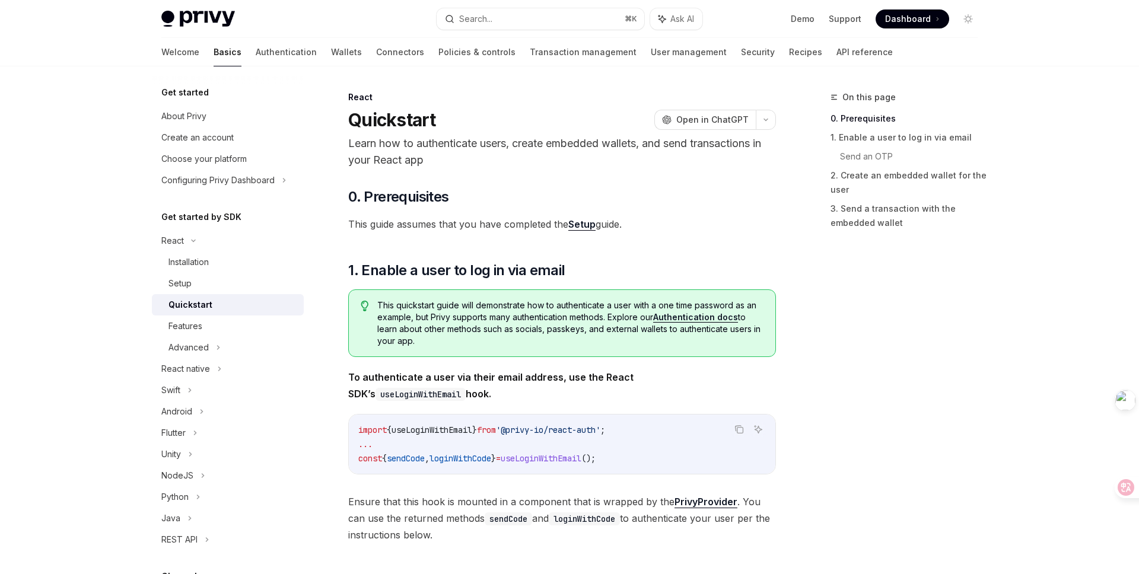
click at [987, 372] on div "On this page 0. Prerequisites 1. Enable a user to log in via email Send an OTP …" at bounding box center [897, 332] width 180 height 484
click at [256, 55] on link "Authentication" at bounding box center [286, 52] width 61 height 28
type textarea "*"
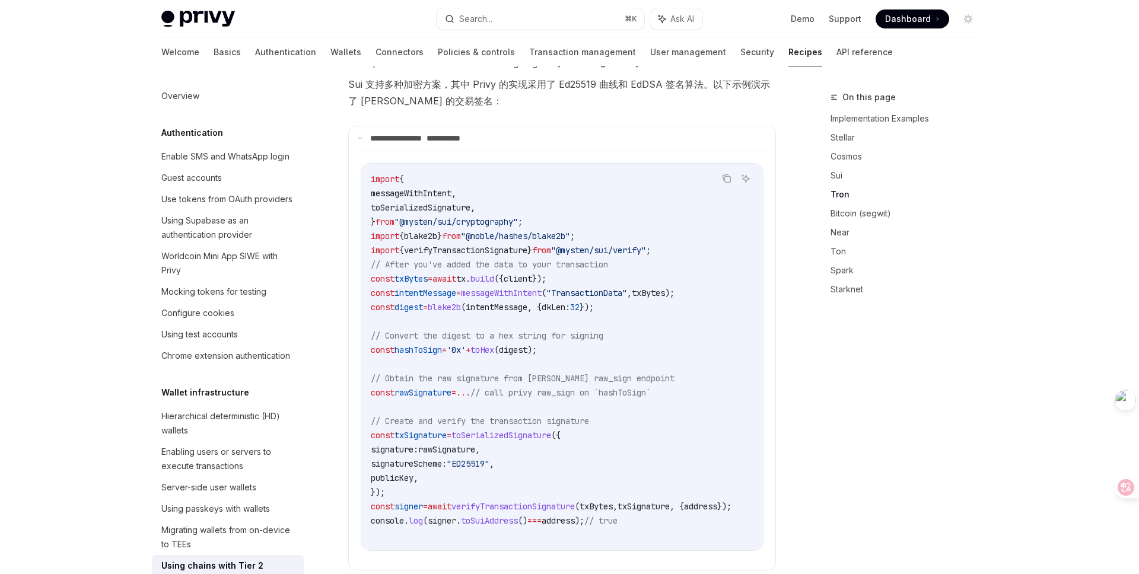
scroll to position [246, 0]
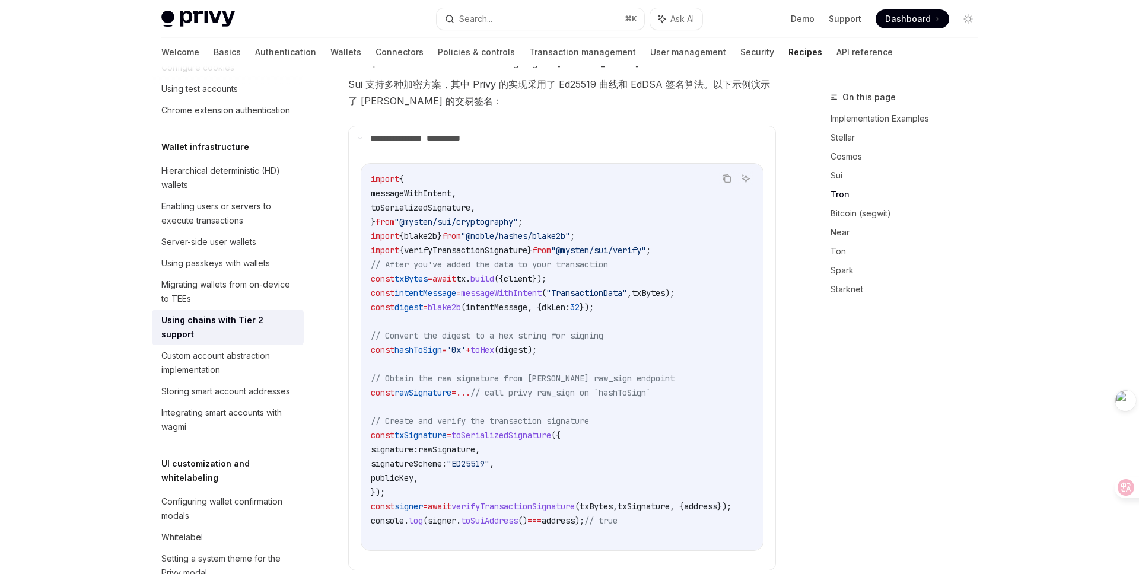
click at [815, 409] on div "On this page Implementation Examples Stellar Cosmos Sui Tron Bitcoin (segwit) N…" at bounding box center [897, 332] width 180 height 484
